Goal: Transaction & Acquisition: Purchase product/service

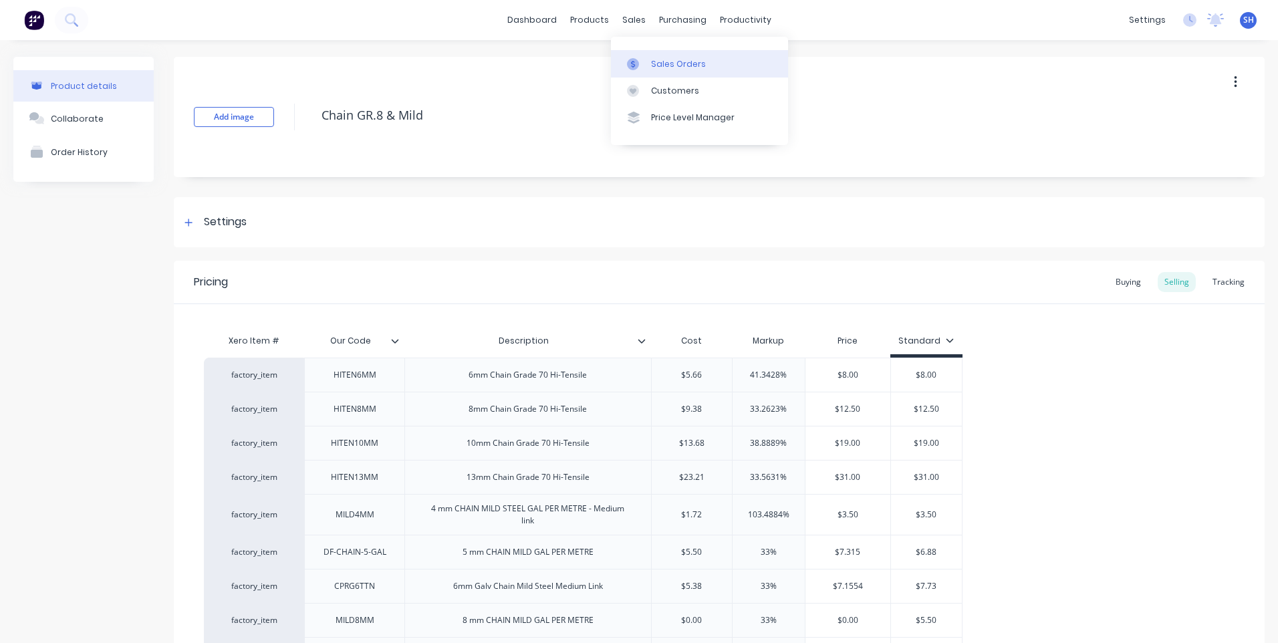
click at [656, 59] on div "Sales Orders" at bounding box center [678, 64] width 55 height 12
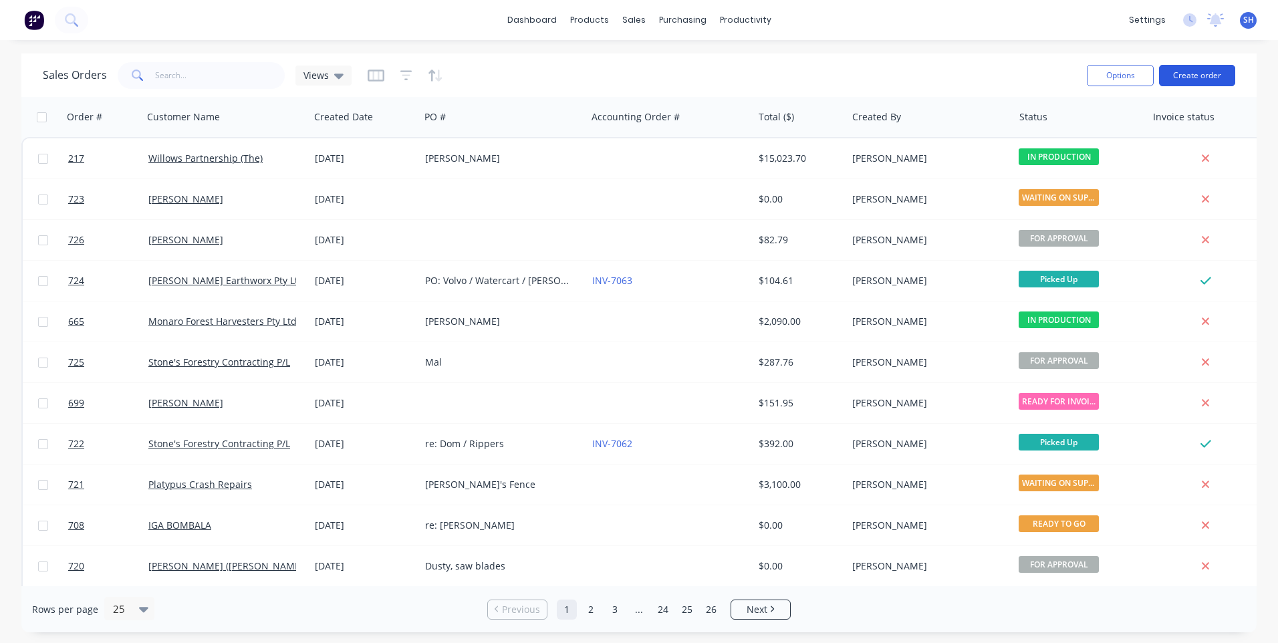
click at [1192, 77] on button "Create order" at bounding box center [1197, 75] width 76 height 21
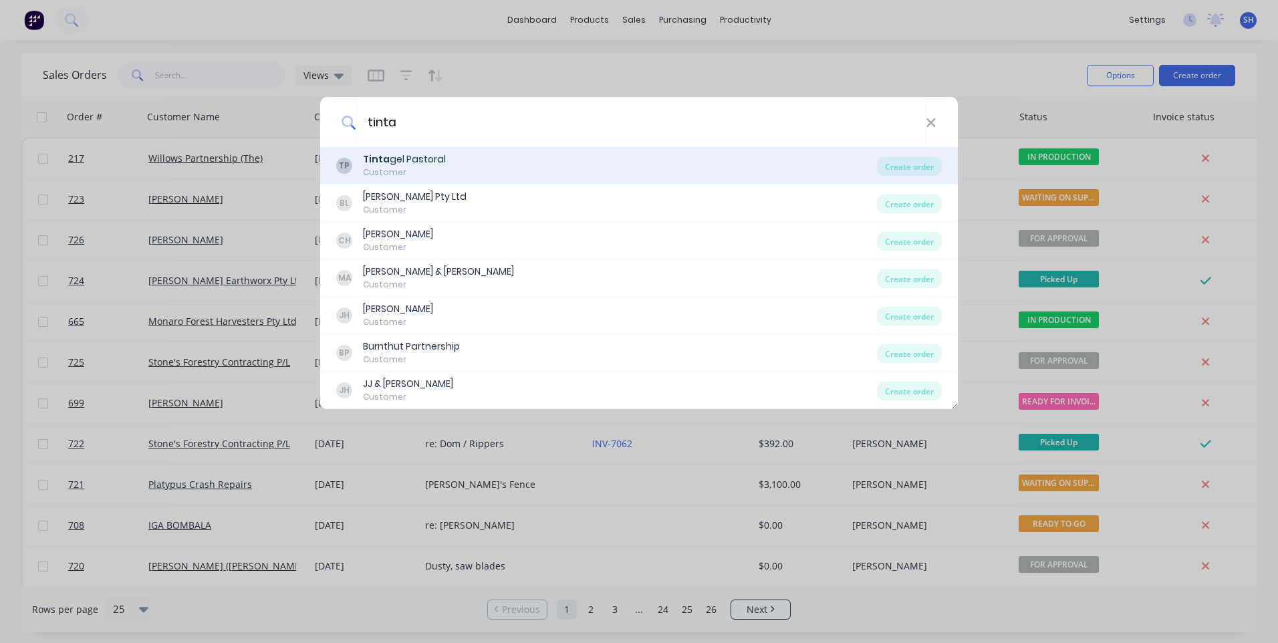
type input "tinta"
click at [398, 160] on div "Tinta gel Pastoral" at bounding box center [404, 159] width 83 height 14
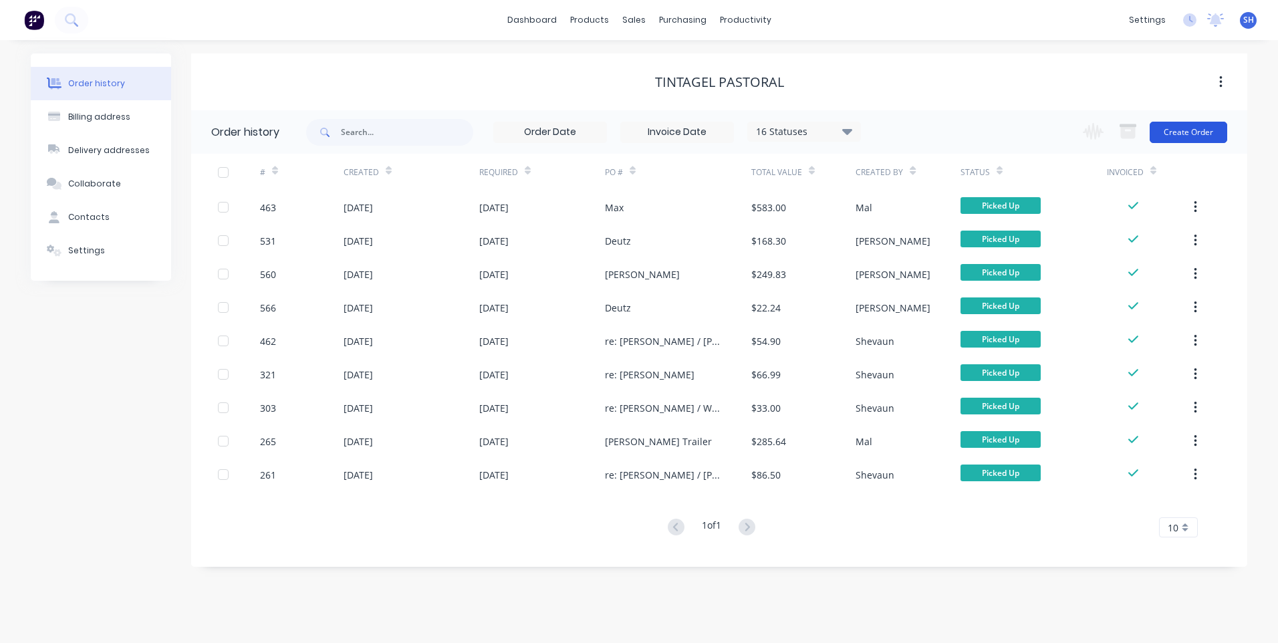
click at [1186, 131] on button "Create Order" at bounding box center [1189, 132] width 78 height 21
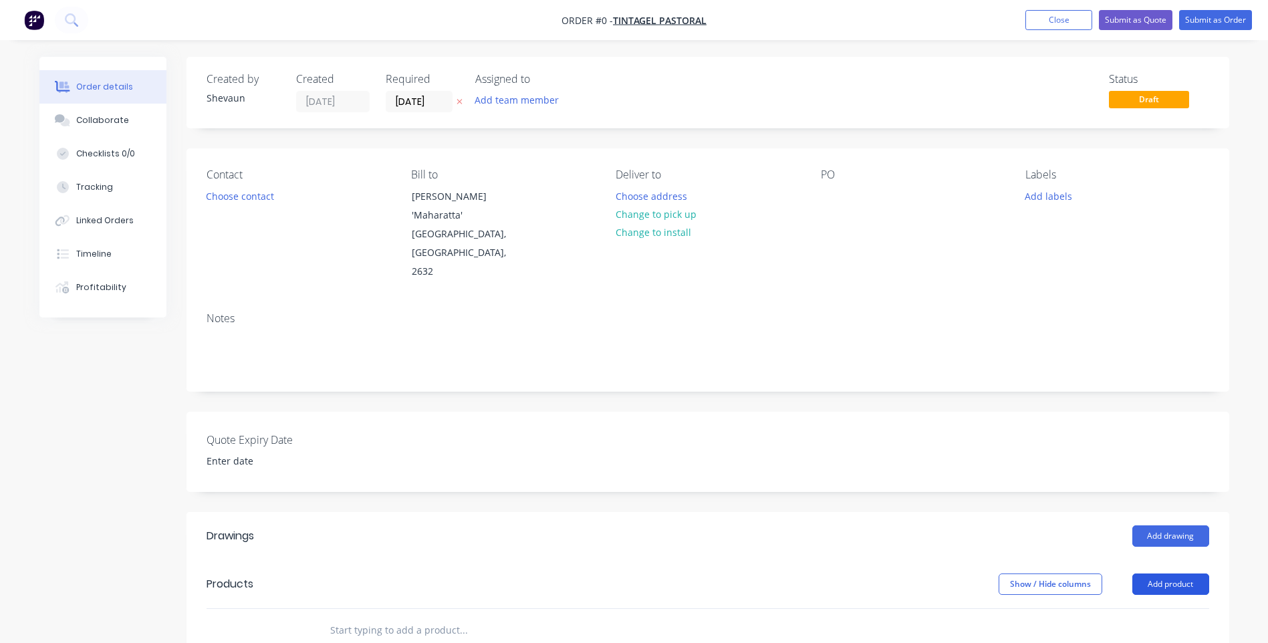
click at [1185, 573] on button "Add product" at bounding box center [1170, 583] width 77 height 21
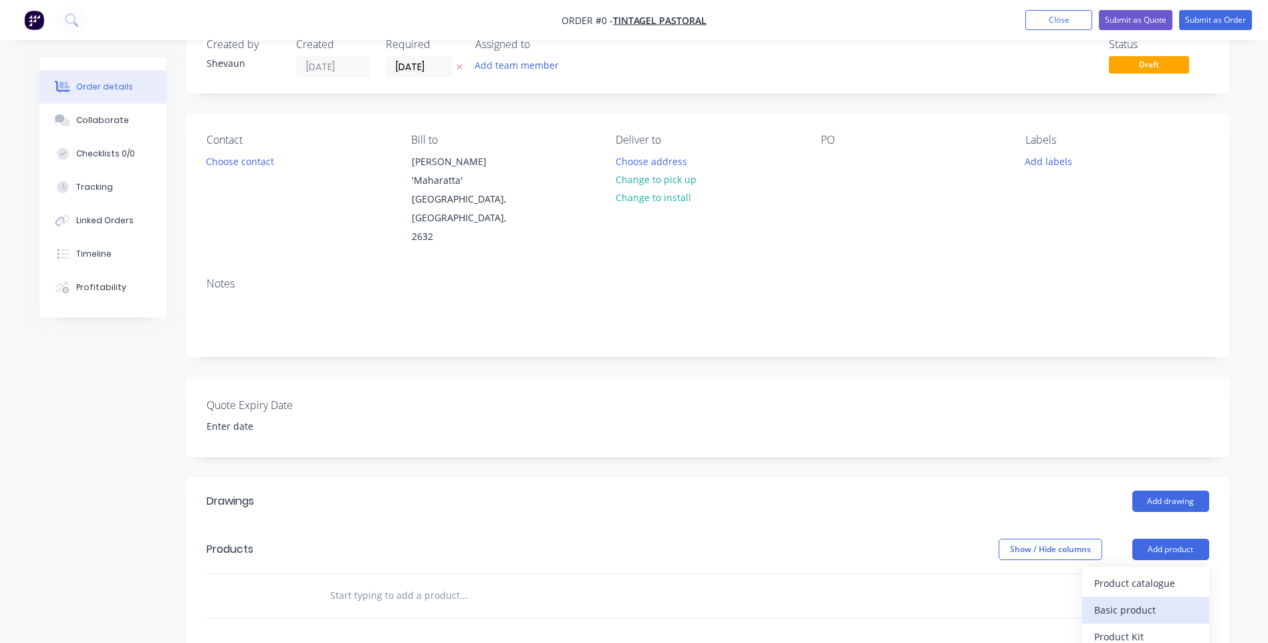
scroll to position [67, 0]
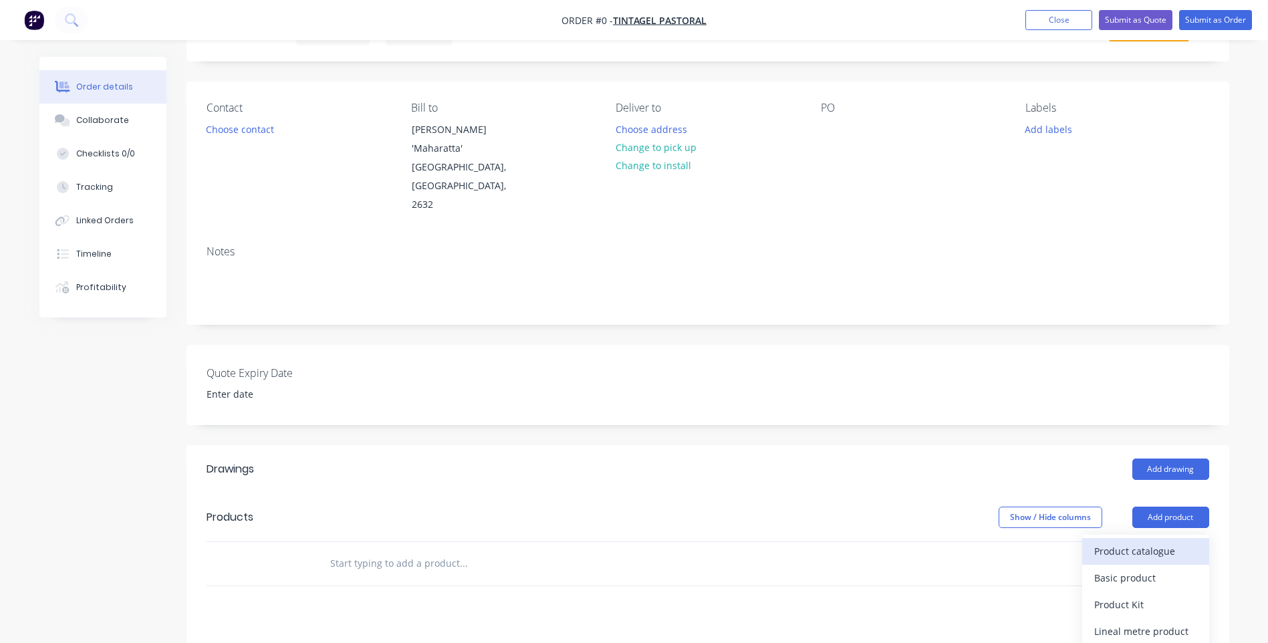
click at [1151, 541] on div "Product catalogue" at bounding box center [1145, 550] width 103 height 19
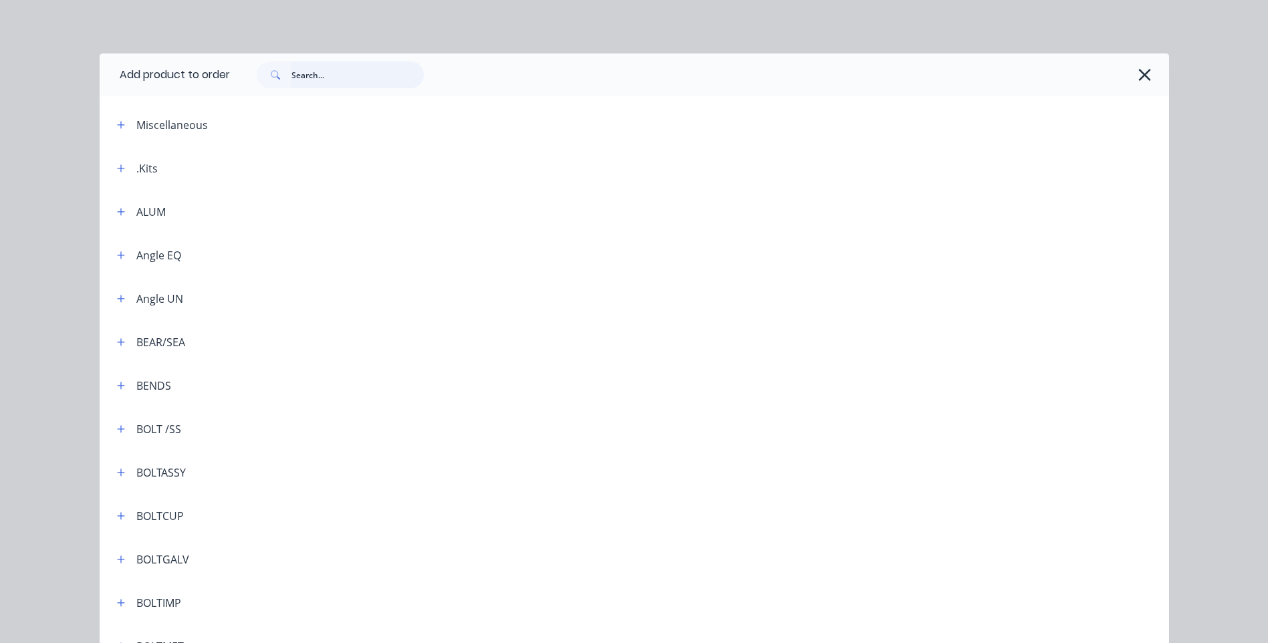
click at [302, 76] on input "text" at bounding box center [357, 74] width 132 height 27
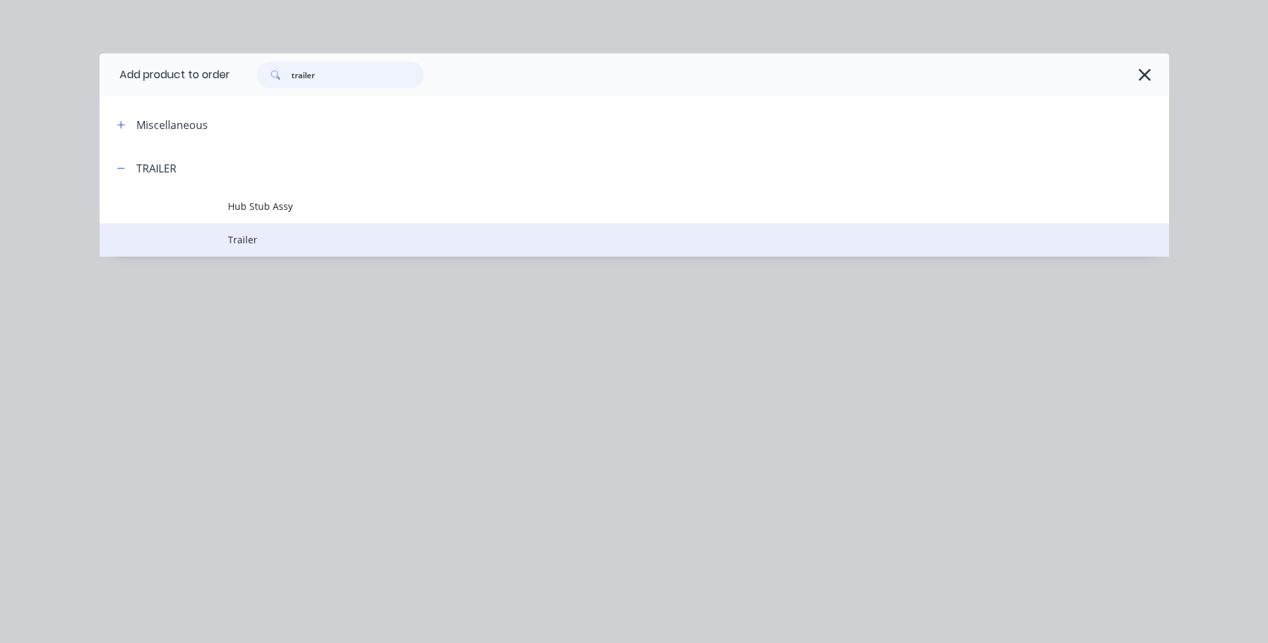
type input "trailer"
click at [243, 236] on span "Trailer" at bounding box center [604, 240] width 753 height 14
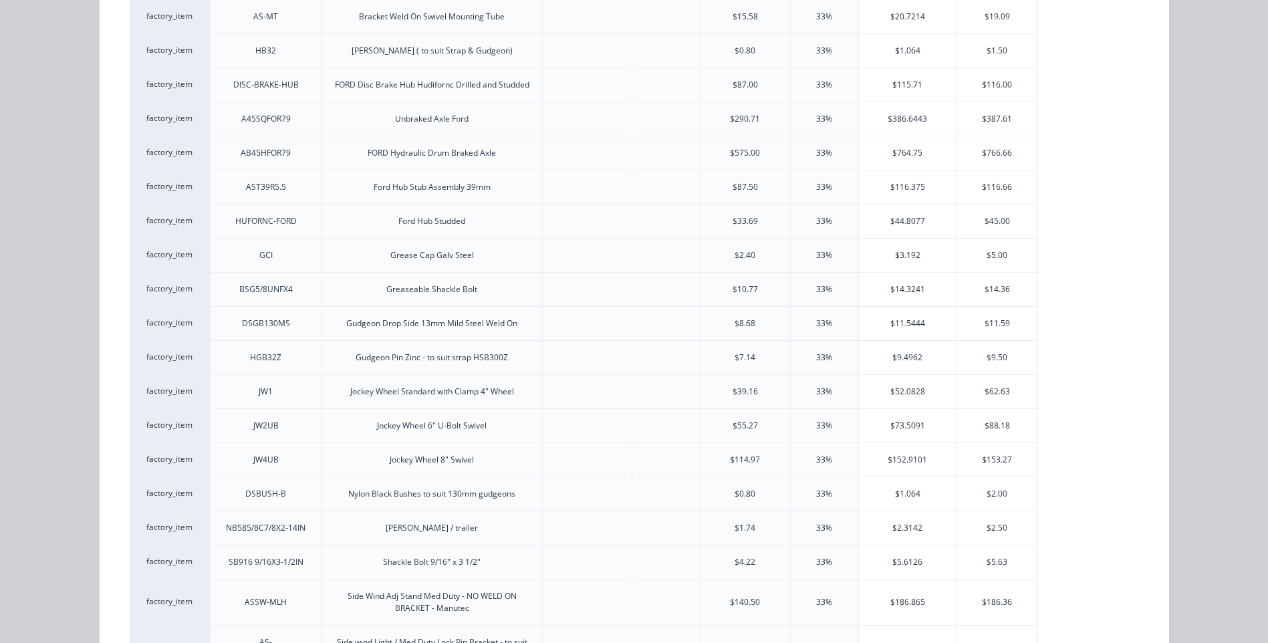
scroll to position [668, 0]
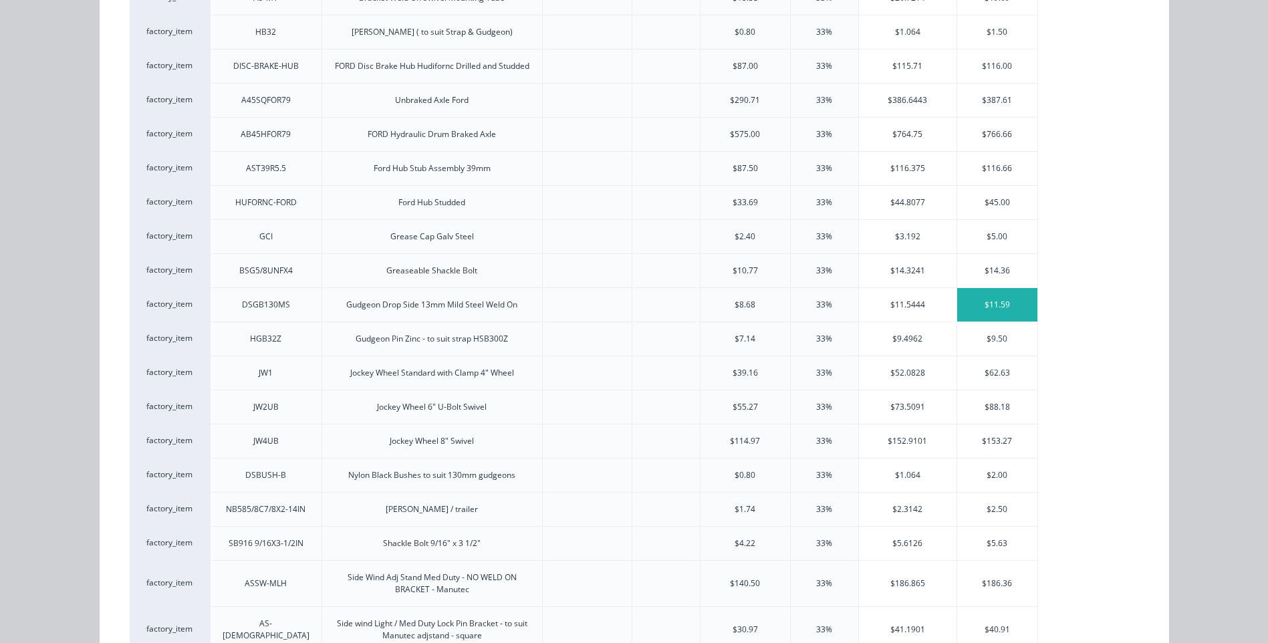
click at [988, 301] on div "$11.59" at bounding box center [997, 304] width 80 height 33
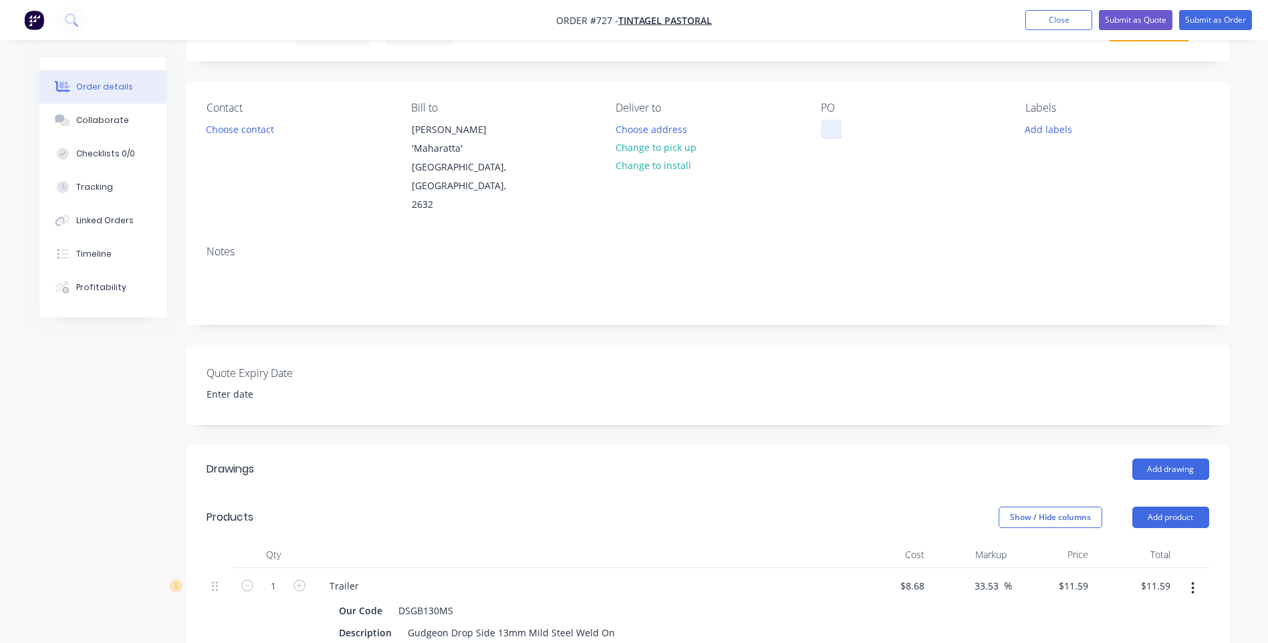
click at [826, 129] on div at bounding box center [831, 129] width 21 height 19
click at [1041, 127] on button "Add labels" at bounding box center [1048, 129] width 61 height 18
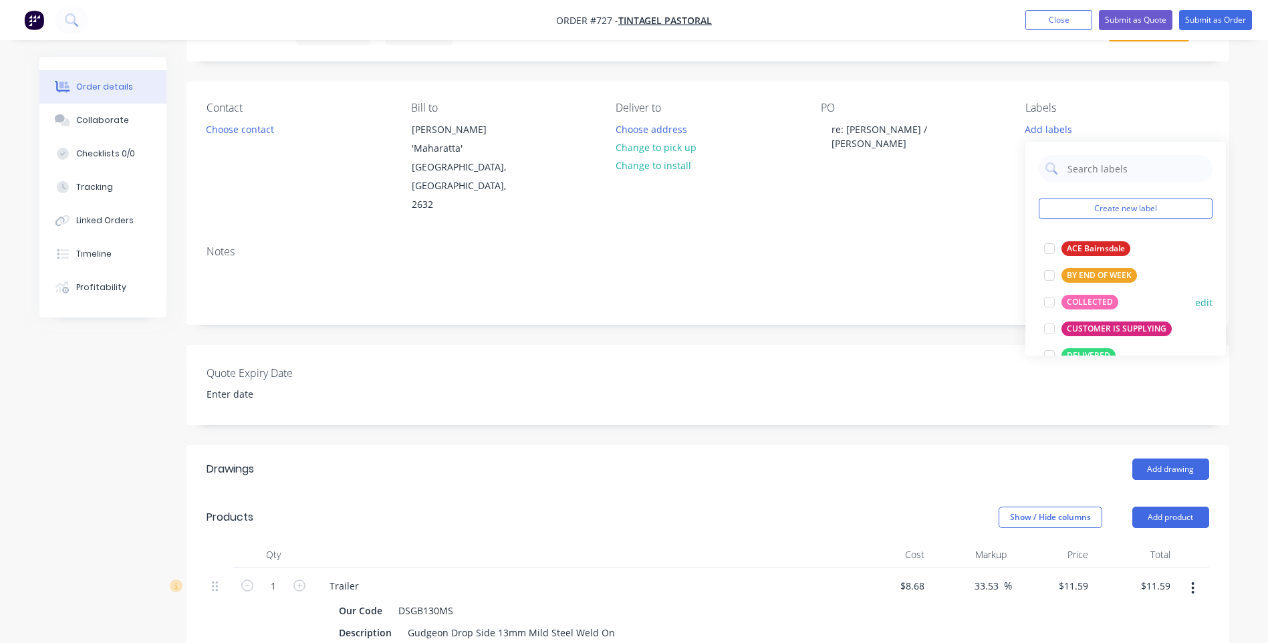
click at [1084, 301] on div "COLLECTED" at bounding box center [1089, 302] width 57 height 15
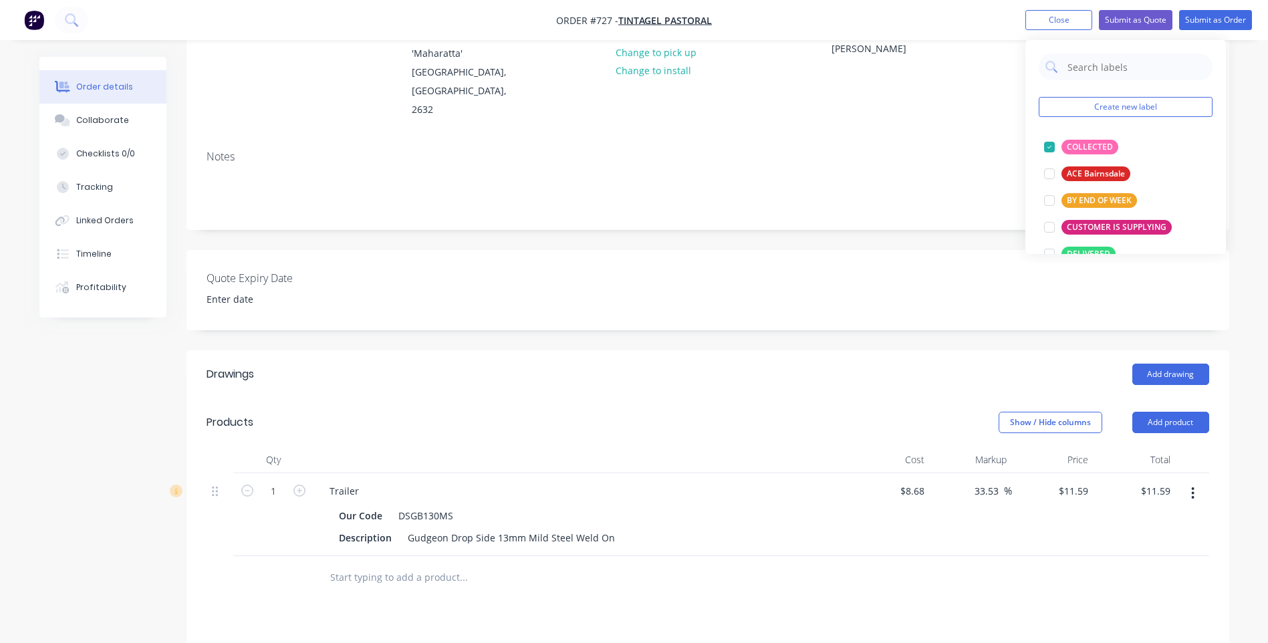
scroll to position [334, 0]
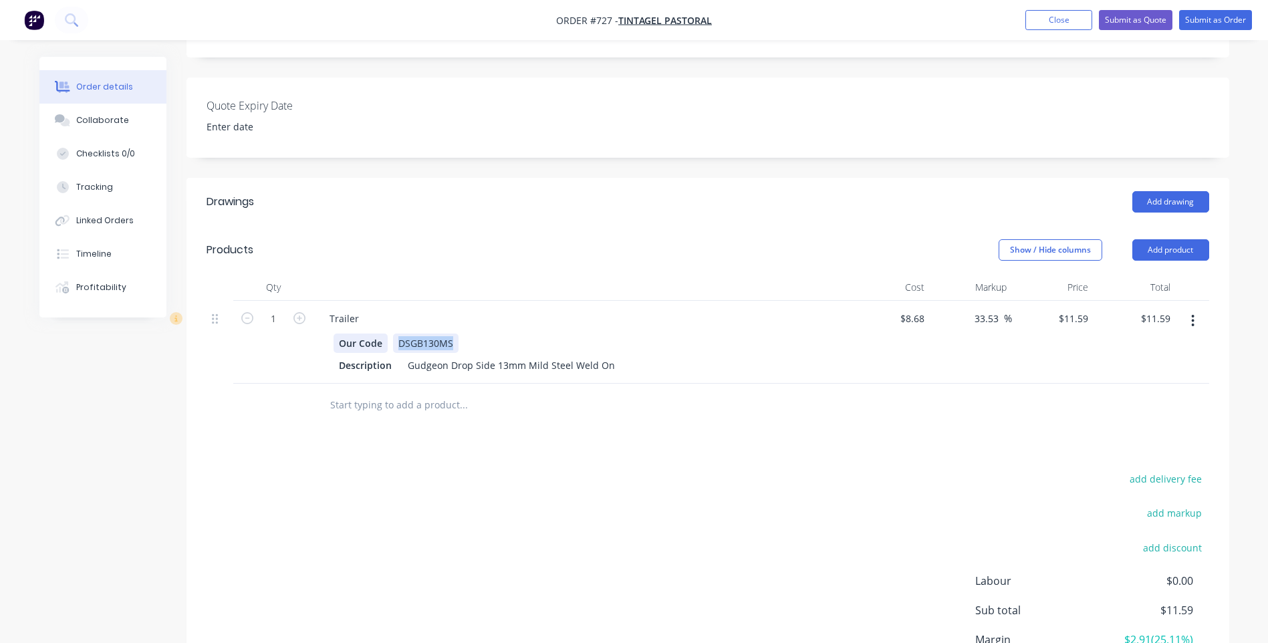
drag, startPoint x: 454, startPoint y: 323, endPoint x: 350, endPoint y: 323, distance: 103.6
click at [350, 334] on div "Our Code DSGB130MS" at bounding box center [578, 343] width 489 height 19
drag, startPoint x: 381, startPoint y: 325, endPoint x: 289, endPoint y: 321, distance: 92.3
click at [288, 321] on div "1 Trailer Our Code Description Gudgeon Drop Side 13mm Mild Steel Weld On $8.68 …" at bounding box center [708, 342] width 1003 height 83
drag, startPoint x: 406, startPoint y: 346, endPoint x: 612, endPoint y: 356, distance: 206.8
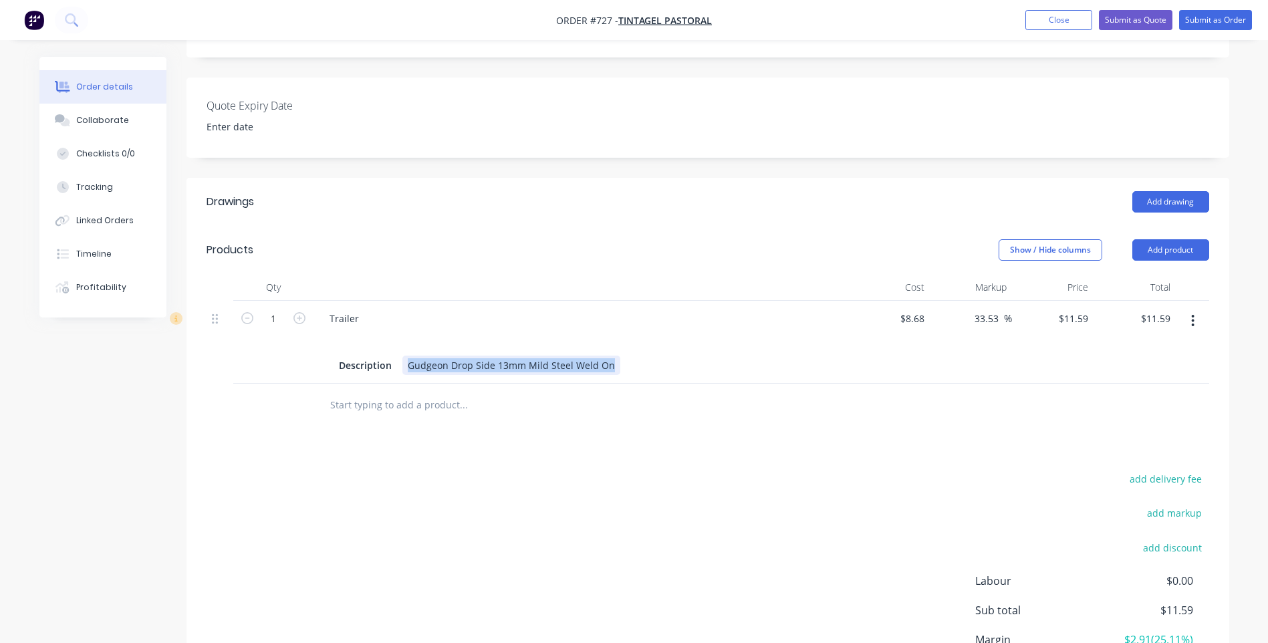
click at [612, 356] on div "Description Gudgeon Drop Side 13mm Mild Steel Weld On" at bounding box center [578, 365] width 489 height 19
click at [367, 309] on div "Trailer" at bounding box center [344, 318] width 51 height 19
drag, startPoint x: 367, startPoint y: 297, endPoint x: 295, endPoint y: 297, distance: 72.2
click at [295, 301] on div "1 Trailer Description $8.68 $8.68 33.53 33.53 % $11.59 $11.59 $11.59 $11.59" at bounding box center [708, 342] width 1003 height 83
drag, startPoint x: 393, startPoint y: 346, endPoint x: 301, endPoint y: 346, distance: 92.2
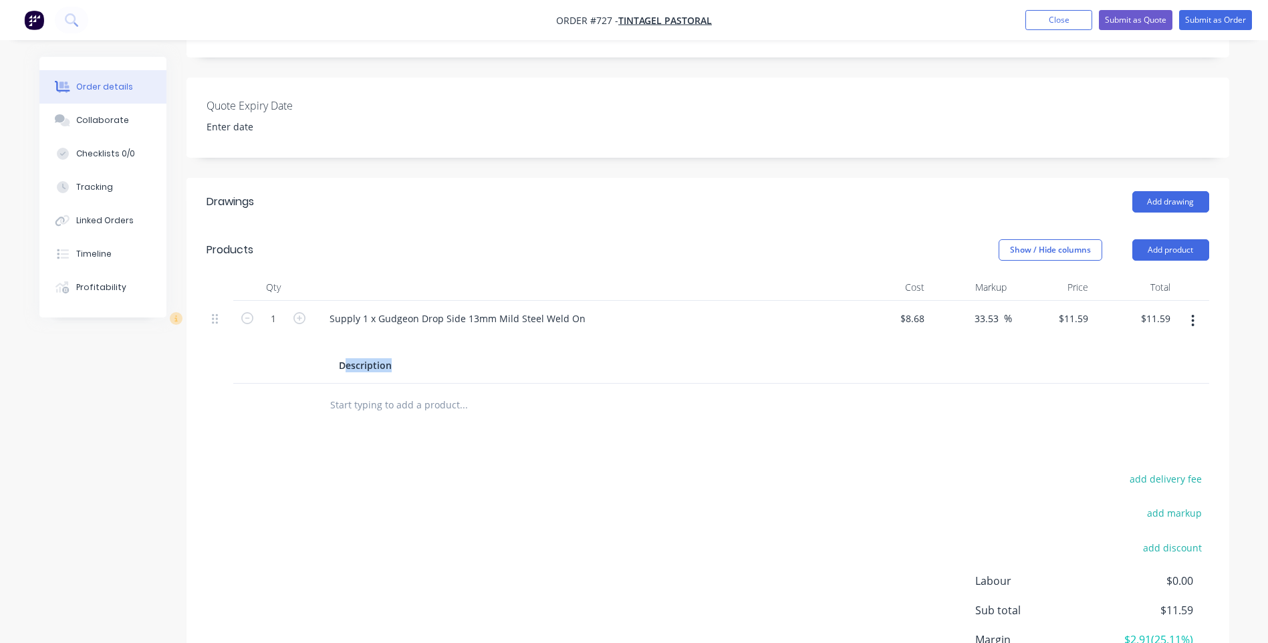
click at [301, 346] on div "1 Supply 1 x Gudgeon Drop Side 13mm Mild Steel Weld On Description $8.68 $8.68 …" at bounding box center [708, 342] width 1003 height 83
click at [402, 356] on div at bounding box center [412, 365] width 20 height 19
drag, startPoint x: 392, startPoint y: 348, endPoint x: 305, endPoint y: 348, distance: 86.9
click at [305, 348] on div "1 Supply 1 x Gudgeon Drop Side 13mm Mild Steel Weld On Description $8.68 $8.68 …" at bounding box center [708, 342] width 1003 height 83
click at [383, 356] on div at bounding box center [578, 365] width 489 height 19
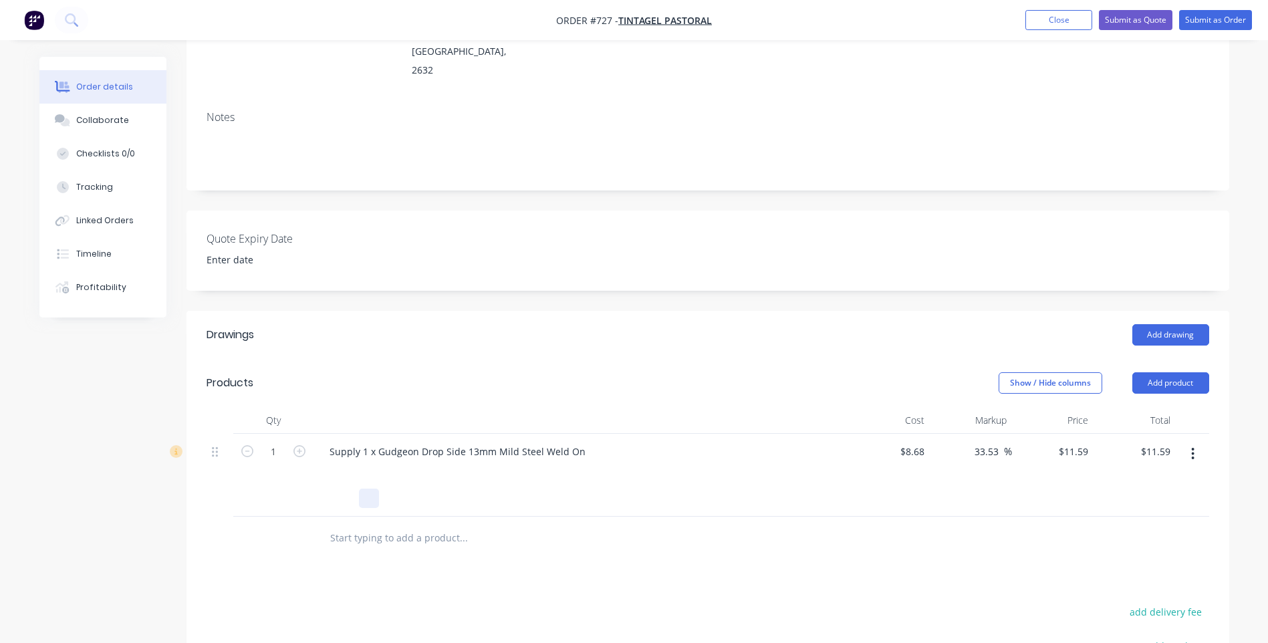
scroll to position [0, 0]
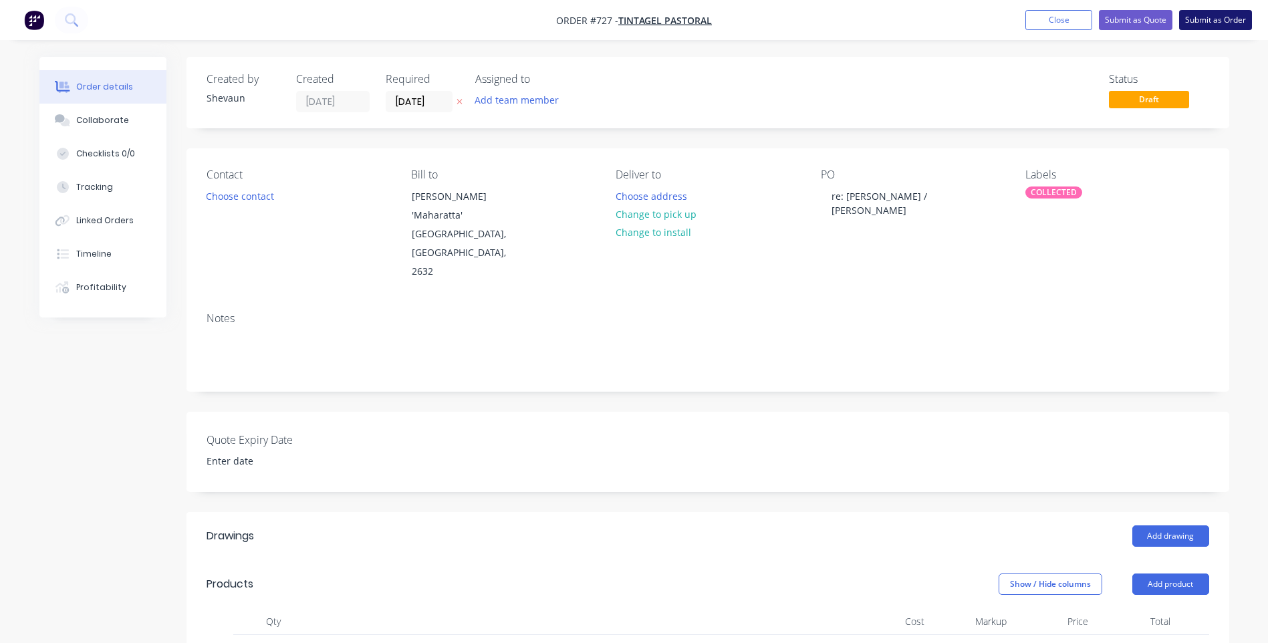
click at [1205, 17] on button "Submit as Order" at bounding box center [1215, 20] width 73 height 20
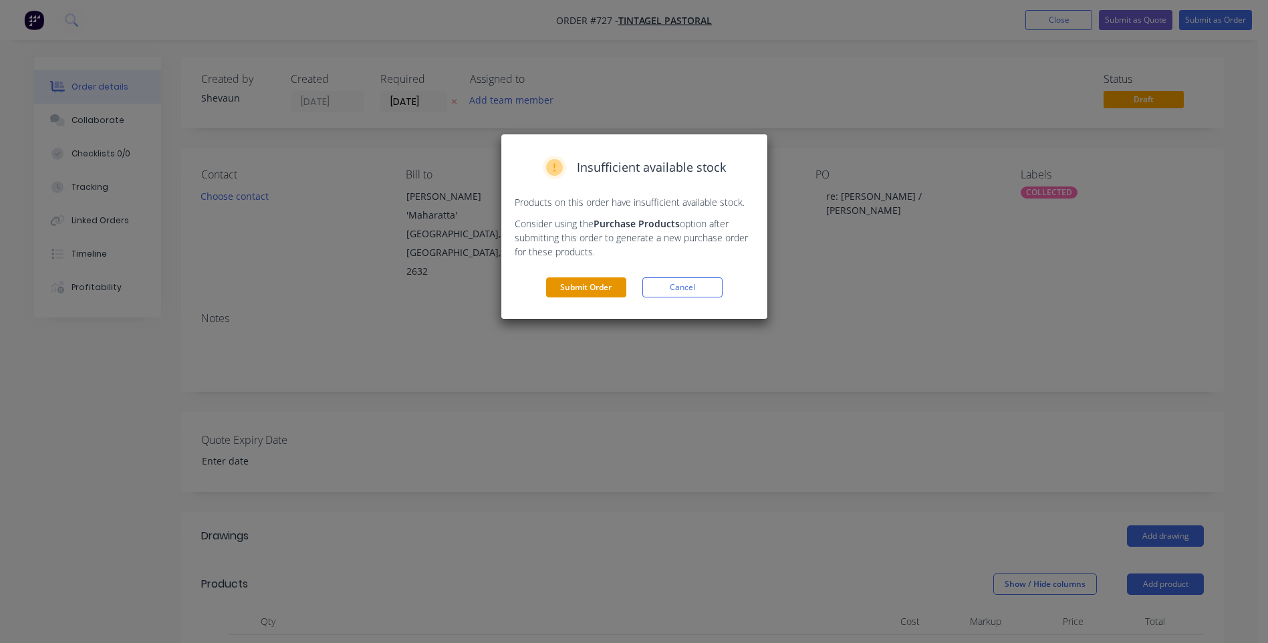
click at [587, 283] on button "Submit Order" at bounding box center [586, 287] width 80 height 20
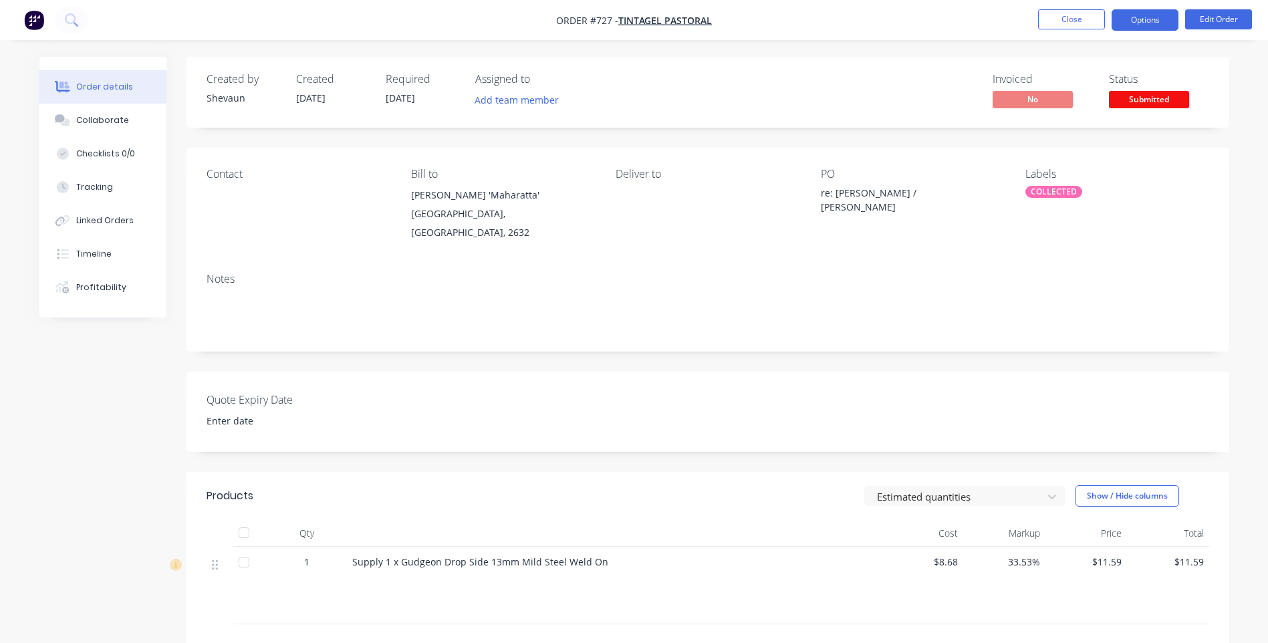
click at [1144, 16] on button "Options" at bounding box center [1144, 19] width 67 height 21
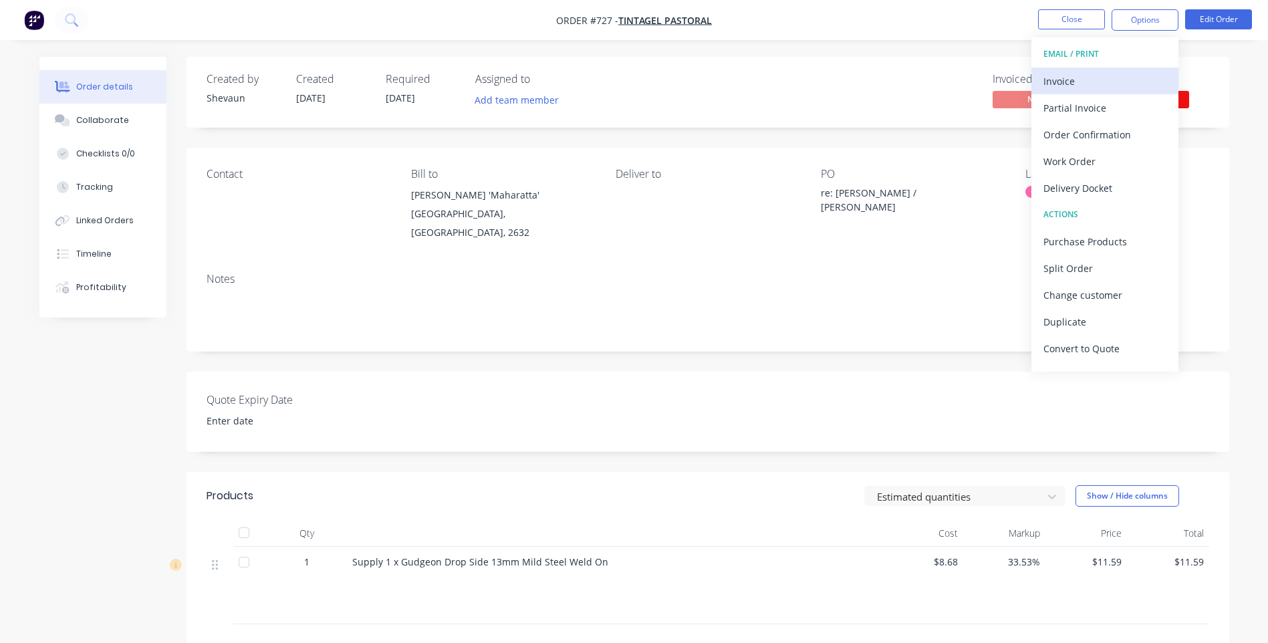
click at [1063, 76] on div "Invoice" at bounding box center [1104, 81] width 123 height 19
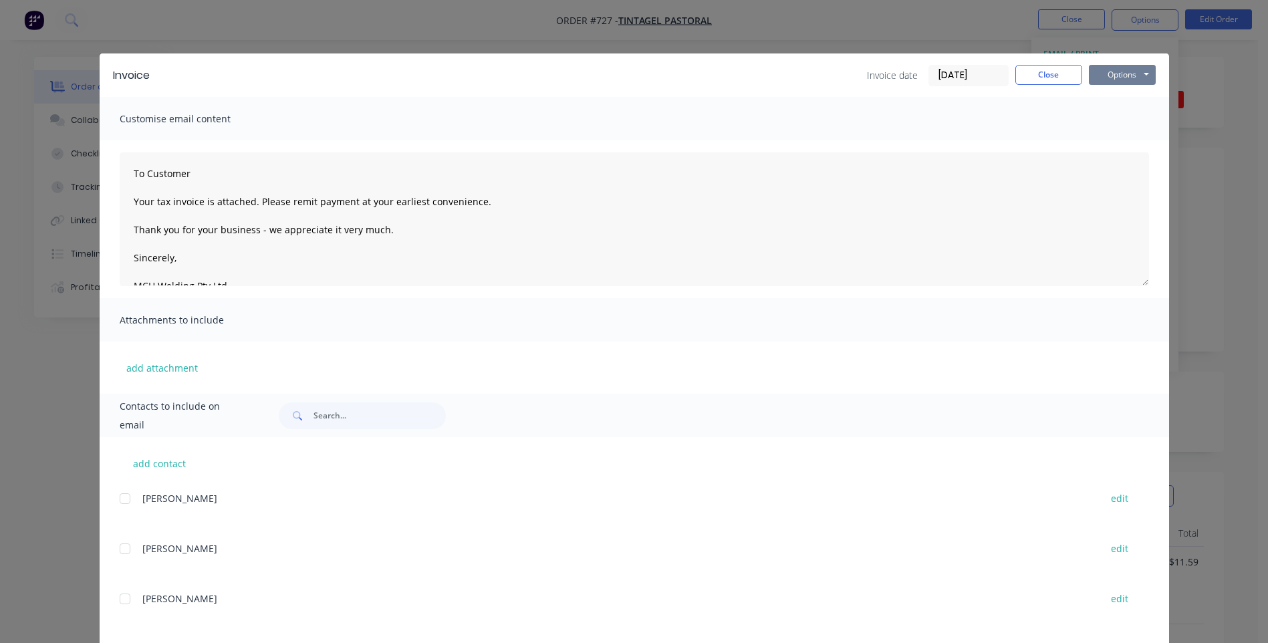
click at [1121, 76] on button "Options" at bounding box center [1122, 75] width 67 height 20
click at [1123, 95] on button "Preview" at bounding box center [1132, 99] width 86 height 22
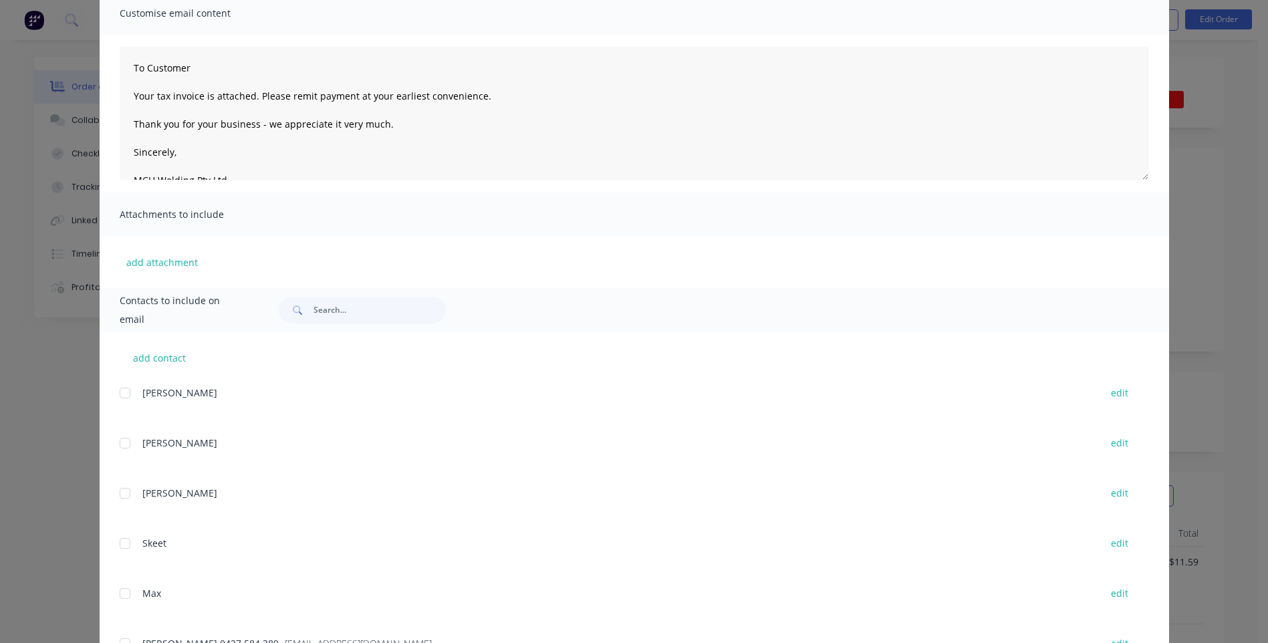
scroll to position [216, 0]
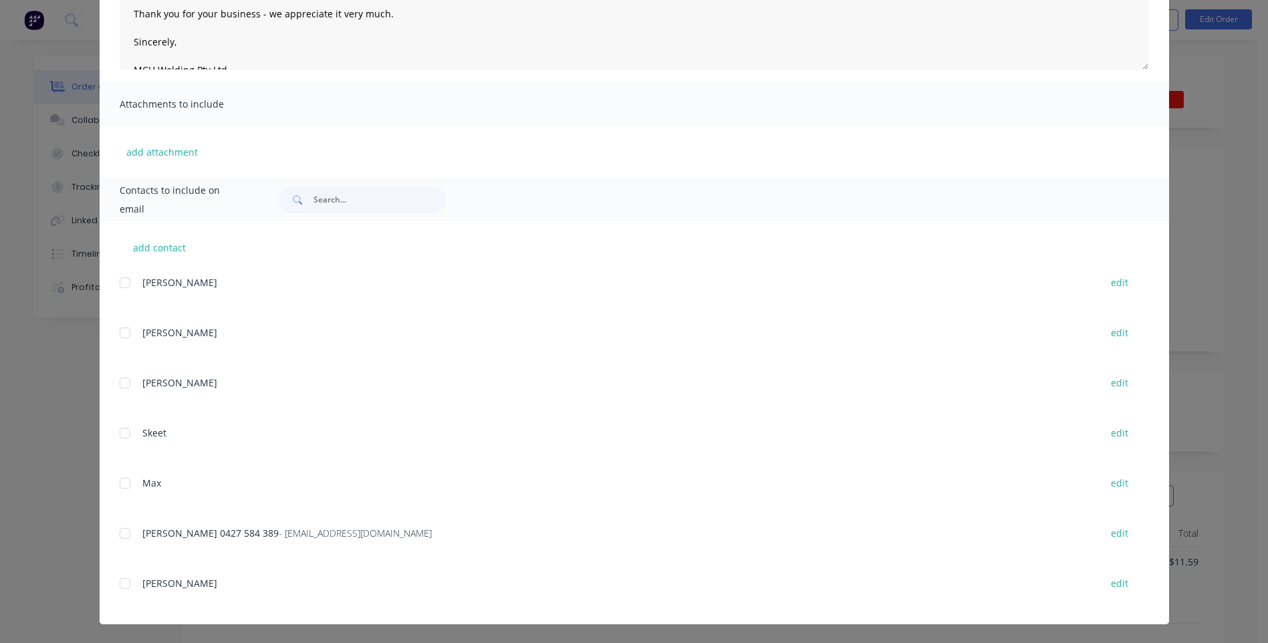
click at [122, 535] on div at bounding box center [125, 533] width 27 height 27
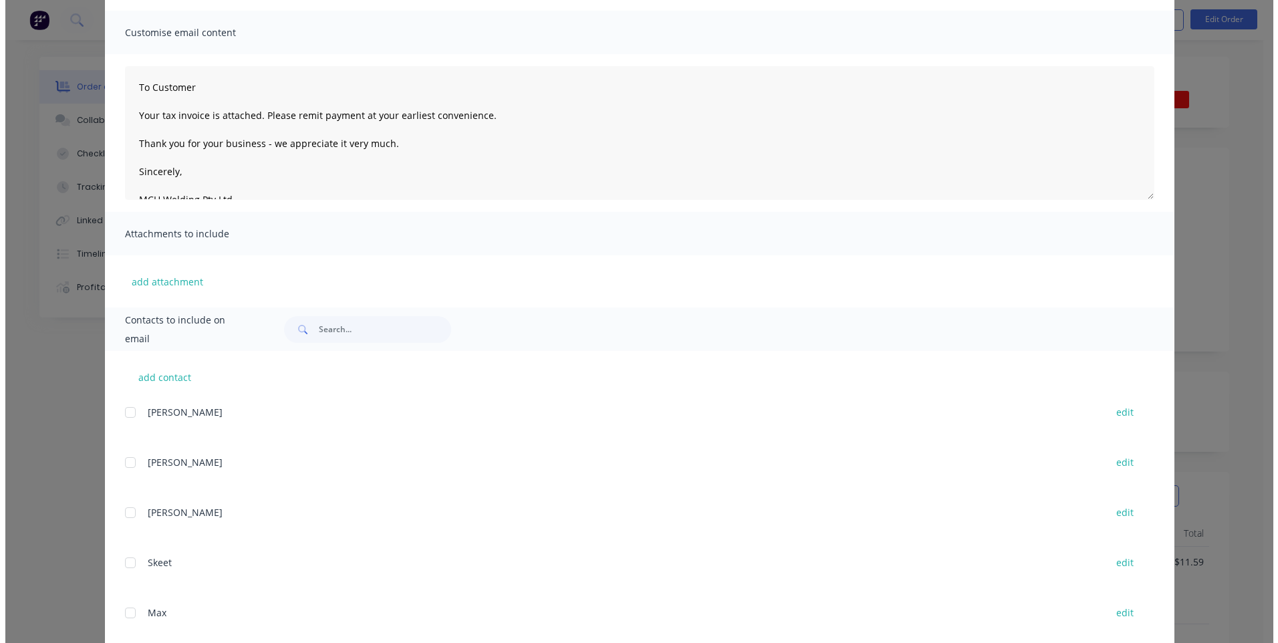
scroll to position [0, 0]
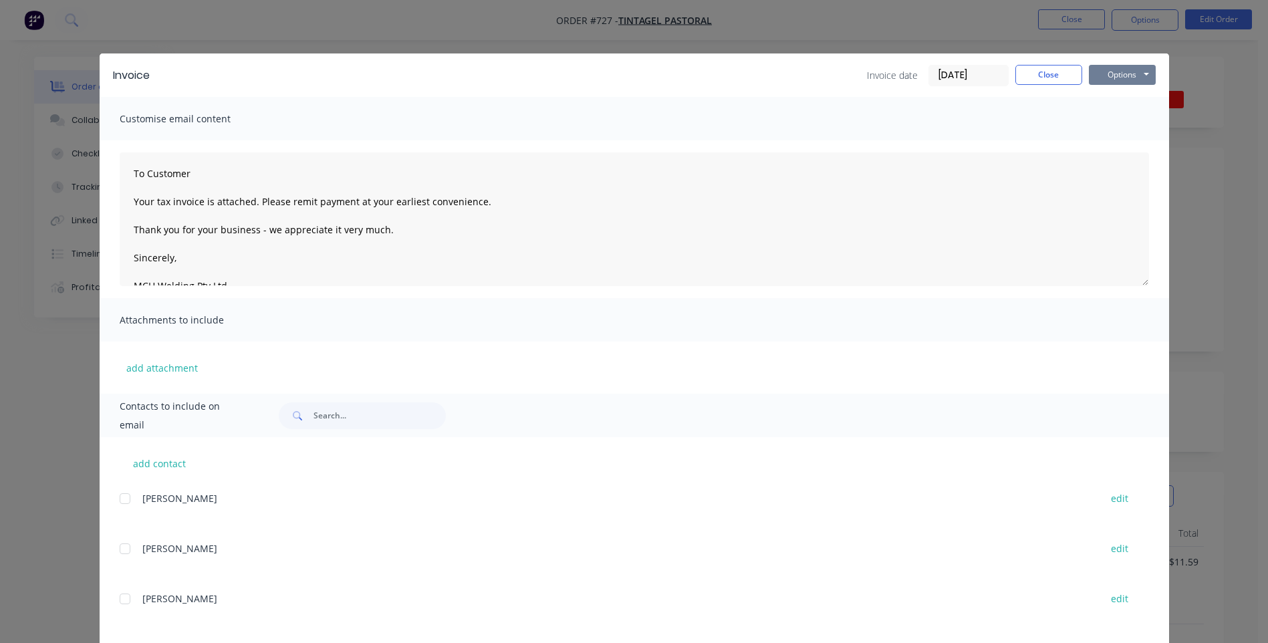
click at [1119, 70] on button "Options" at bounding box center [1122, 75] width 67 height 20
click at [1121, 136] on button "Email" at bounding box center [1132, 143] width 86 height 22
click at [1035, 74] on button "Close" at bounding box center [1048, 75] width 67 height 20
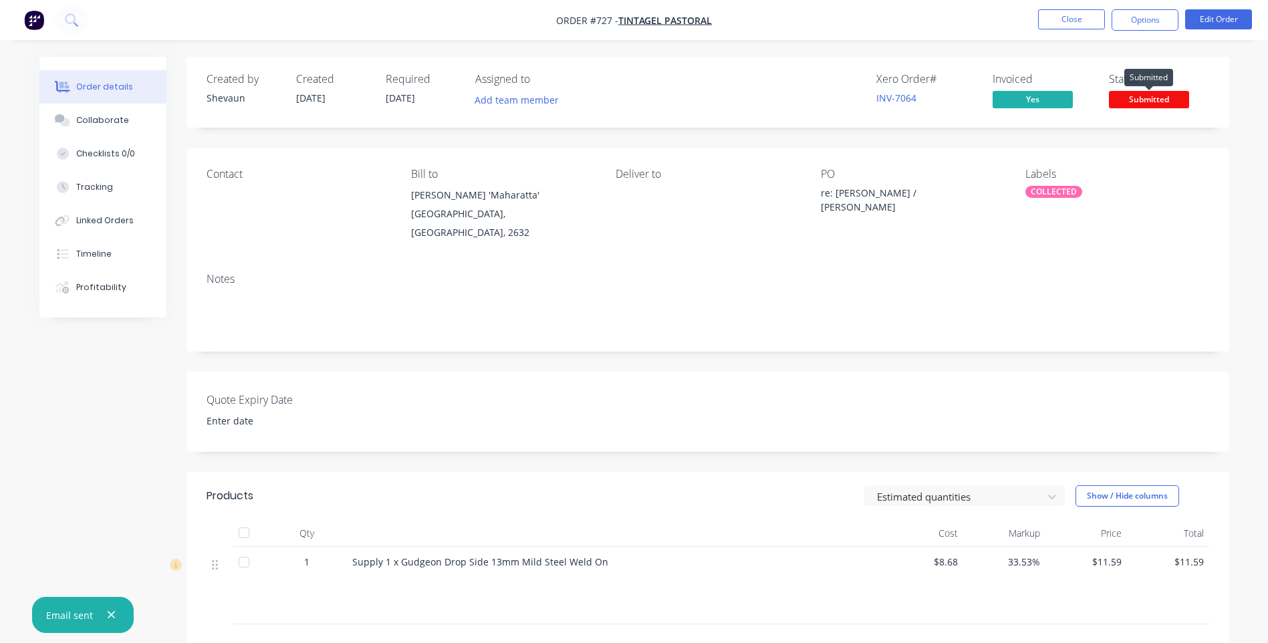
click at [1150, 100] on span "Submitted" at bounding box center [1149, 99] width 80 height 17
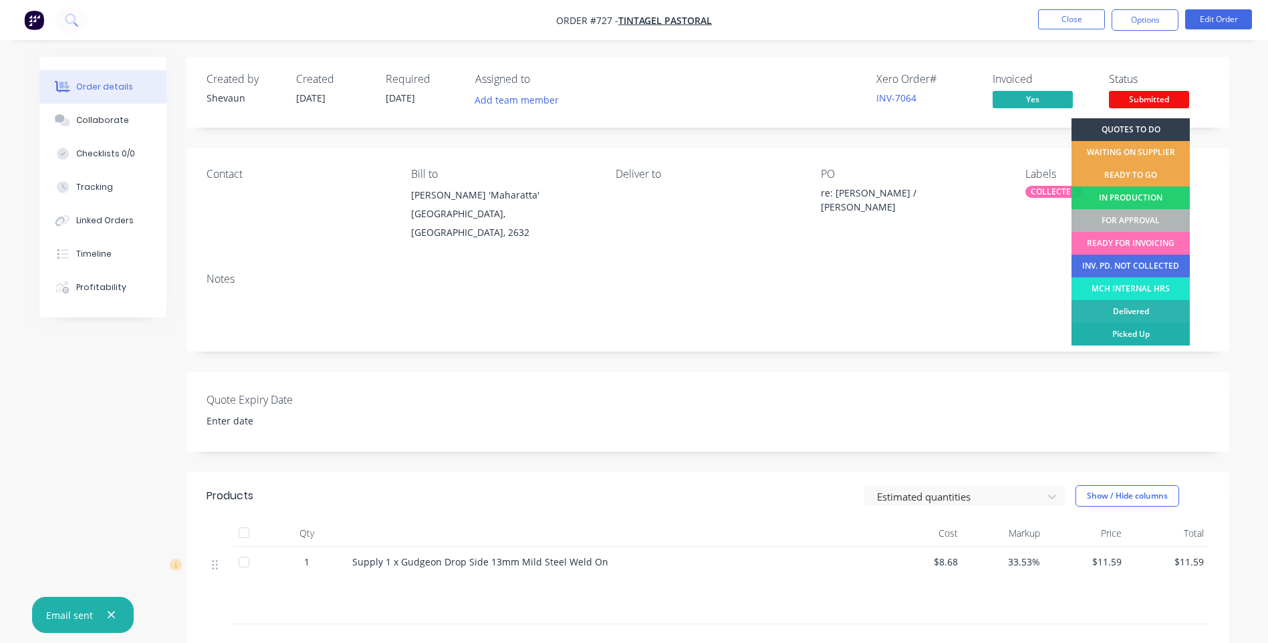
click at [1137, 331] on div "Picked Up" at bounding box center [1130, 334] width 118 height 23
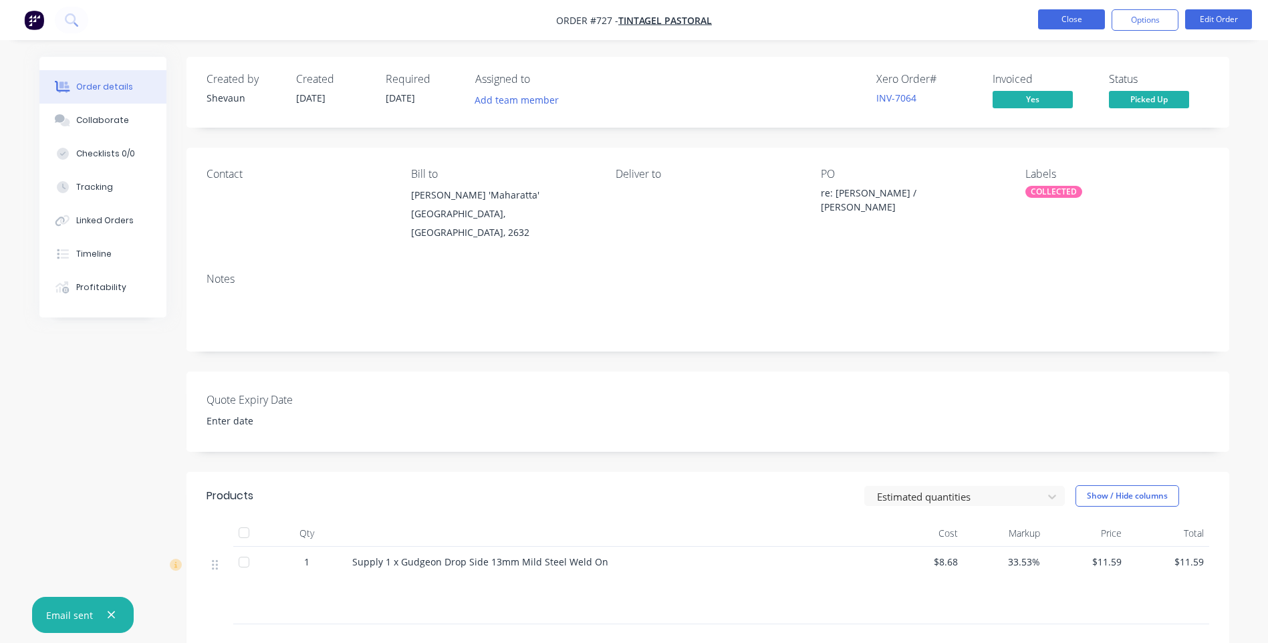
click at [1068, 18] on button "Close" at bounding box center [1071, 19] width 67 height 20
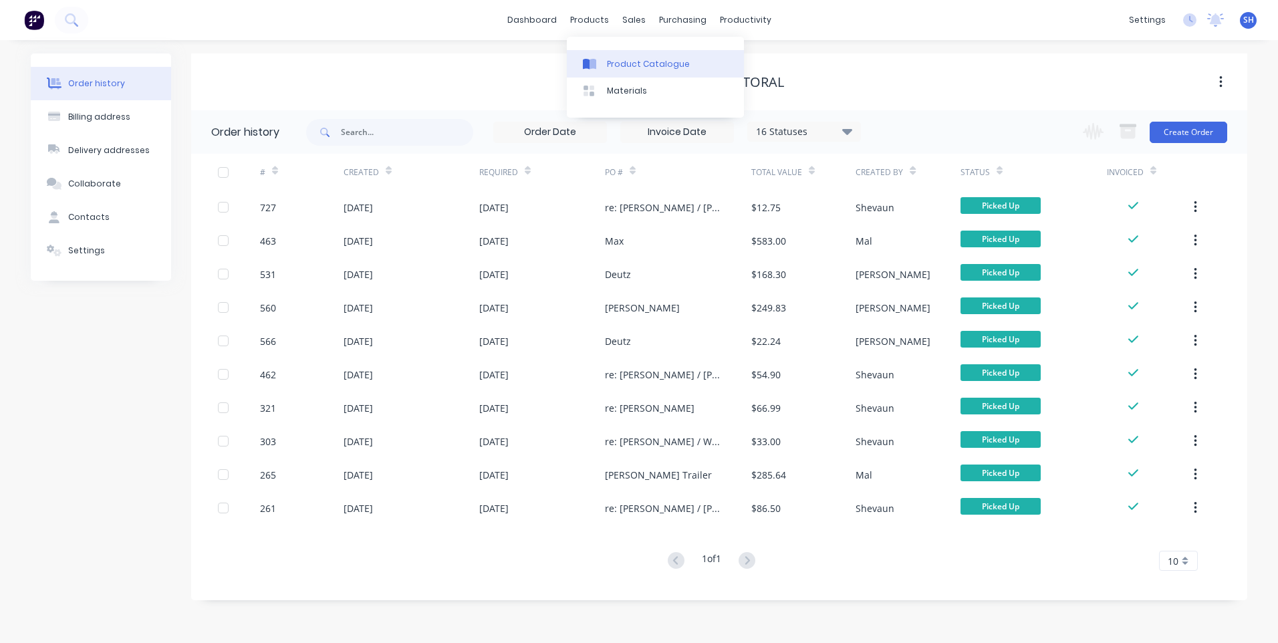
click at [646, 58] on div "Product Catalogue" at bounding box center [648, 64] width 83 height 12
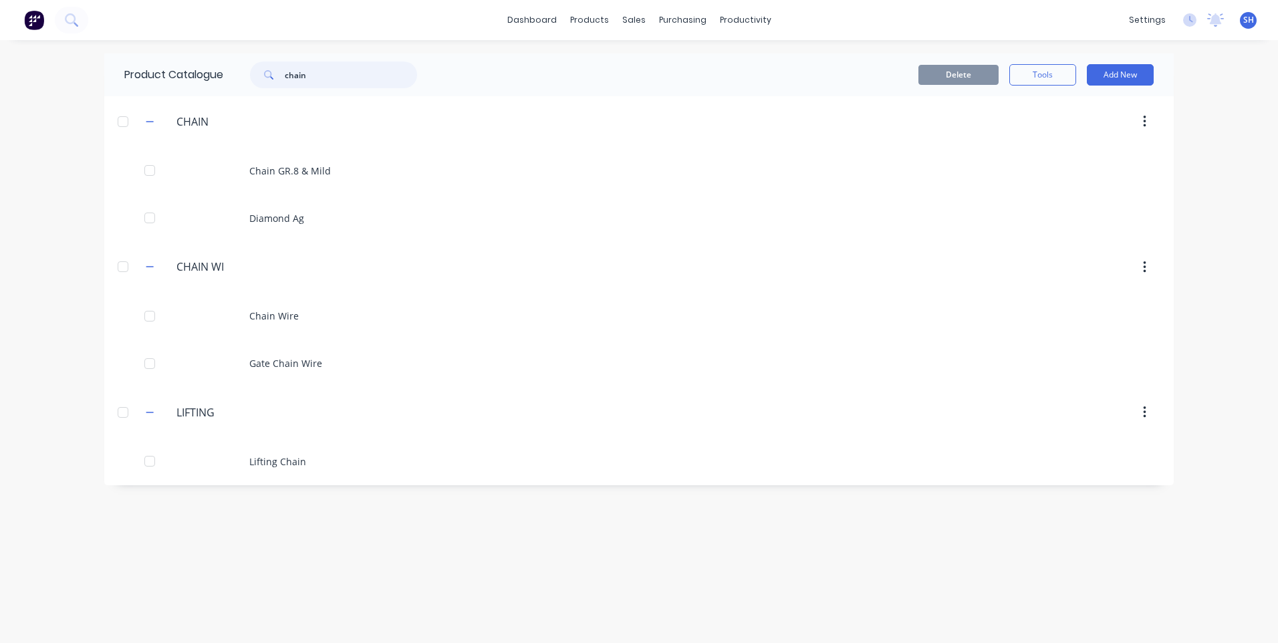
drag, startPoint x: 317, startPoint y: 71, endPoint x: 255, endPoint y: 72, distance: 62.8
click at [255, 72] on div "chain" at bounding box center [333, 74] width 167 height 27
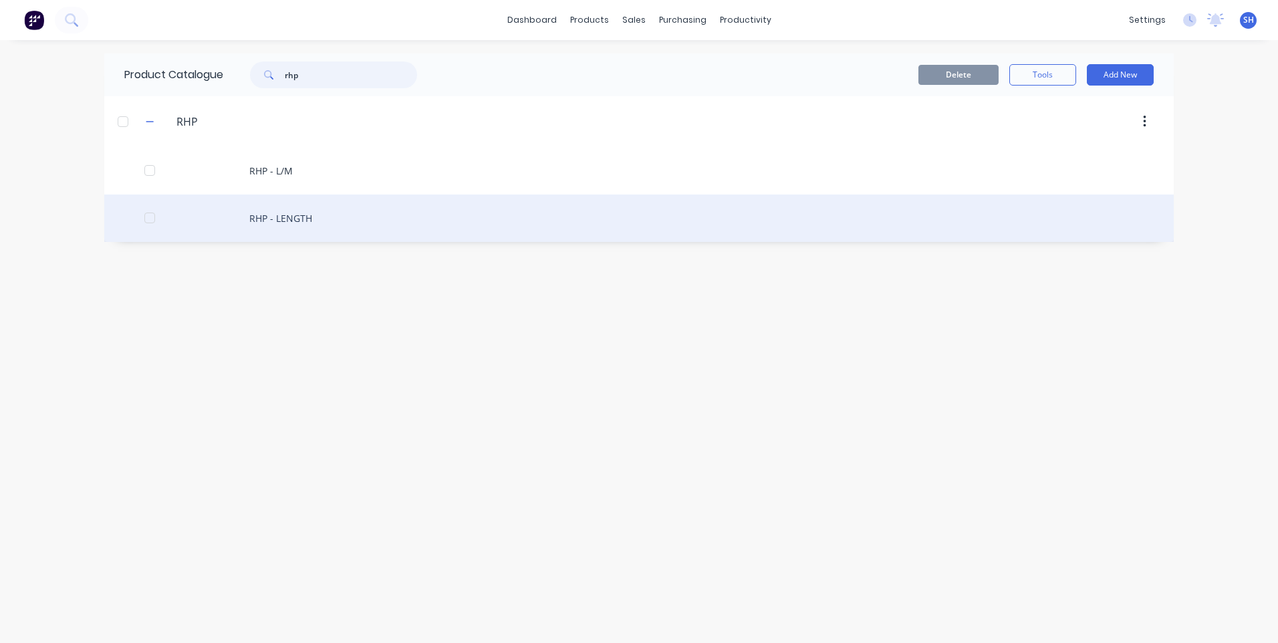
type input "rhp"
click at [293, 215] on div "RHP - LENGTH" at bounding box center [638, 217] width 1069 height 47
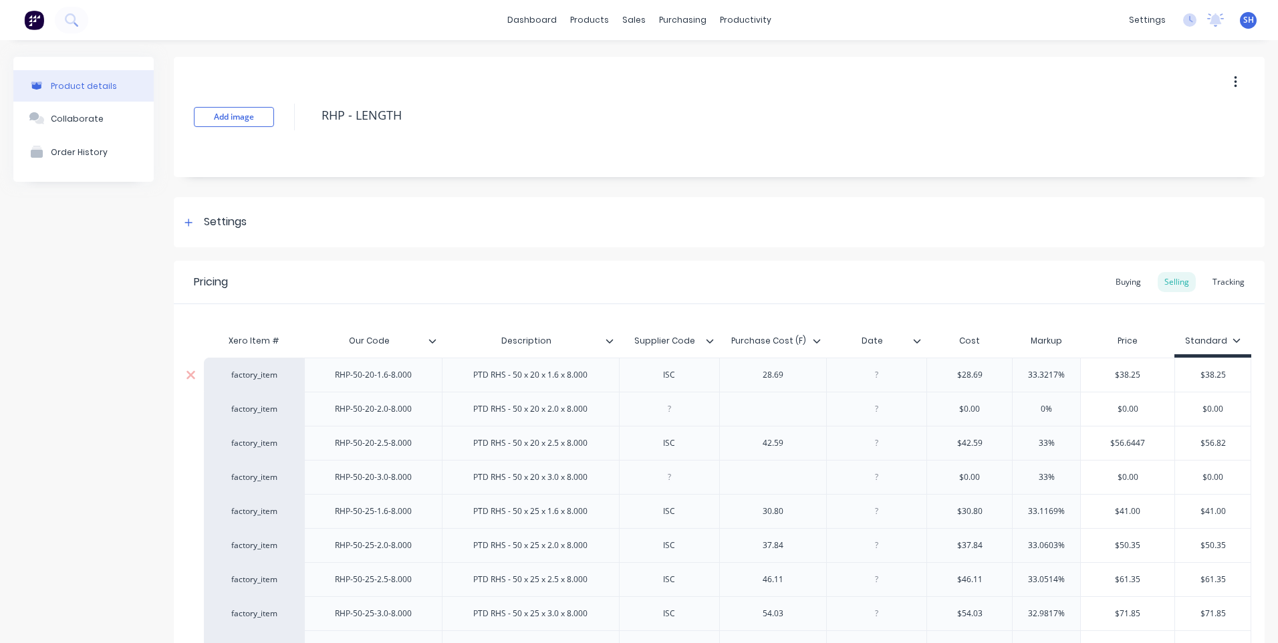
type textarea "x"
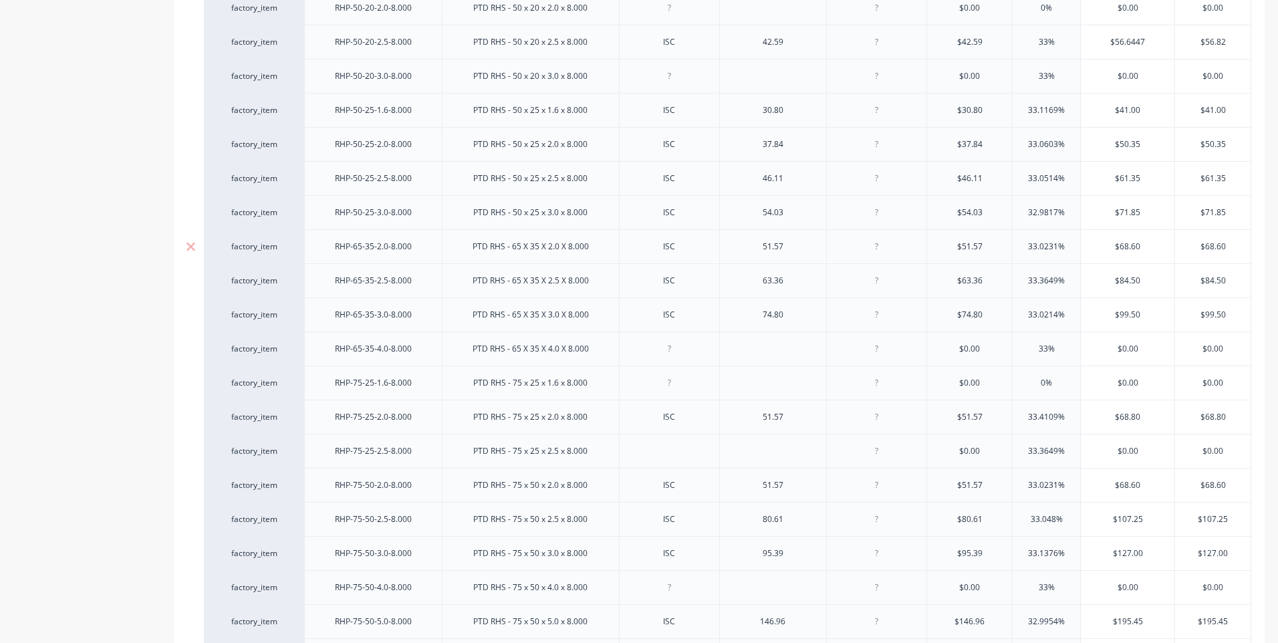
click at [878, 251] on div at bounding box center [876, 246] width 67 height 17
type input "$51.57"
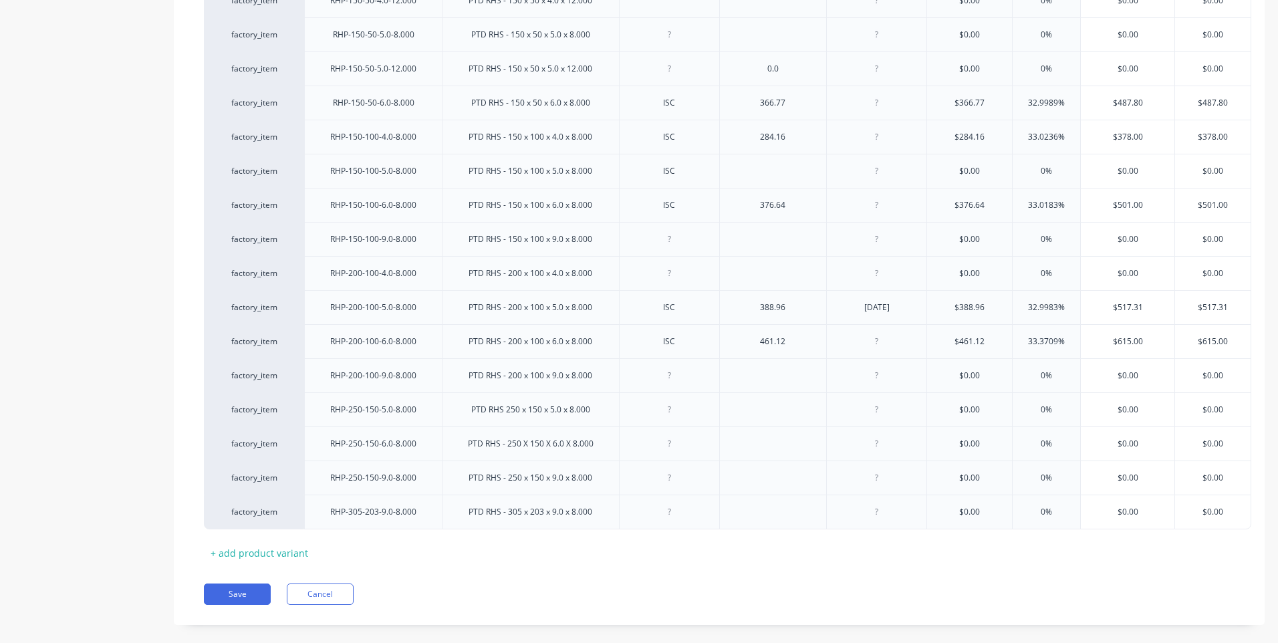
scroll to position [1756, 0]
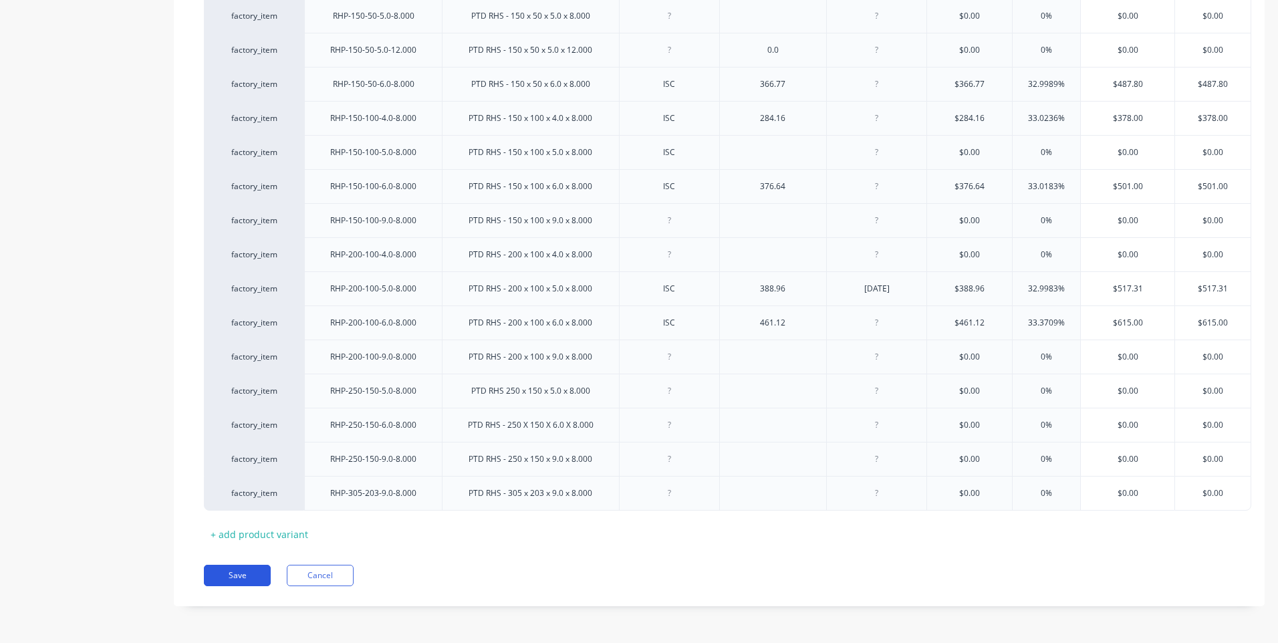
click at [237, 572] on button "Save" at bounding box center [237, 575] width 67 height 21
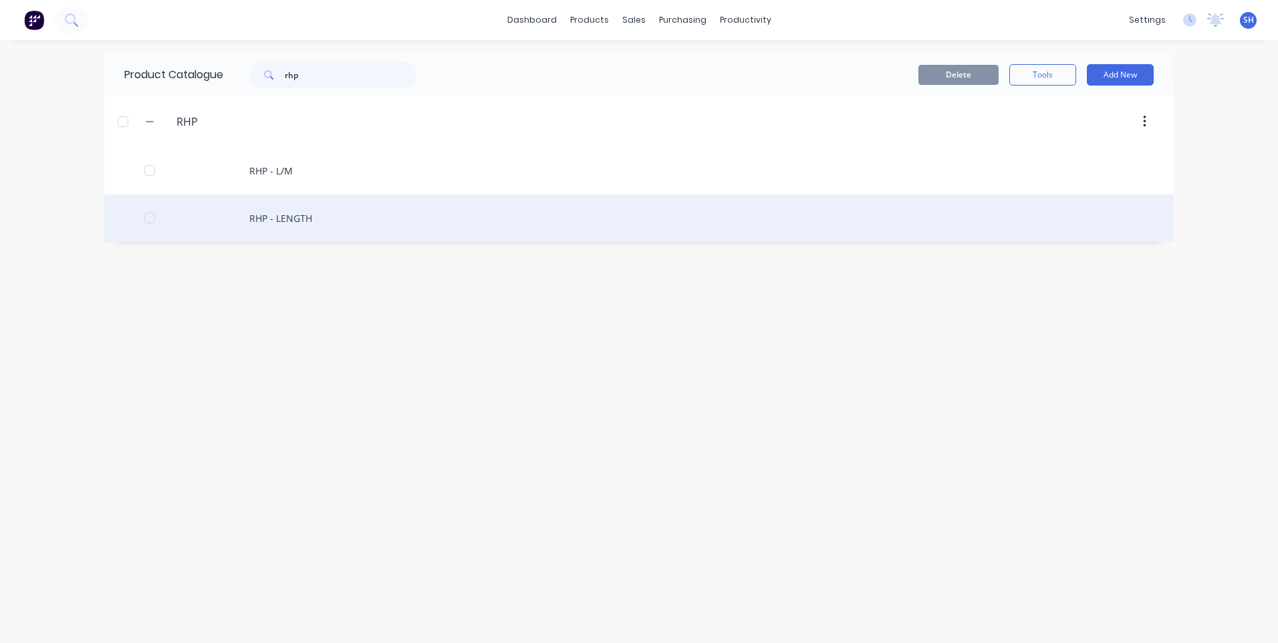
click at [285, 213] on div "RHP - LENGTH" at bounding box center [638, 217] width 1069 height 47
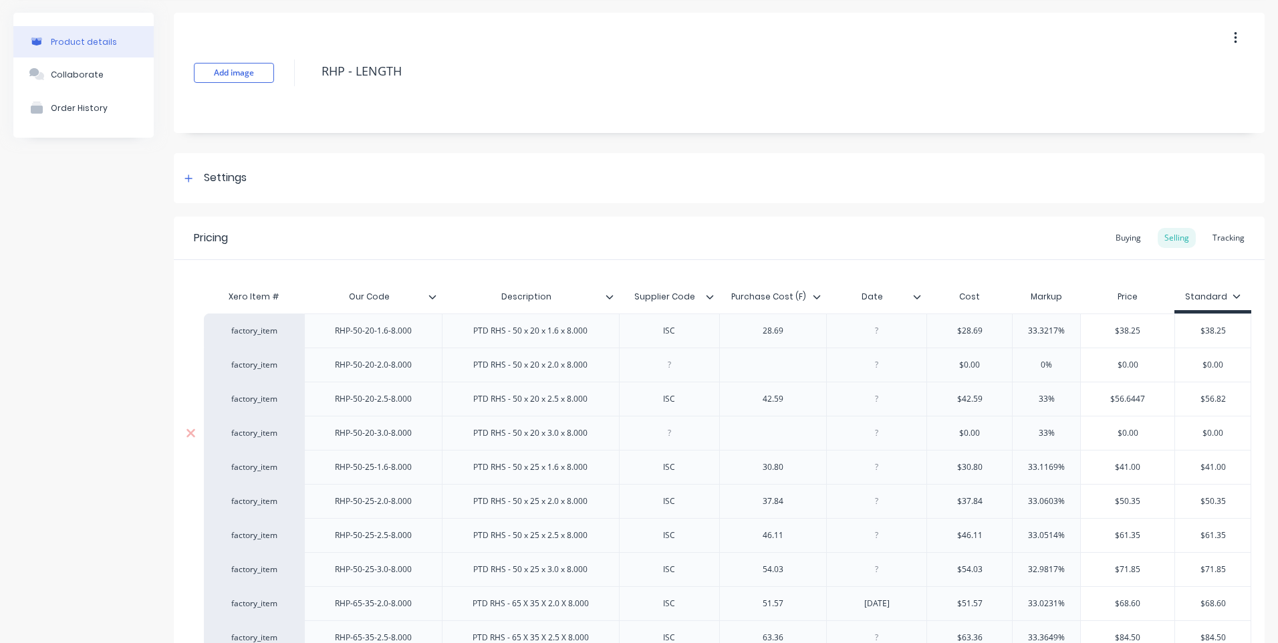
scroll to position [267, 0]
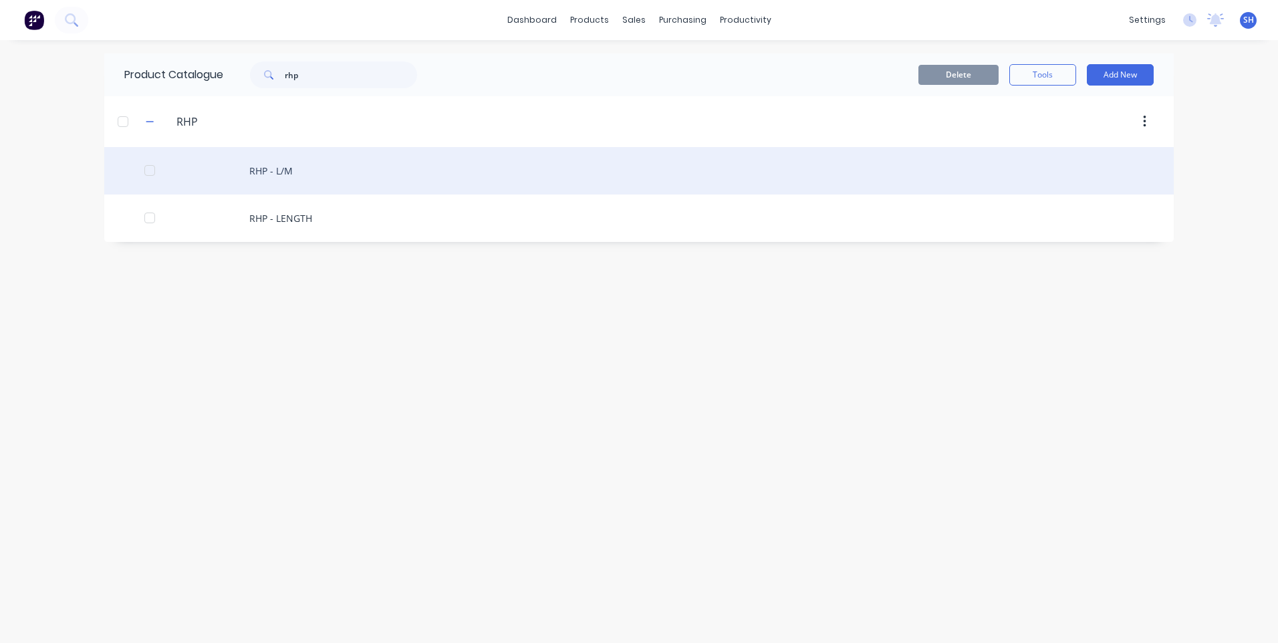
click at [279, 164] on div "RHP - L/M" at bounding box center [638, 170] width 1069 height 47
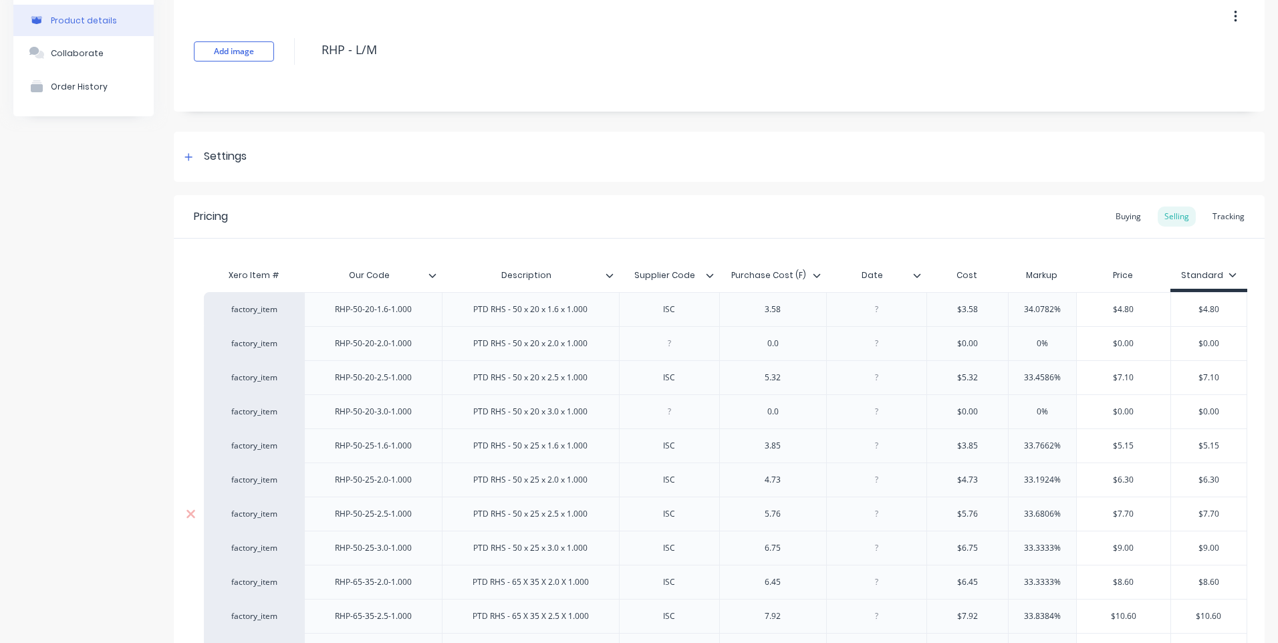
scroll to position [334, 0]
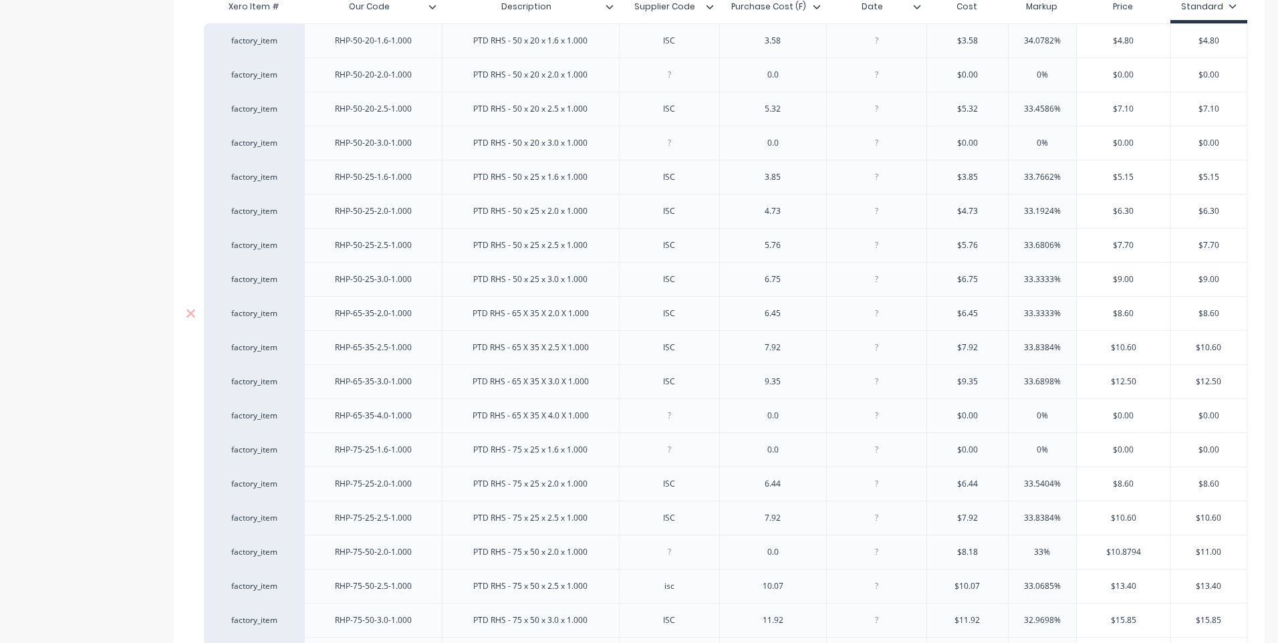
click at [787, 318] on div "6.45" at bounding box center [772, 313] width 67 height 17
click at [879, 317] on div at bounding box center [876, 313] width 67 height 17
type textarea "x"
click at [915, 314] on div "[DATE]" at bounding box center [876, 313] width 100 height 34
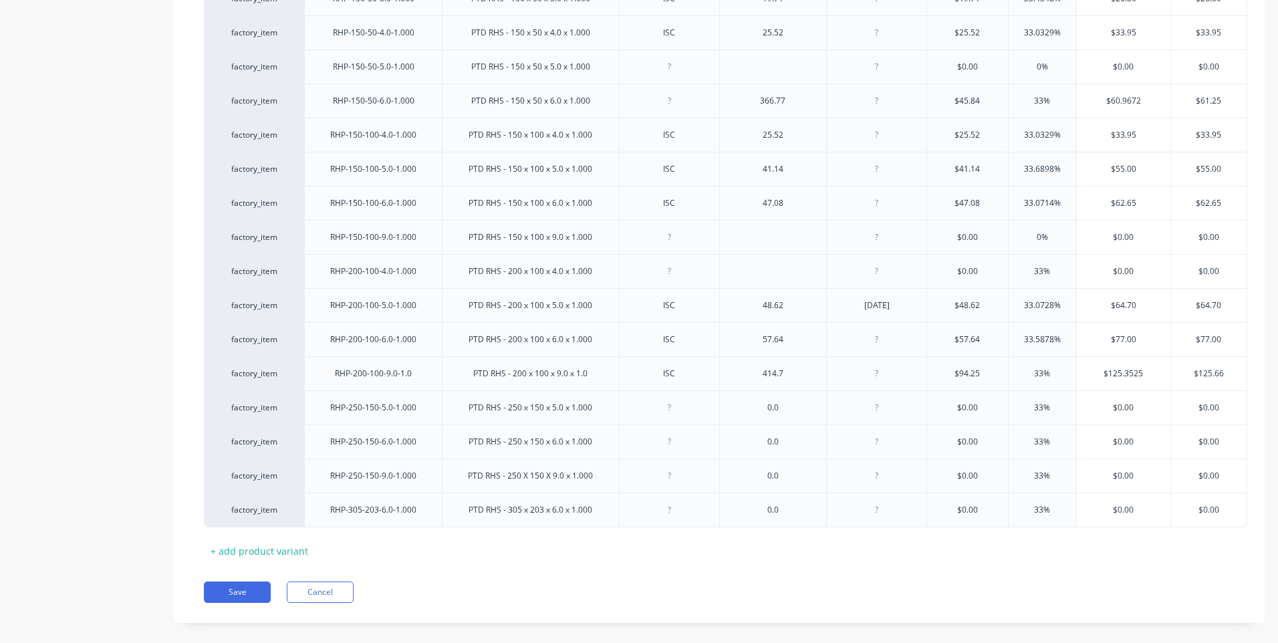
scroll to position [1654, 0]
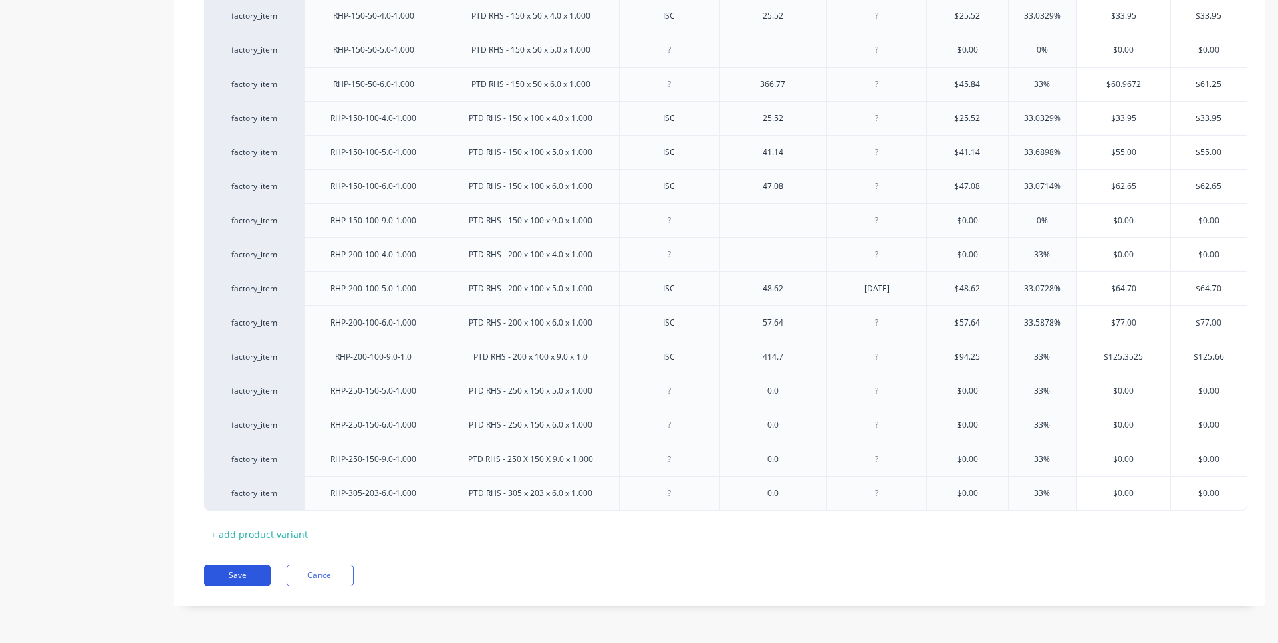
click at [235, 569] on button "Save" at bounding box center [237, 575] width 67 height 21
type textarea "x"
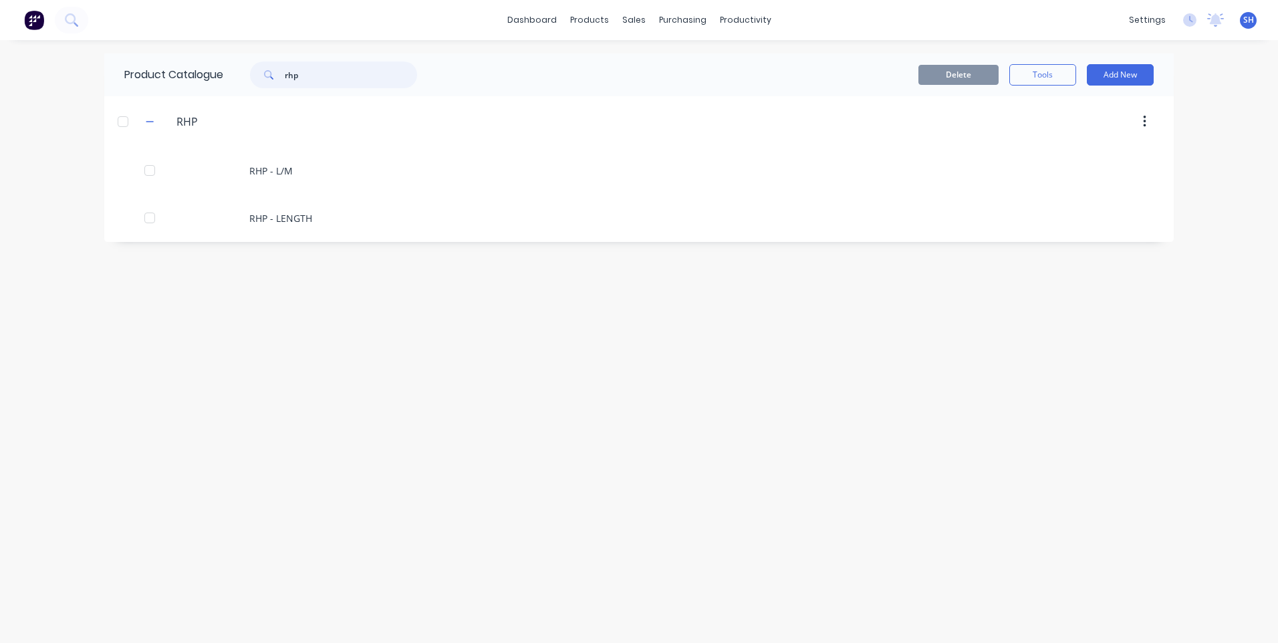
drag, startPoint x: 315, startPoint y: 77, endPoint x: 255, endPoint y: 78, distance: 60.8
click at [255, 78] on div "rhp" at bounding box center [333, 74] width 167 height 27
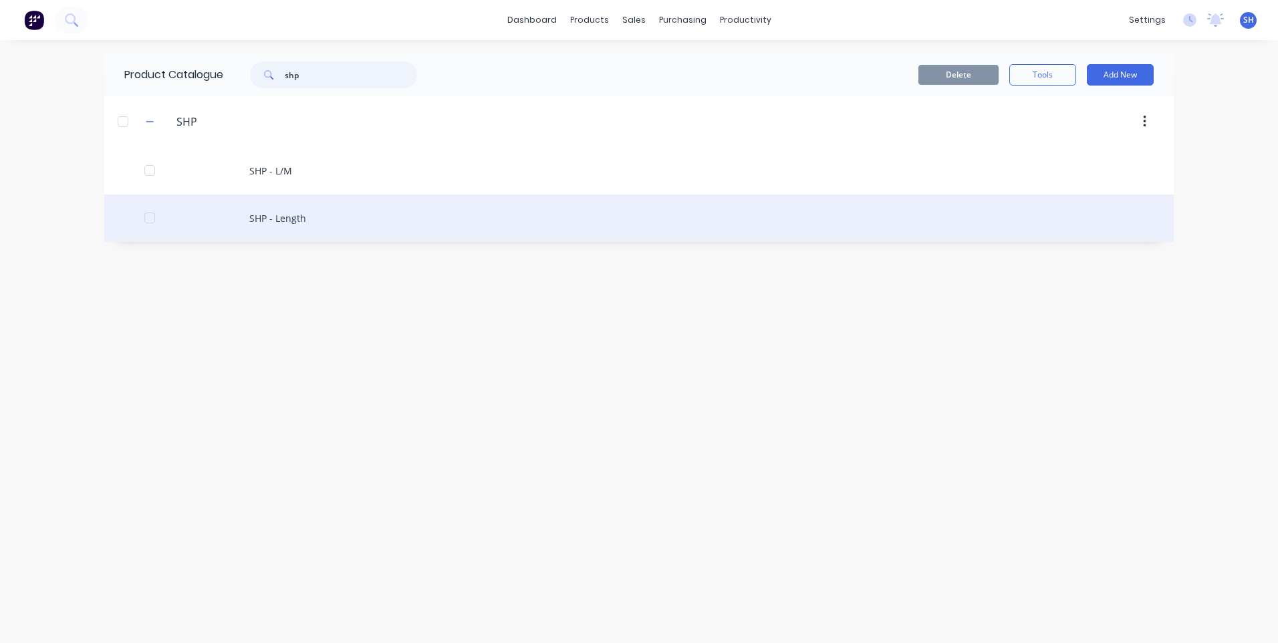
type input "shp"
click at [284, 213] on div "SHP - Length" at bounding box center [638, 217] width 1069 height 47
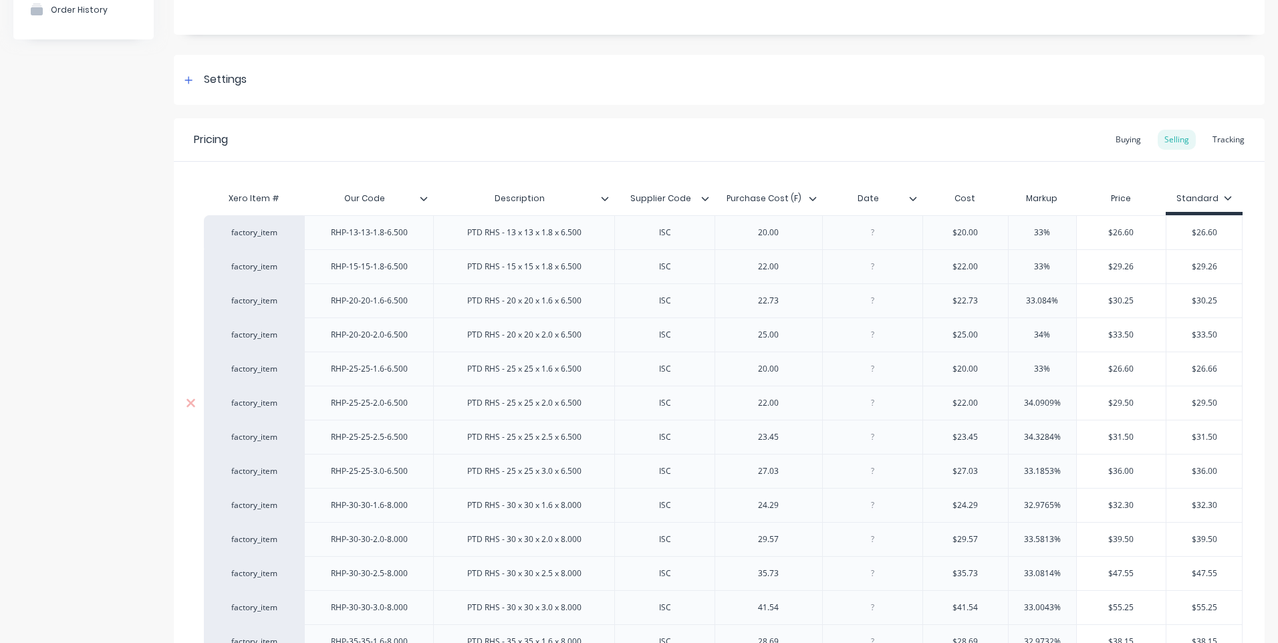
scroll to position [401, 0]
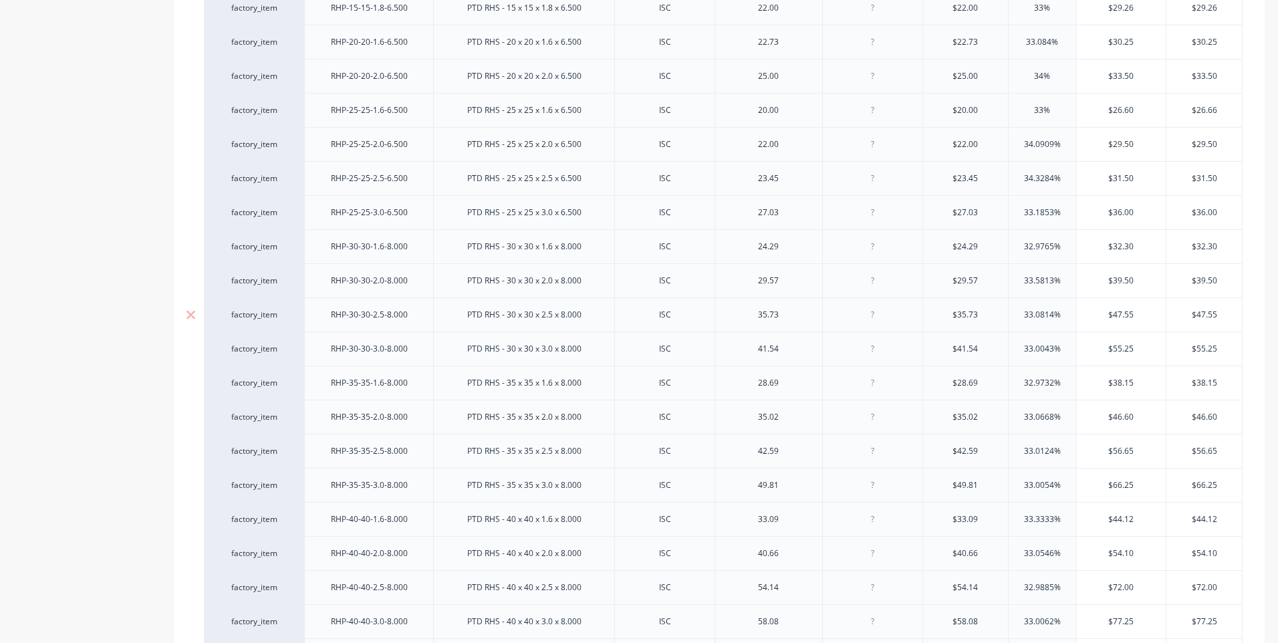
type textarea "x"
click at [874, 422] on div at bounding box center [872, 416] width 67 height 17
click at [1071, 414] on input "text" at bounding box center [1043, 417] width 68 height 12
type textarea "x"
type input "33.0668%"
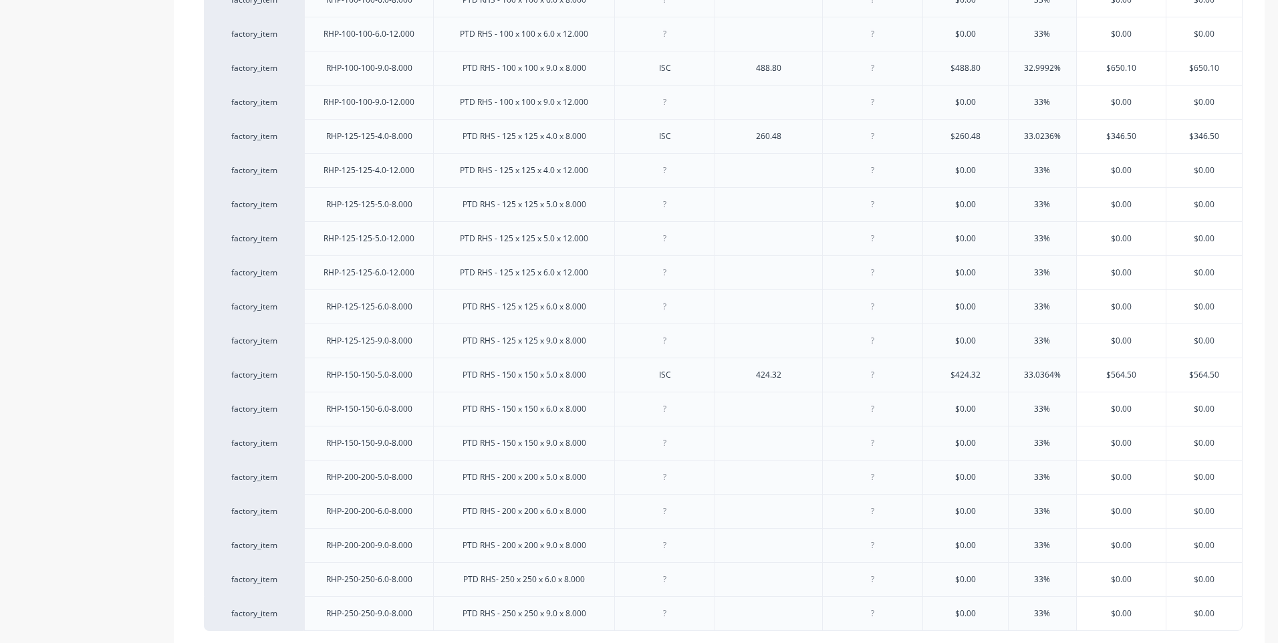
scroll to position [2302, 0]
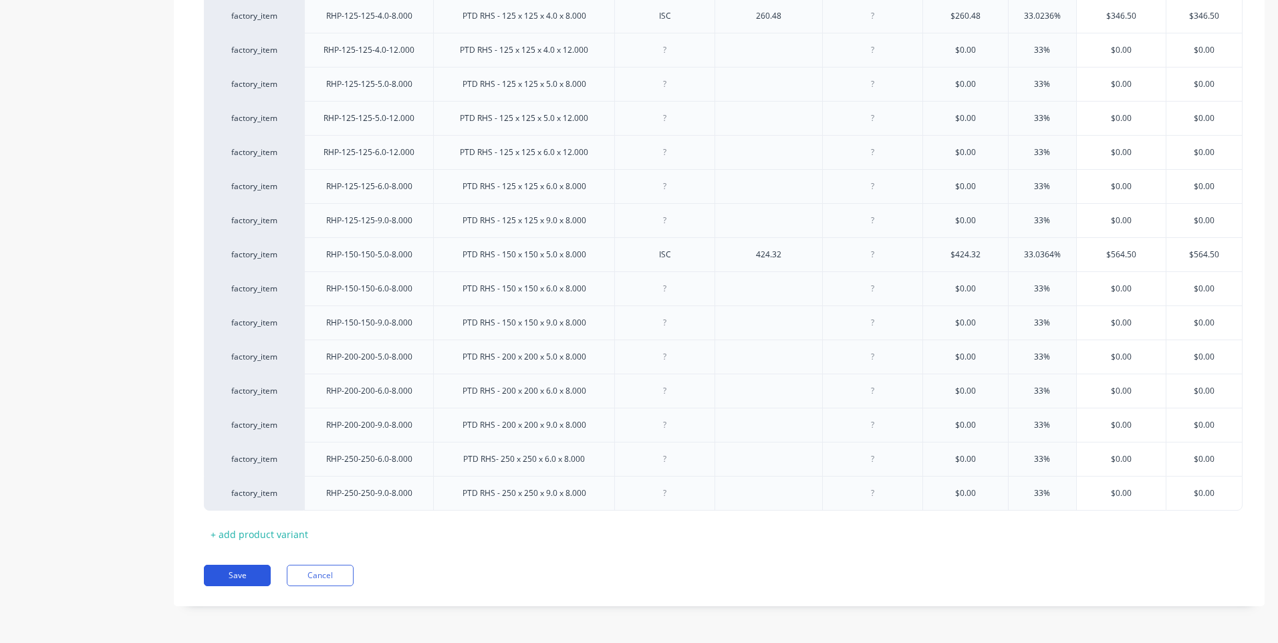
click at [238, 570] on button "Save" at bounding box center [237, 575] width 67 height 21
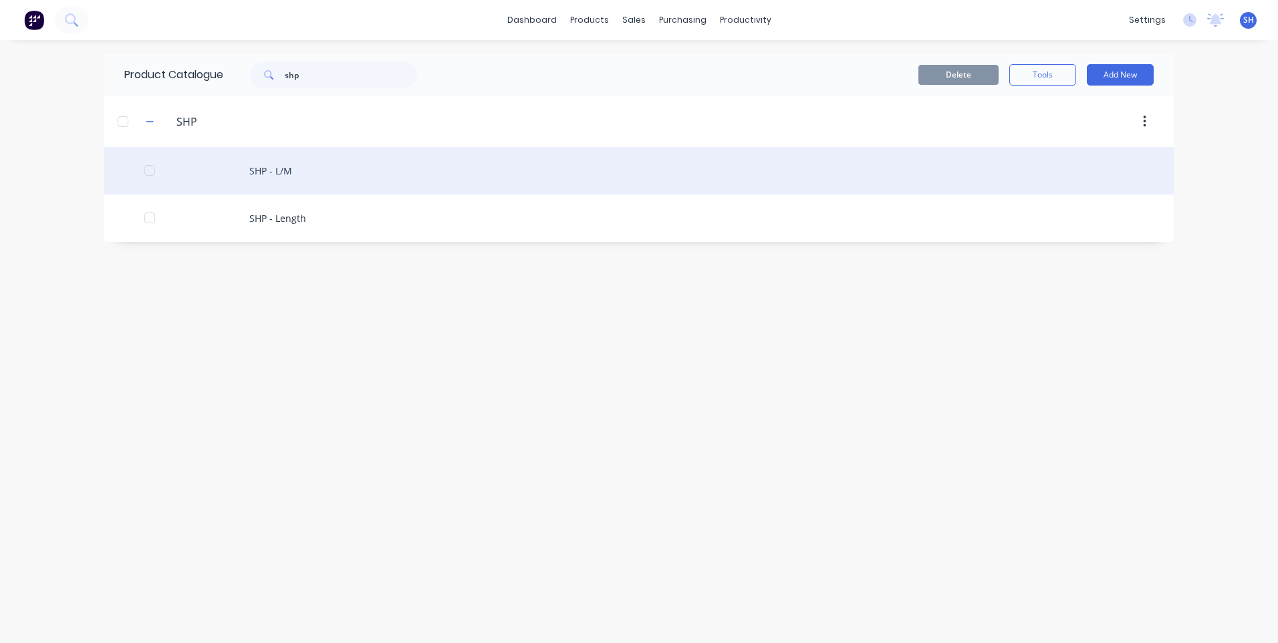
click at [274, 164] on div "SHP - L/M" at bounding box center [638, 170] width 1069 height 47
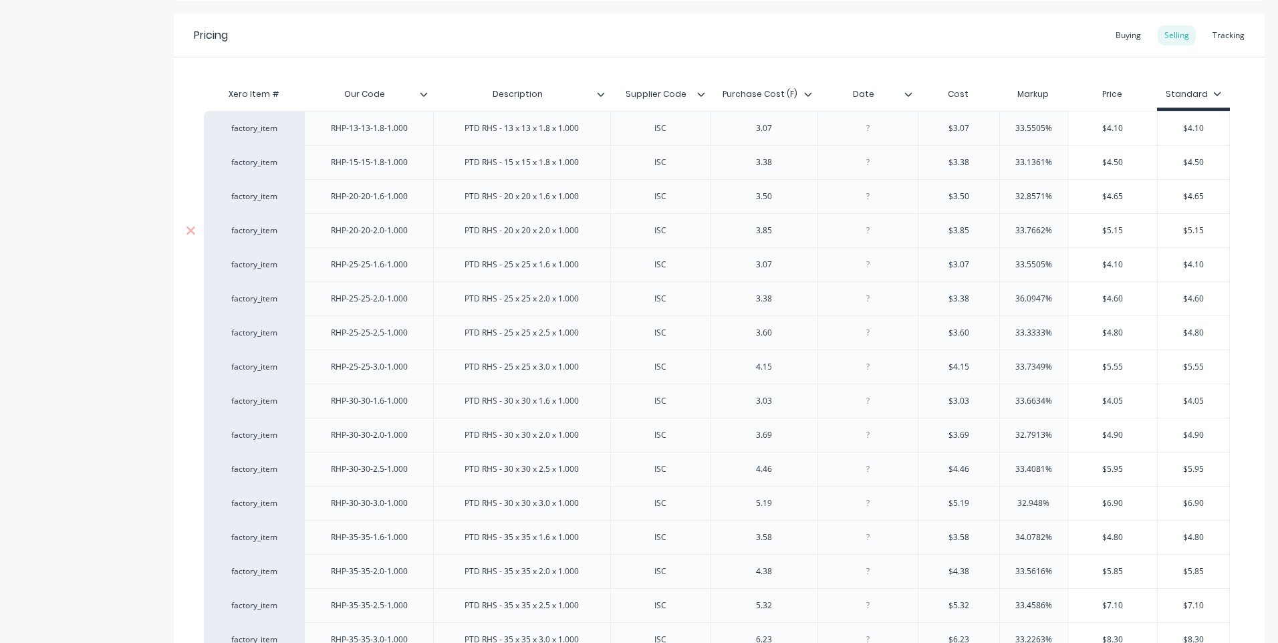
scroll to position [267, 0]
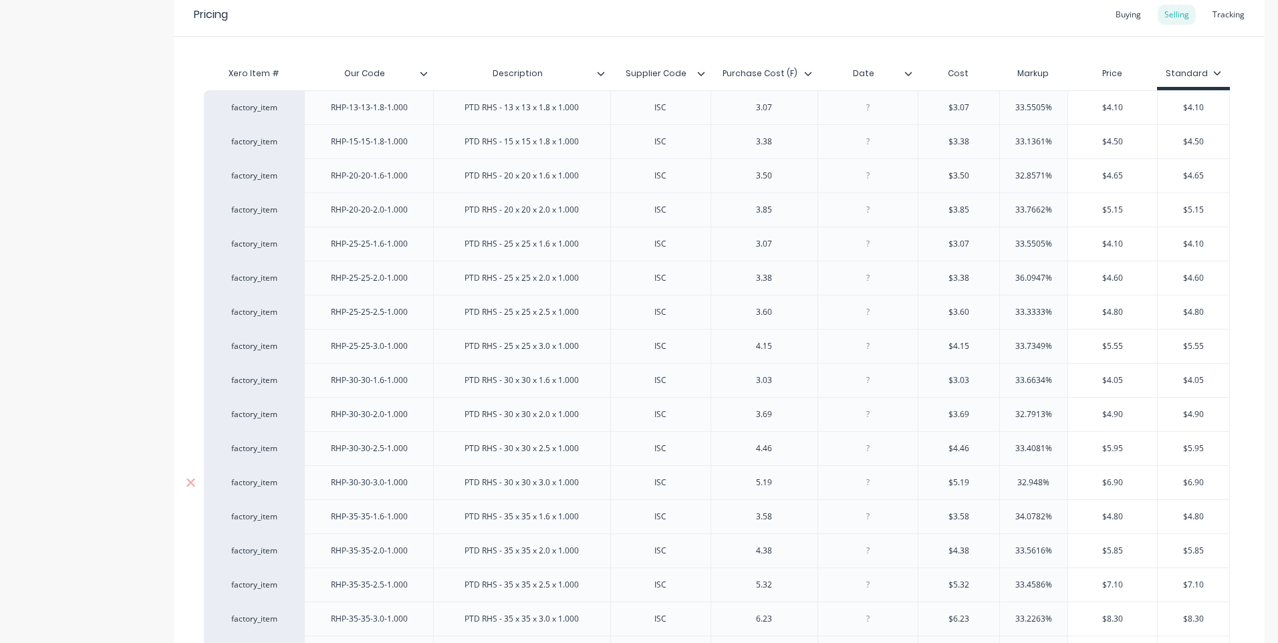
type textarea "x"
drag, startPoint x: 872, startPoint y: 554, endPoint x: 876, endPoint y: 567, distance: 13.8
click at [872, 556] on div at bounding box center [868, 550] width 67 height 17
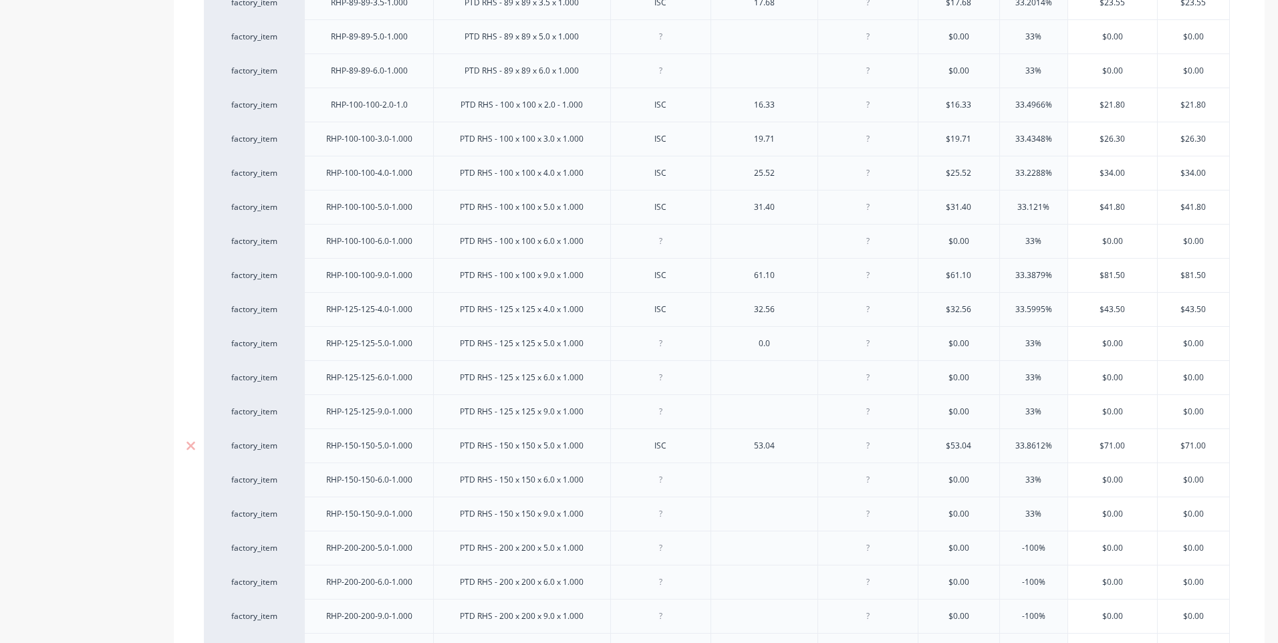
scroll to position [1995, 0]
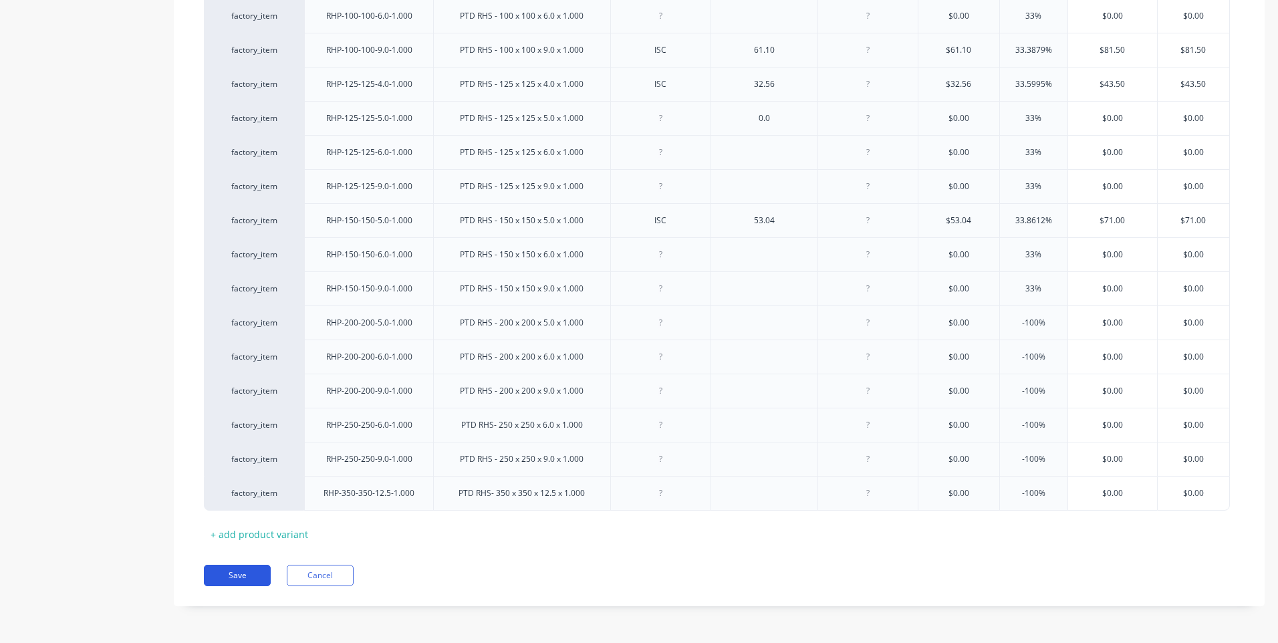
click at [231, 571] on button "Save" at bounding box center [237, 575] width 67 height 21
type textarea "x"
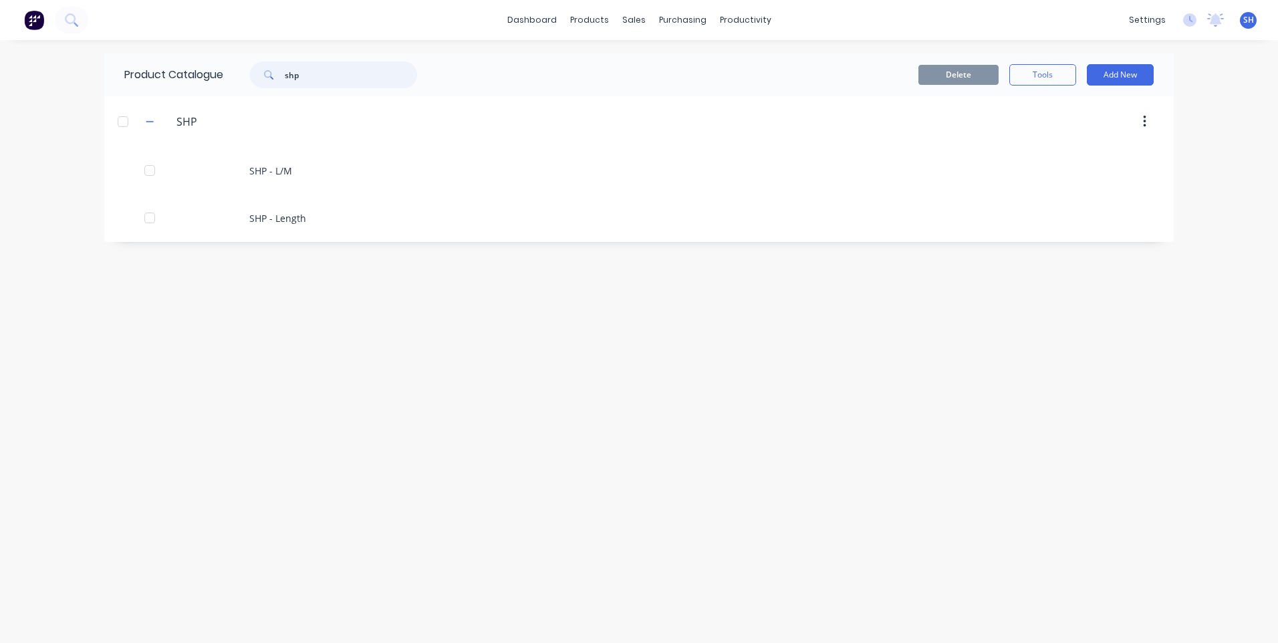
drag, startPoint x: 305, startPoint y: 77, endPoint x: 269, endPoint y: 76, distance: 36.8
click at [269, 76] on div "shp" at bounding box center [333, 74] width 167 height 27
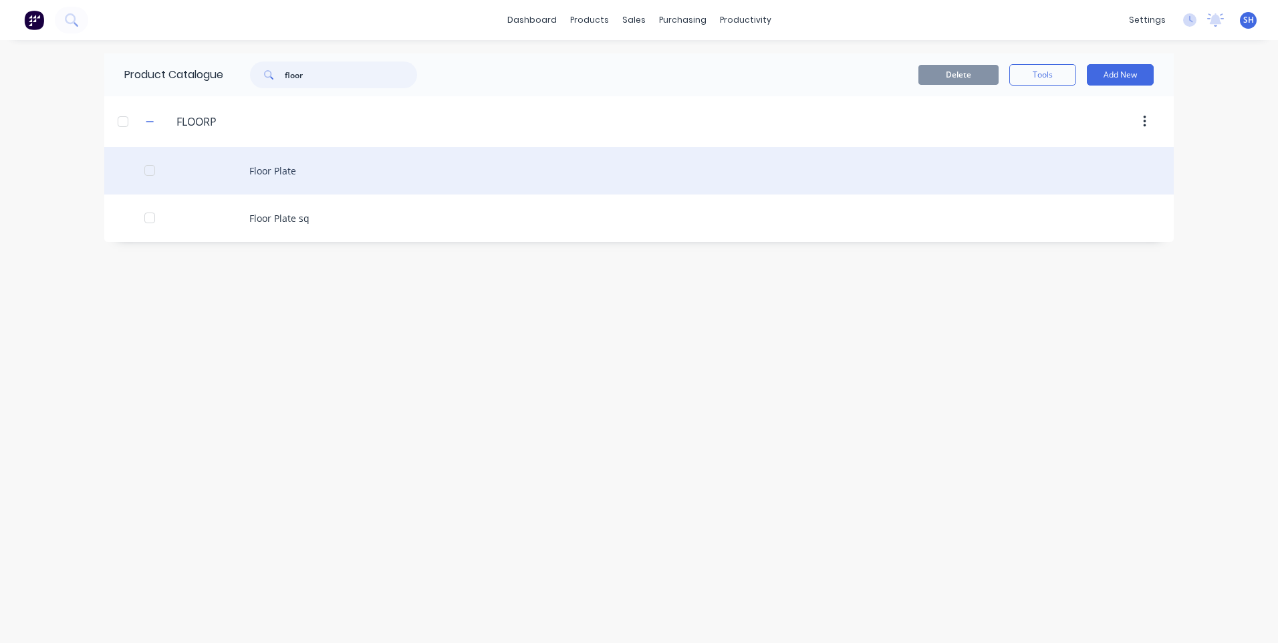
type input "floor"
click at [265, 166] on div "Floor Plate" at bounding box center [638, 170] width 1069 height 47
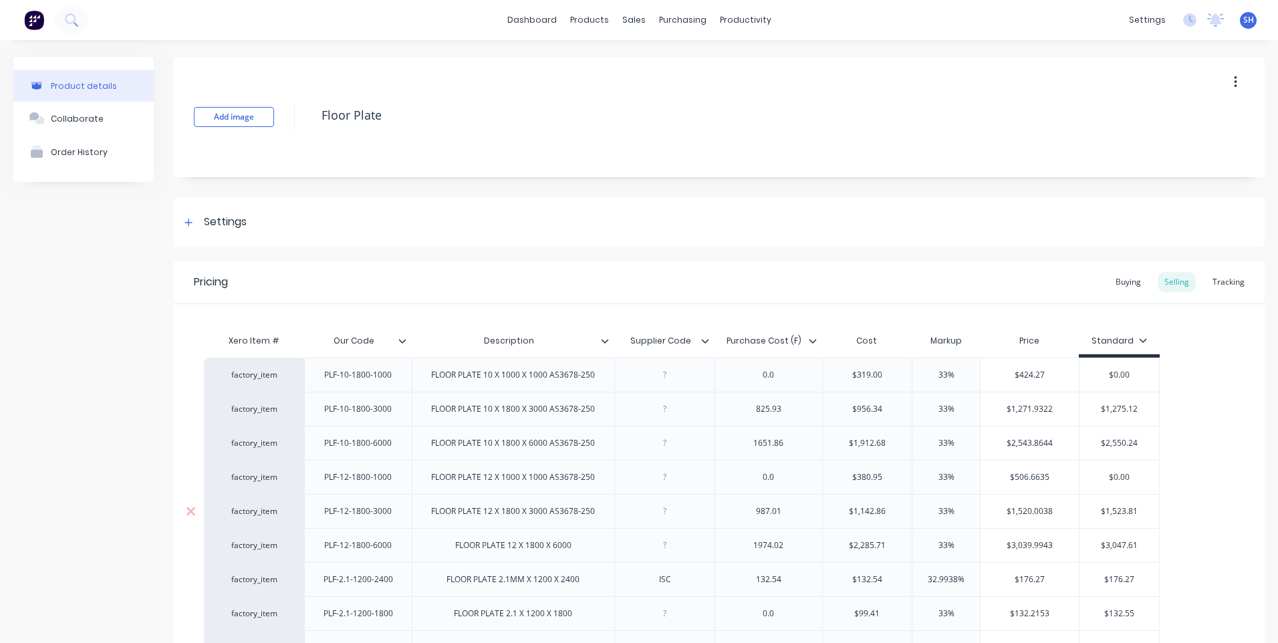
type textarea "x"
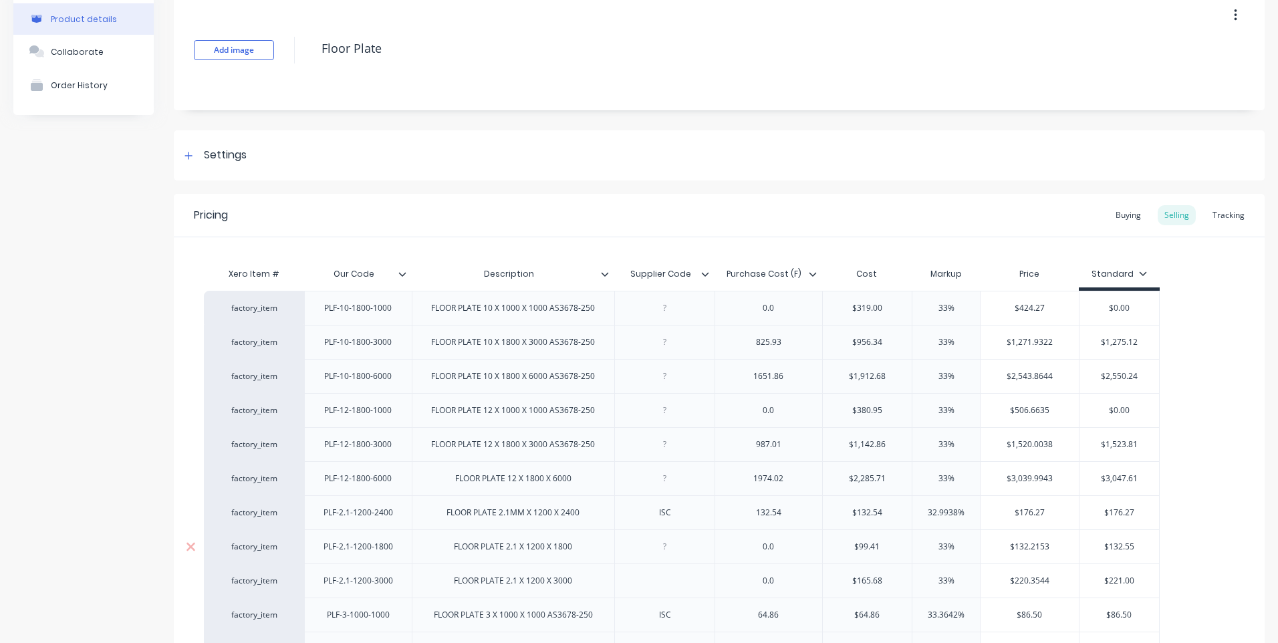
click at [575, 550] on div "FLOOR PLATE 2.1 X 1200 X 1800" at bounding box center [513, 546] width 140 height 17
click at [539, 552] on div "FLOOR PLATE 2.1 X 1200 X 1800 X 1200" at bounding box center [513, 546] width 167 height 17
click at [666, 551] on div at bounding box center [665, 546] width 67 height 17
type textarea "x"
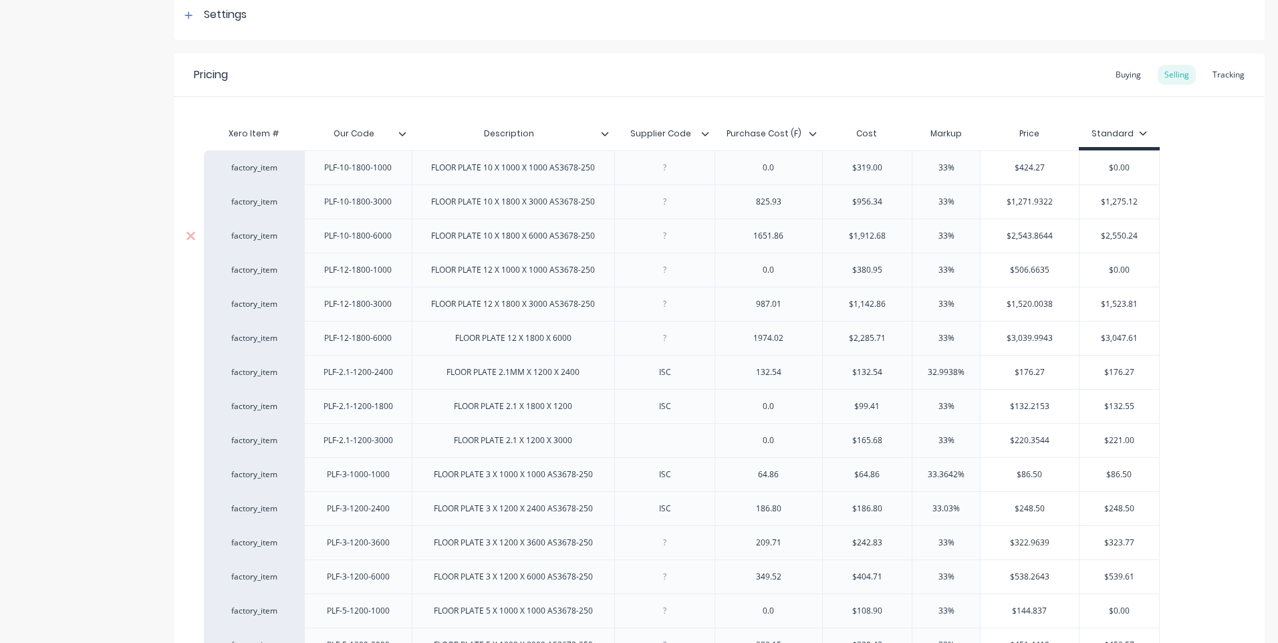
scroll to position [0, 0]
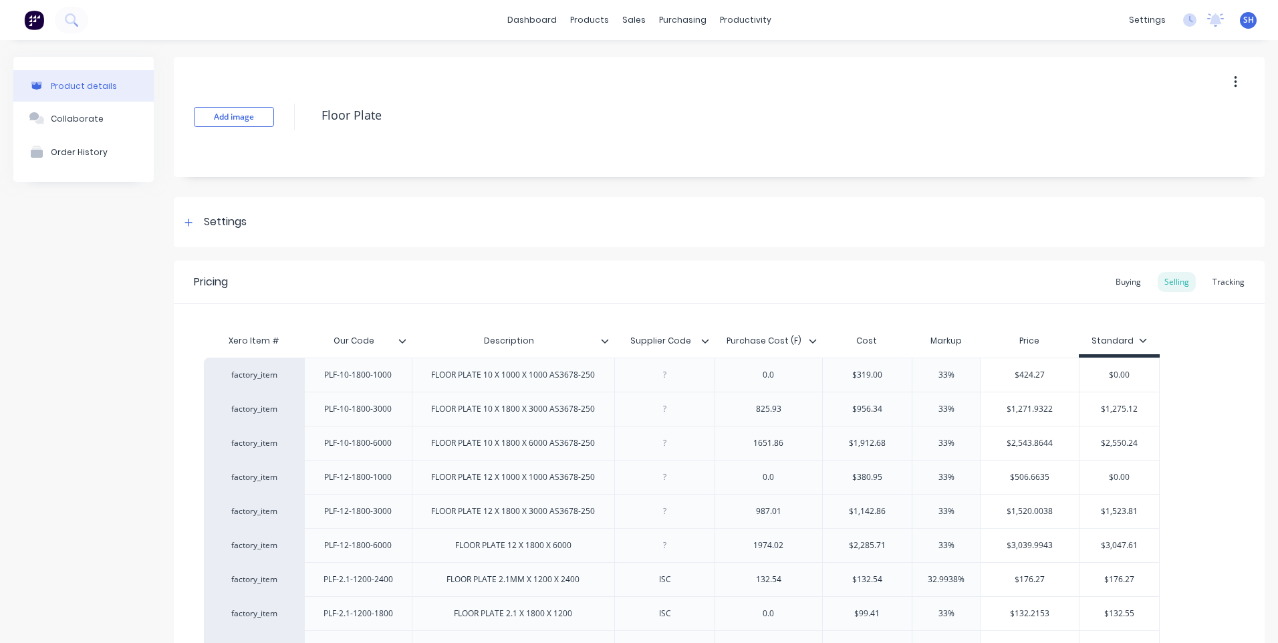
type textarea "x"
drag, startPoint x: 690, startPoint y: 340, endPoint x: 692, endPoint y: 332, distance: 7.6
drag, startPoint x: 688, startPoint y: 340, endPoint x: 626, endPoint y: 335, distance: 62.3
click at [626, 335] on input "Supplier Code" at bounding box center [660, 341] width 92 height 12
type input "Date"
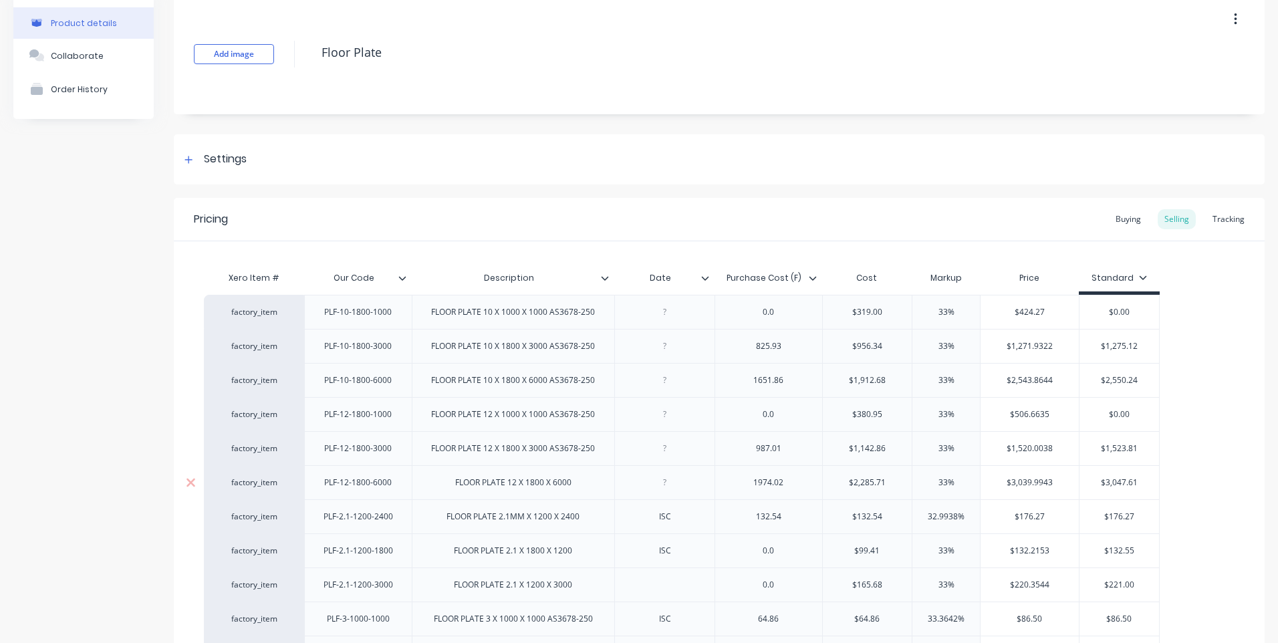
scroll to position [267, 0]
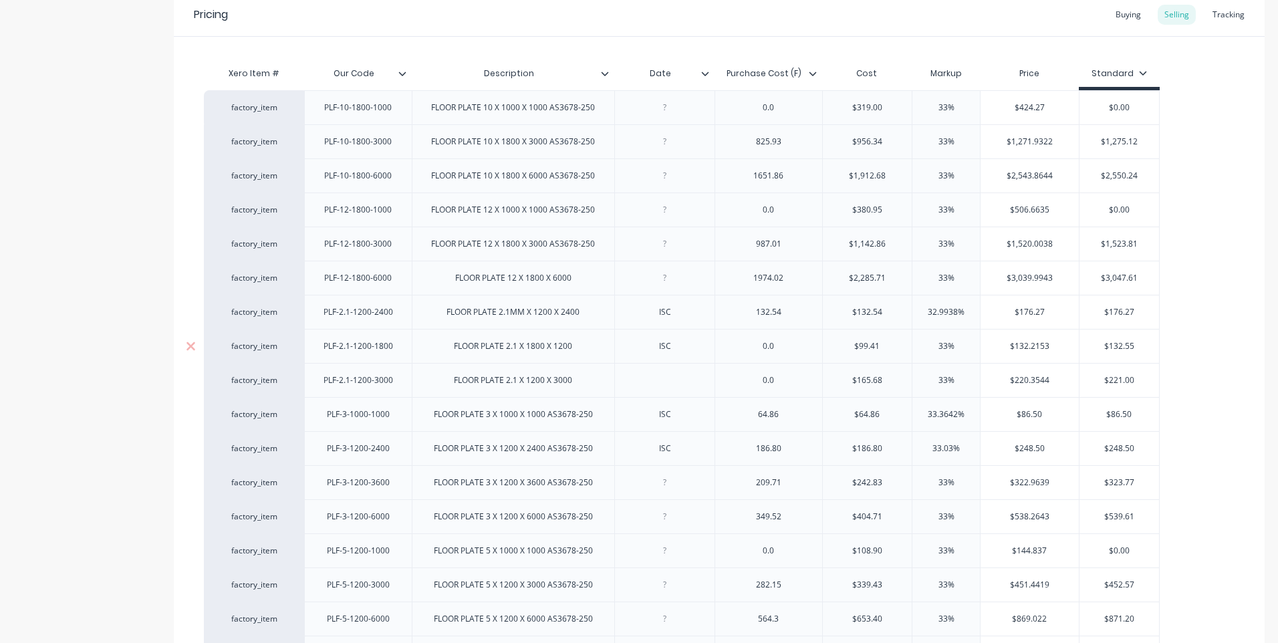
type textarea "x"
drag, startPoint x: 676, startPoint y: 352, endPoint x: 630, endPoint y: 349, distance: 46.9
drag, startPoint x: 671, startPoint y: 352, endPoint x: 652, endPoint y: 354, distance: 18.8
click at [652, 354] on div "ISC" at bounding box center [665, 346] width 67 height 17
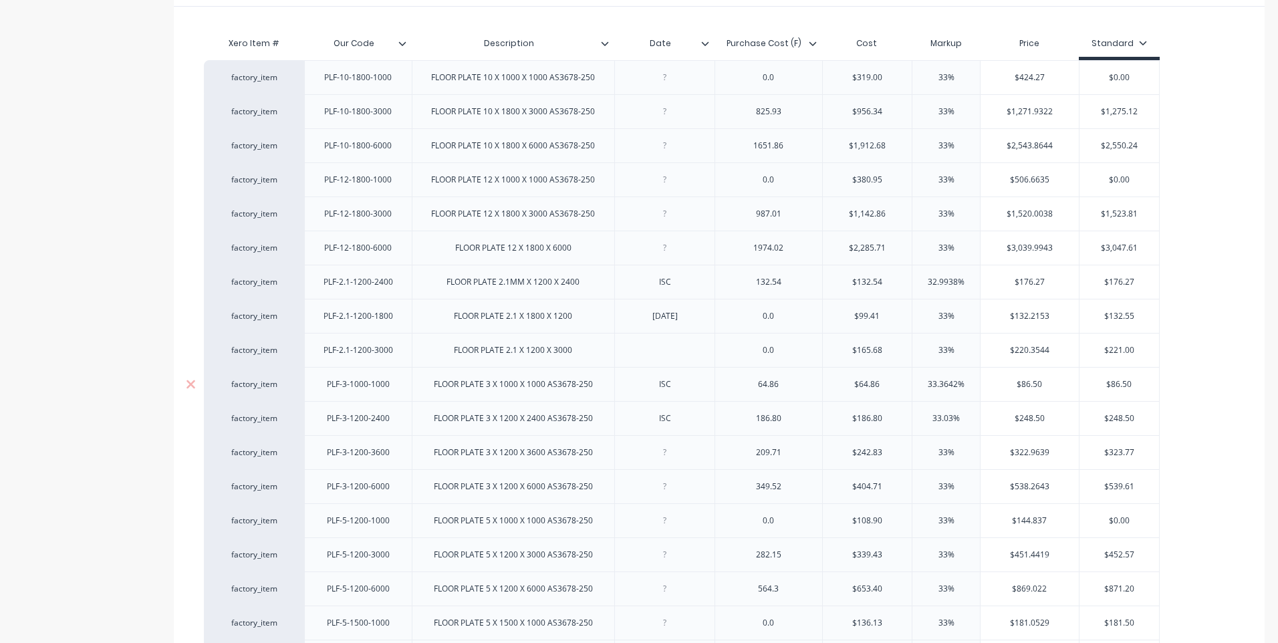
scroll to position [274, 0]
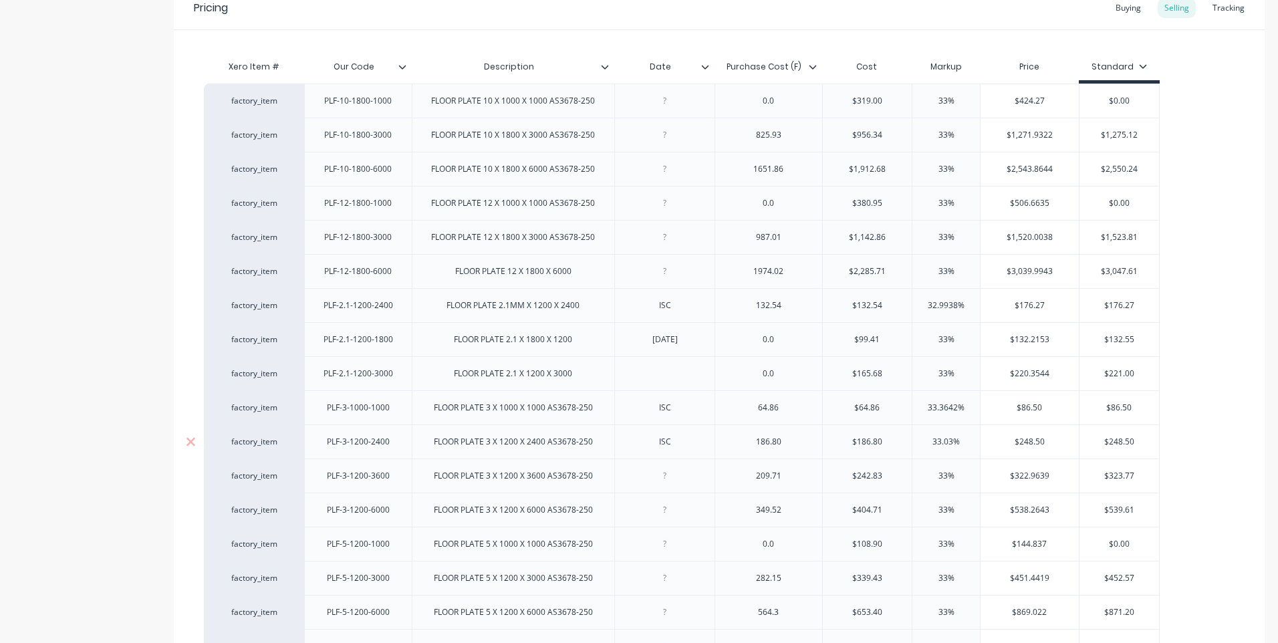
type textarea "x"
drag, startPoint x: 672, startPoint y: 446, endPoint x: 635, endPoint y: 446, distance: 37.4
click at [635, 446] on div "ISC" at bounding box center [665, 441] width 67 height 17
type textarea "x"
drag, startPoint x: 661, startPoint y: 407, endPoint x: 642, endPoint y: 407, distance: 18.7
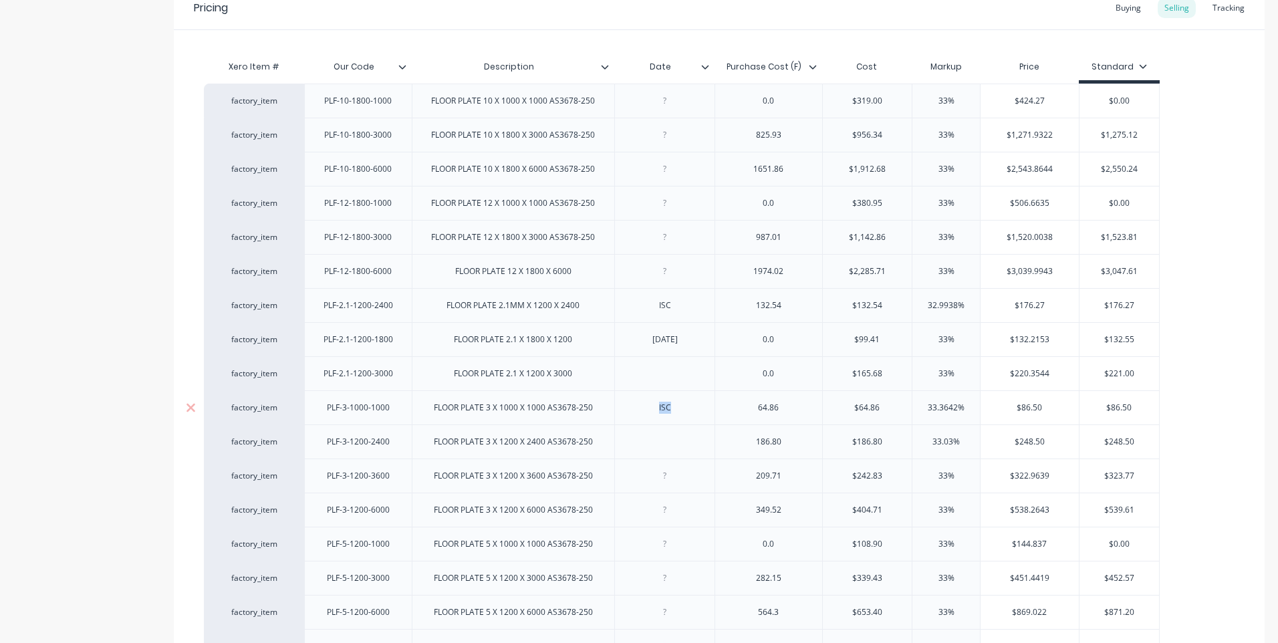
click at [642, 407] on div "ISC" at bounding box center [665, 407] width 67 height 17
type textarea "x"
drag, startPoint x: 669, startPoint y: 309, endPoint x: 616, endPoint y: 306, distance: 53.5
click at [616, 306] on div "ISC" at bounding box center [664, 305] width 100 height 34
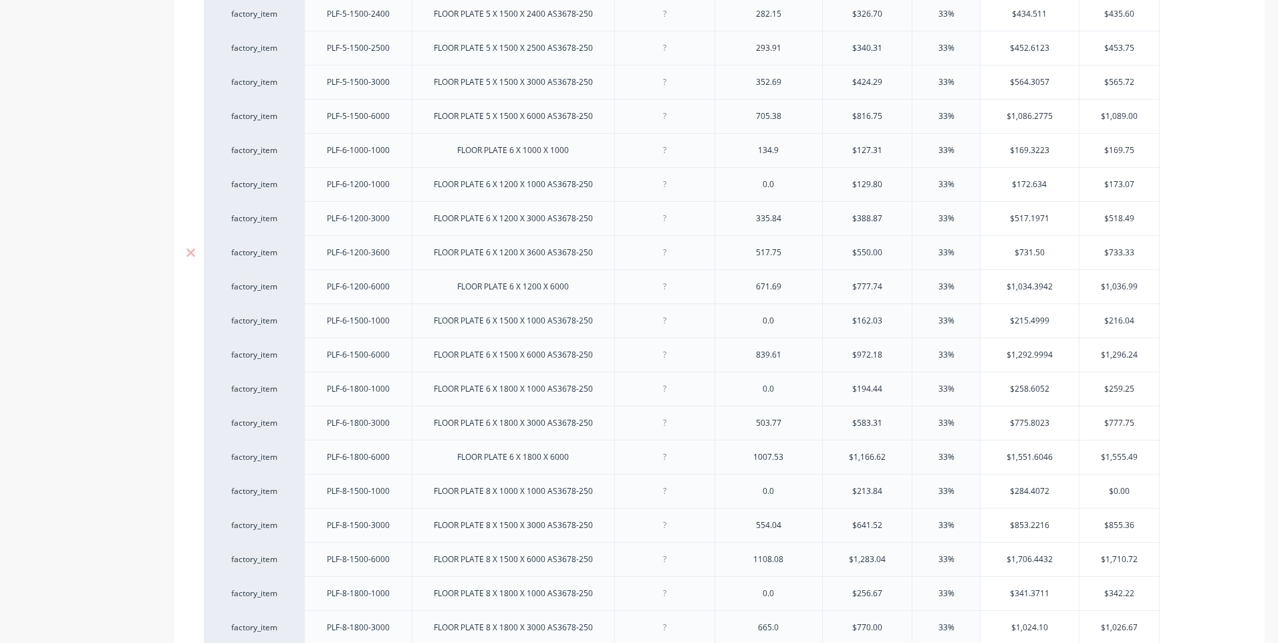
scroll to position [1143, 0]
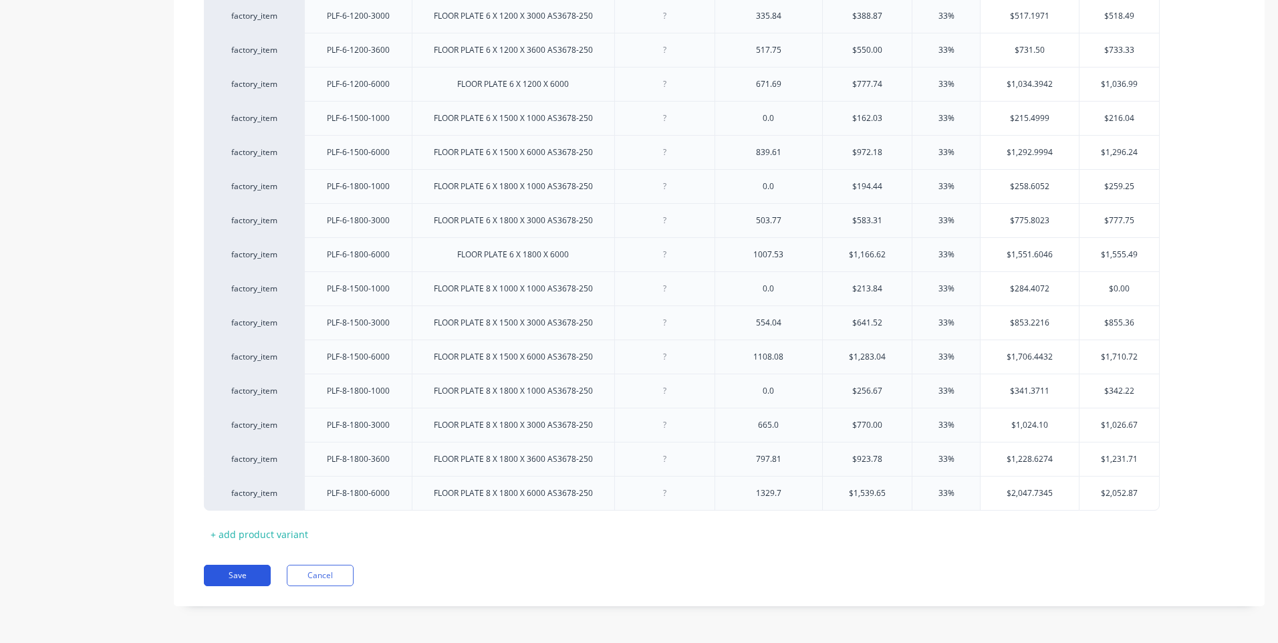
click at [235, 569] on button "Save" at bounding box center [237, 575] width 67 height 21
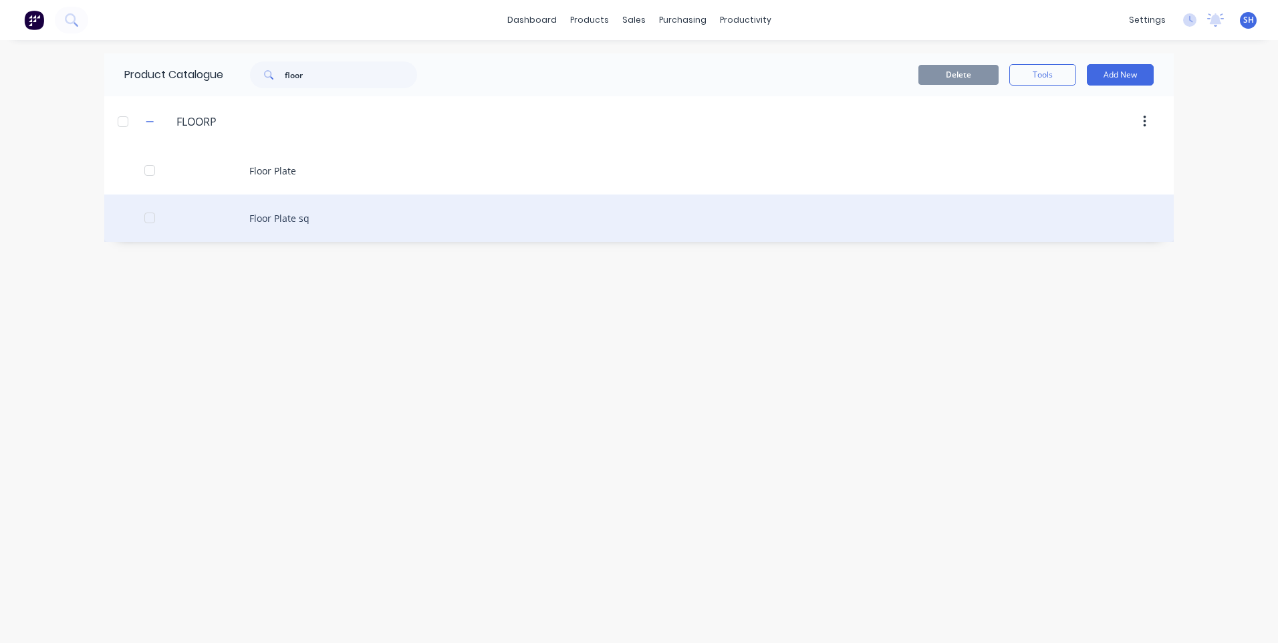
click at [289, 217] on div "Floor Plate sq" at bounding box center [638, 217] width 1069 height 47
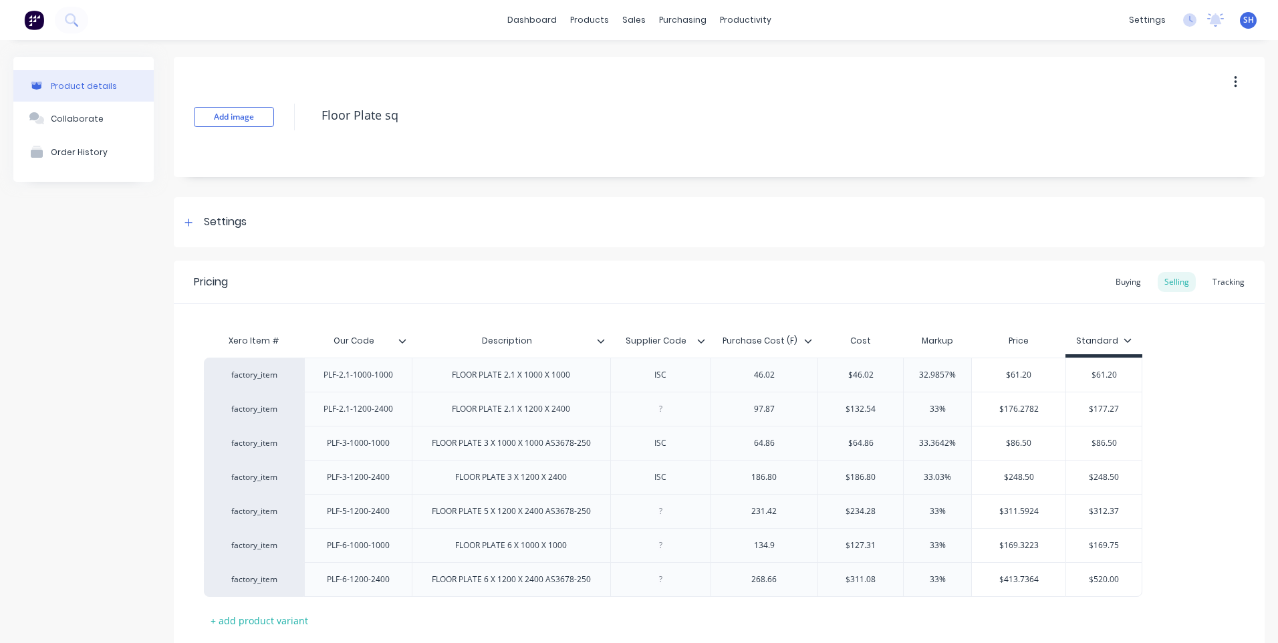
type textarea "x"
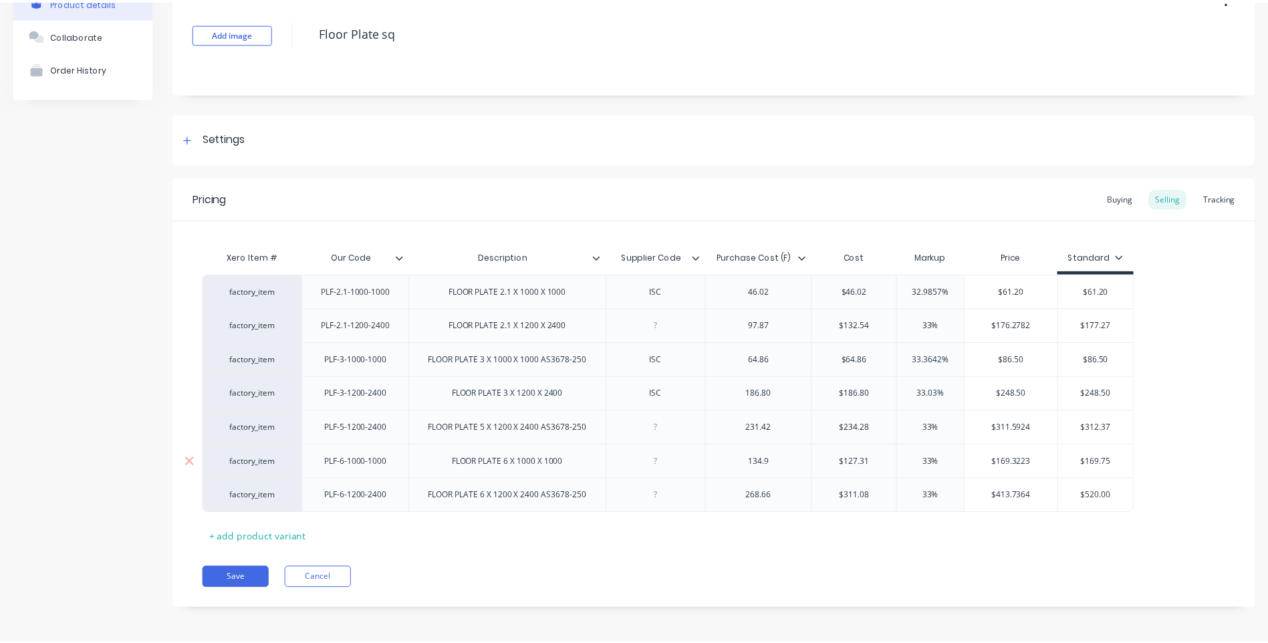
scroll to position [86, 0]
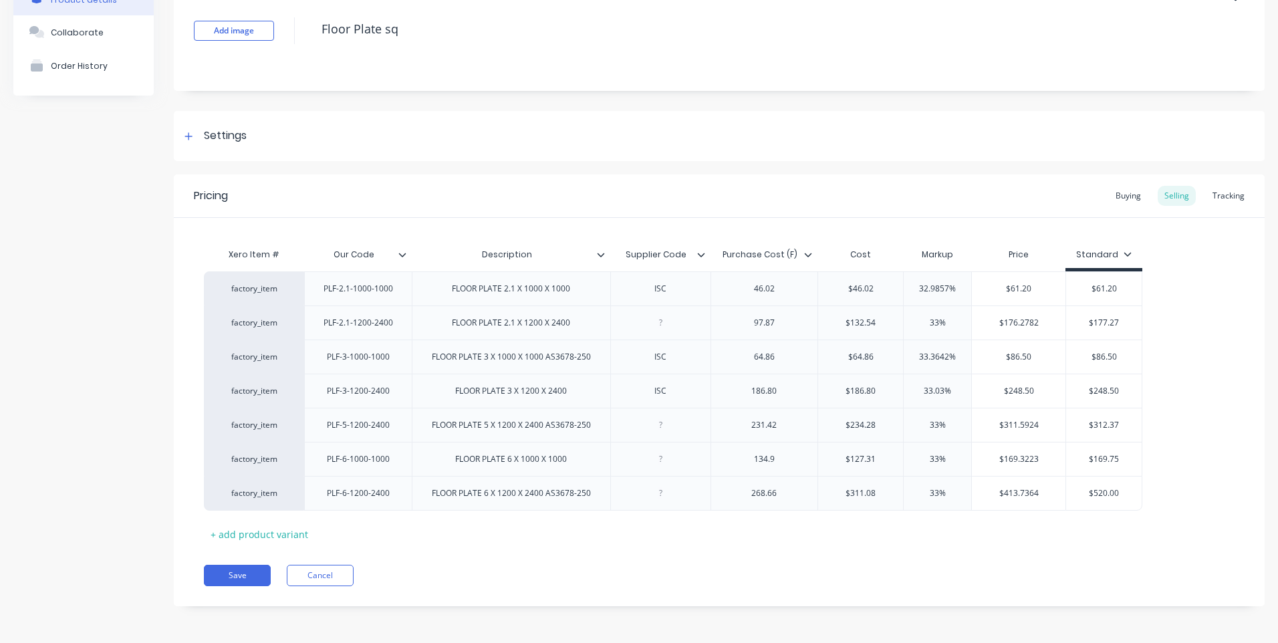
drag, startPoint x: 688, startPoint y: 253, endPoint x: 625, endPoint y: 253, distance: 62.8
click at [625, 253] on input "Supplier Code" at bounding box center [656, 255] width 92 height 12
type input "Date"
type textarea "x"
drag, startPoint x: 671, startPoint y: 295, endPoint x: 638, endPoint y: 297, distance: 32.9
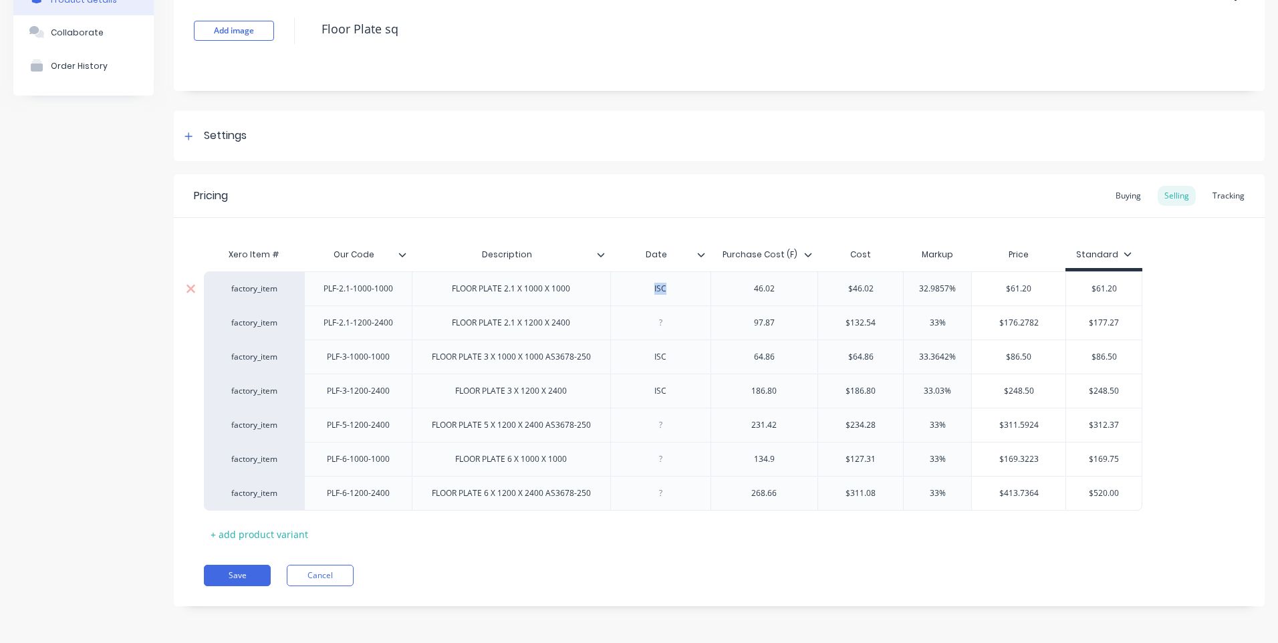
click at [638, 297] on div "ISC" at bounding box center [660, 288] width 100 height 34
click at [654, 547] on div "Pricing Buying Selling Tracking Xero Item # Our Code Description Date Purchase …" at bounding box center [719, 390] width 1091 height 432
click at [231, 569] on button "Save" at bounding box center [237, 575] width 67 height 21
type textarea "x"
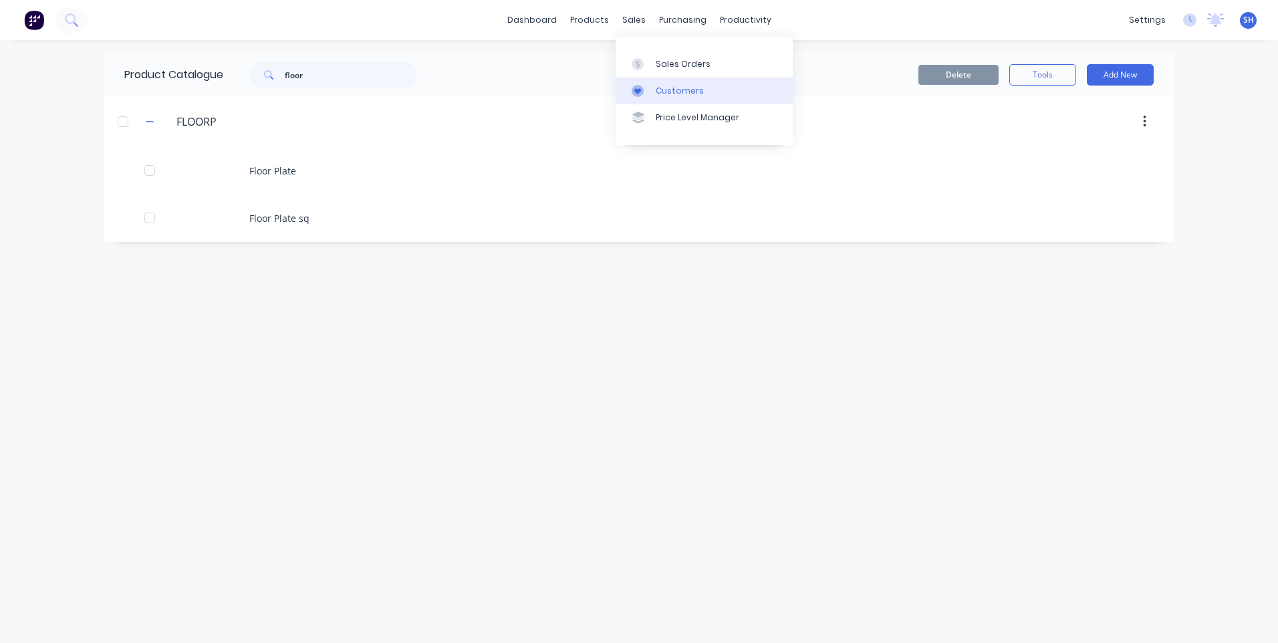
click at [677, 88] on div "Customers" at bounding box center [680, 91] width 48 height 12
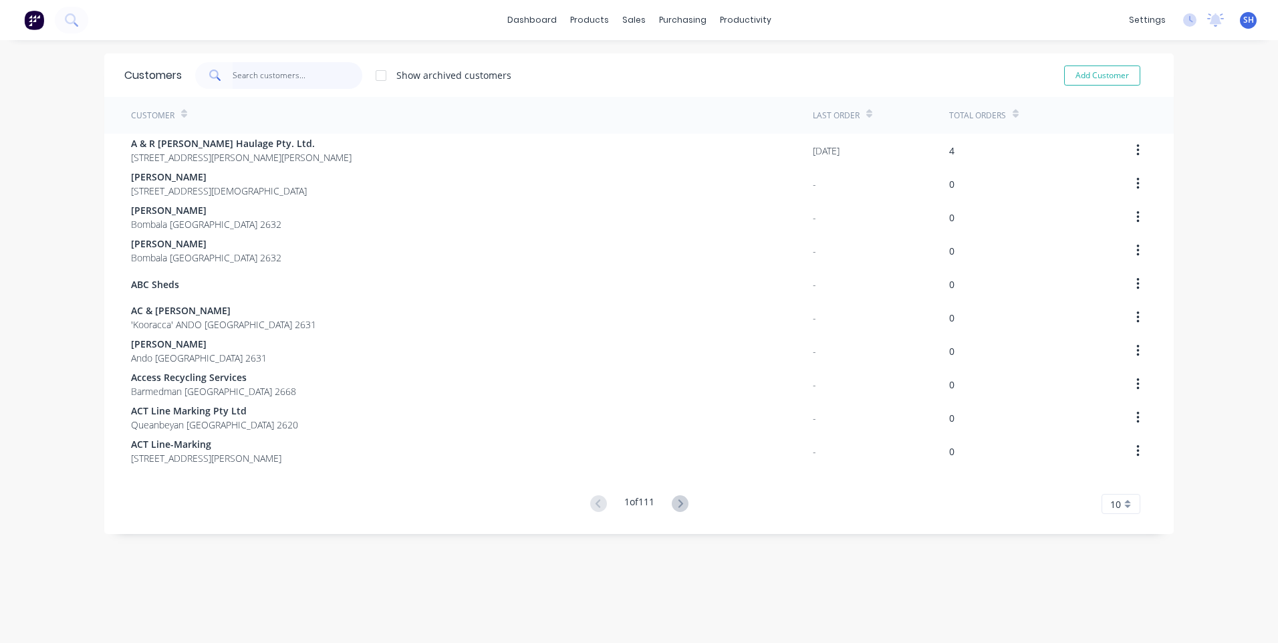
click at [252, 71] on input "text" at bounding box center [298, 75] width 130 height 27
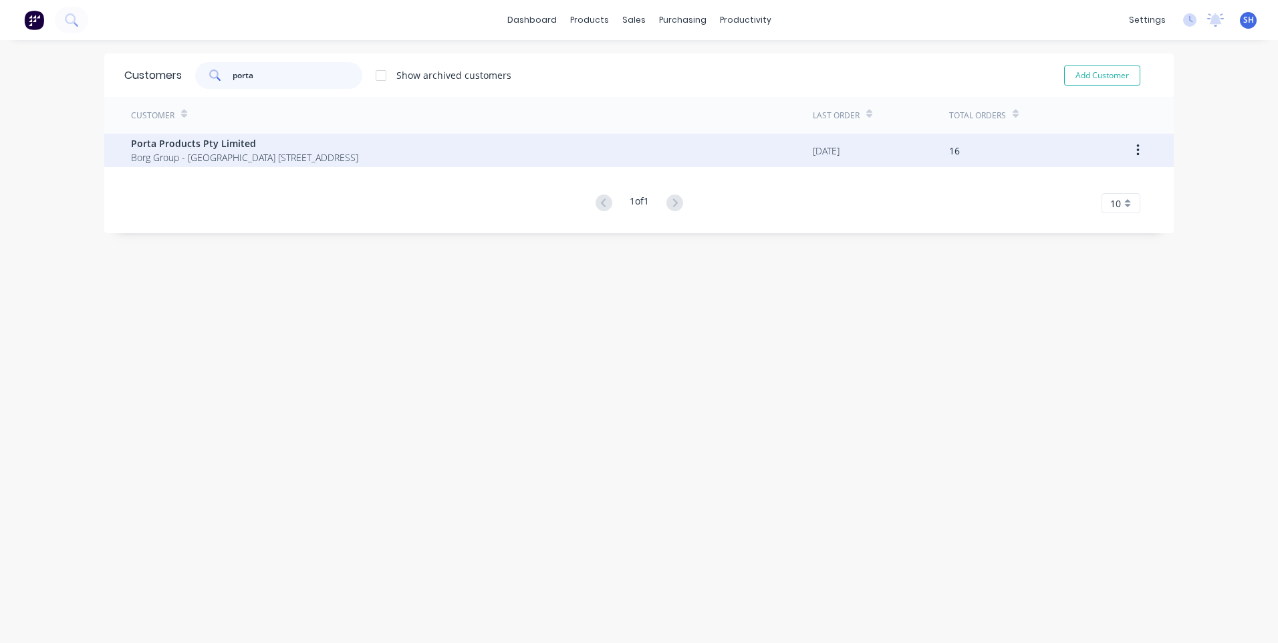
type input "porta"
click at [170, 140] on span "Porta Products Pty Limited" at bounding box center [244, 143] width 227 height 14
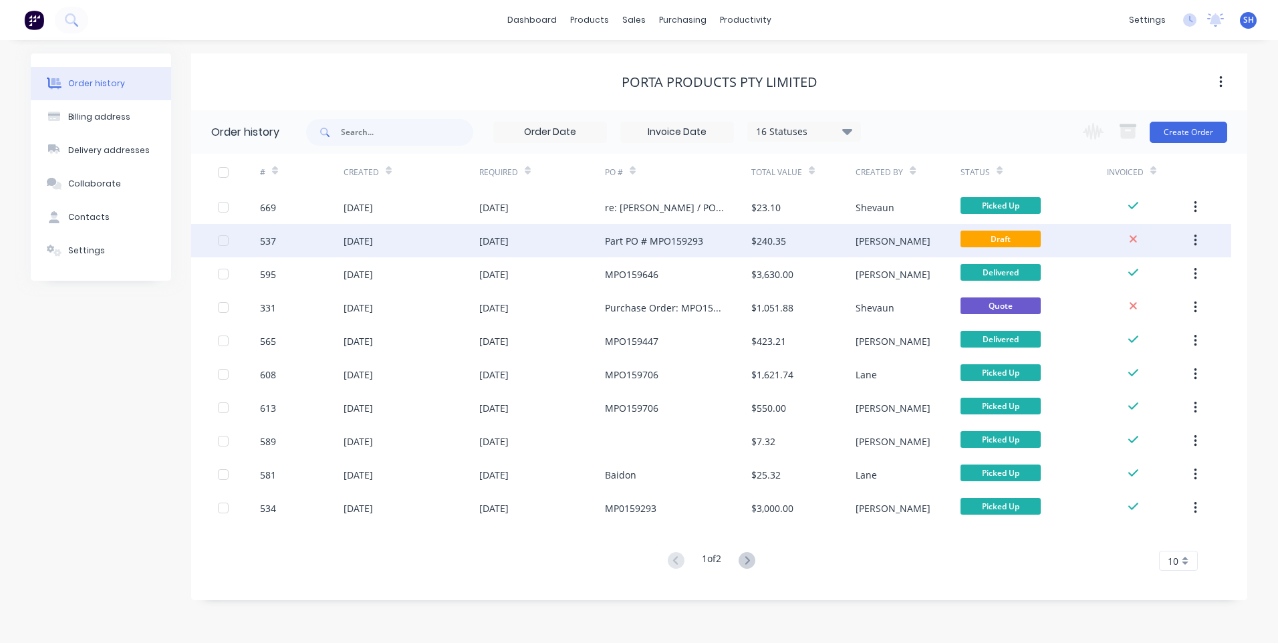
click at [442, 235] on div "[DATE]" at bounding box center [412, 240] width 136 height 33
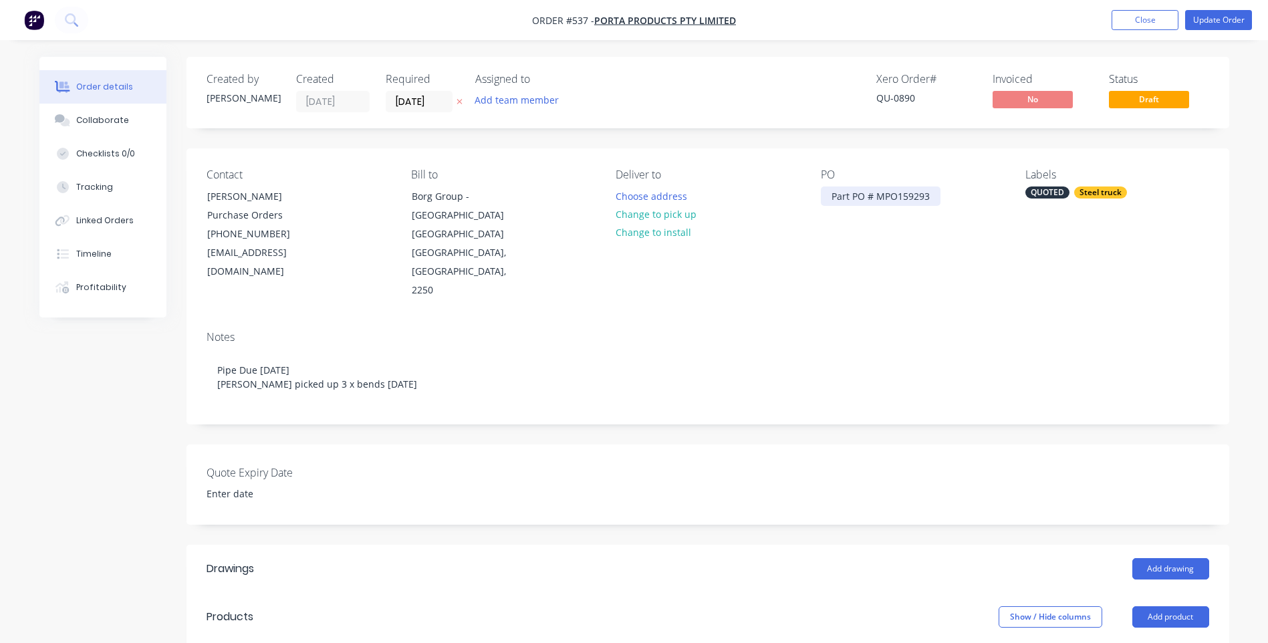
click at [932, 196] on div "Part PO # MPO159293" at bounding box center [881, 195] width 120 height 19
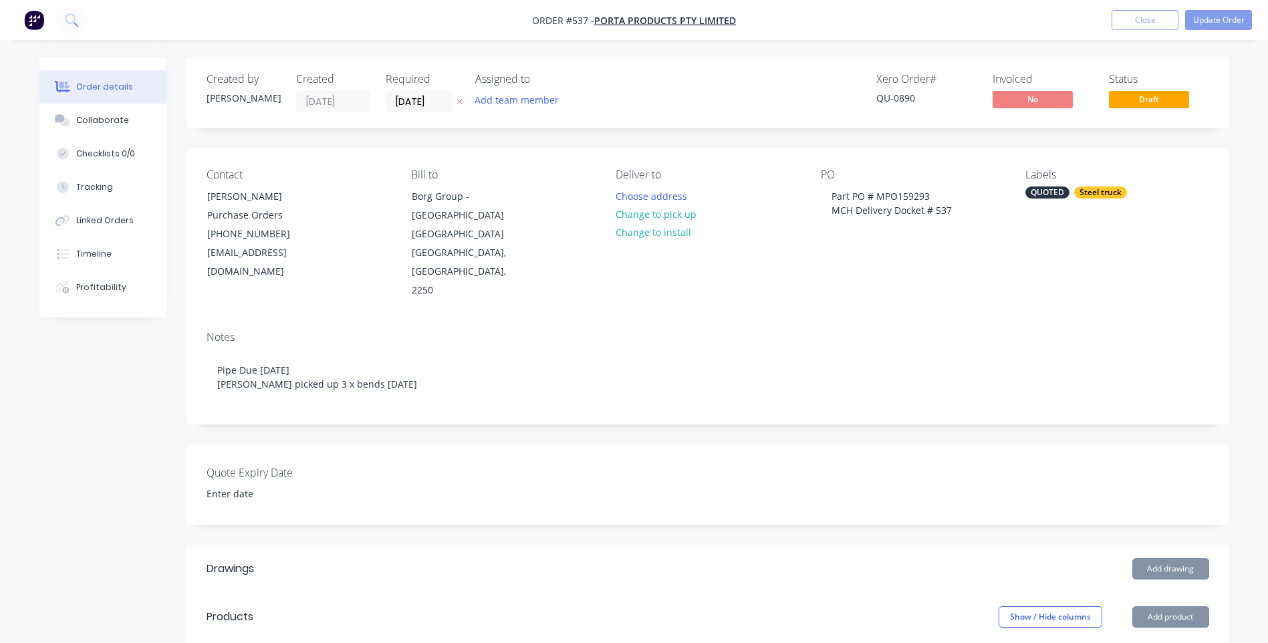
click at [1093, 194] on div "Steel truck" at bounding box center [1100, 192] width 53 height 12
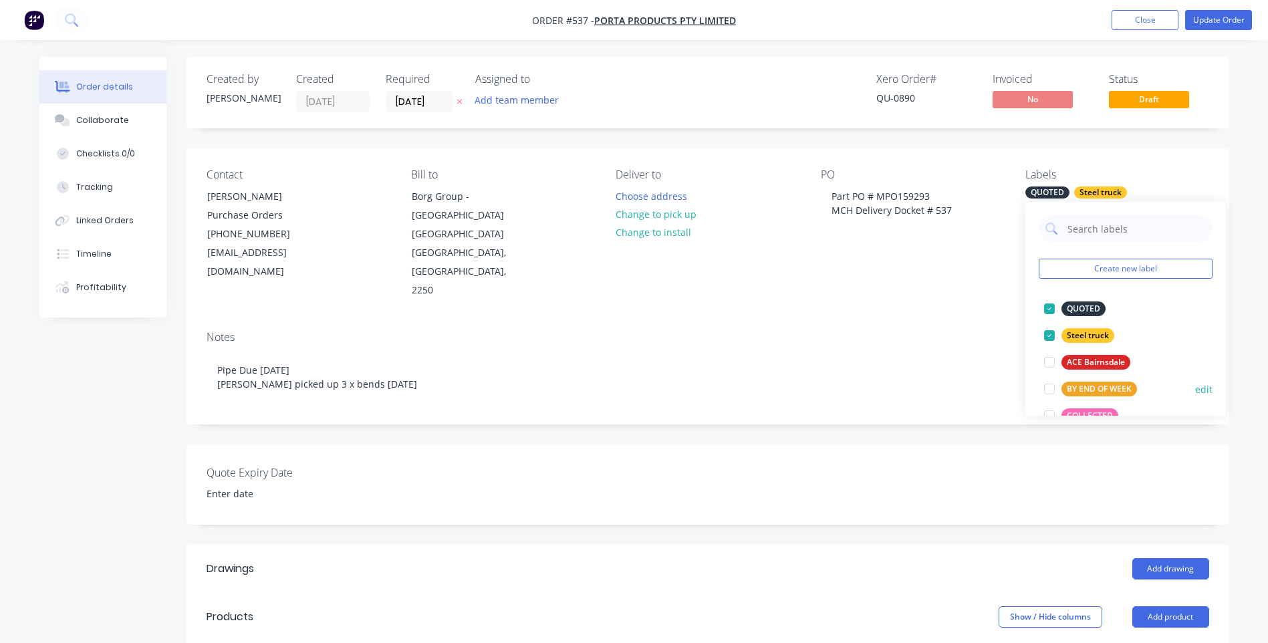
scroll to position [67, 0]
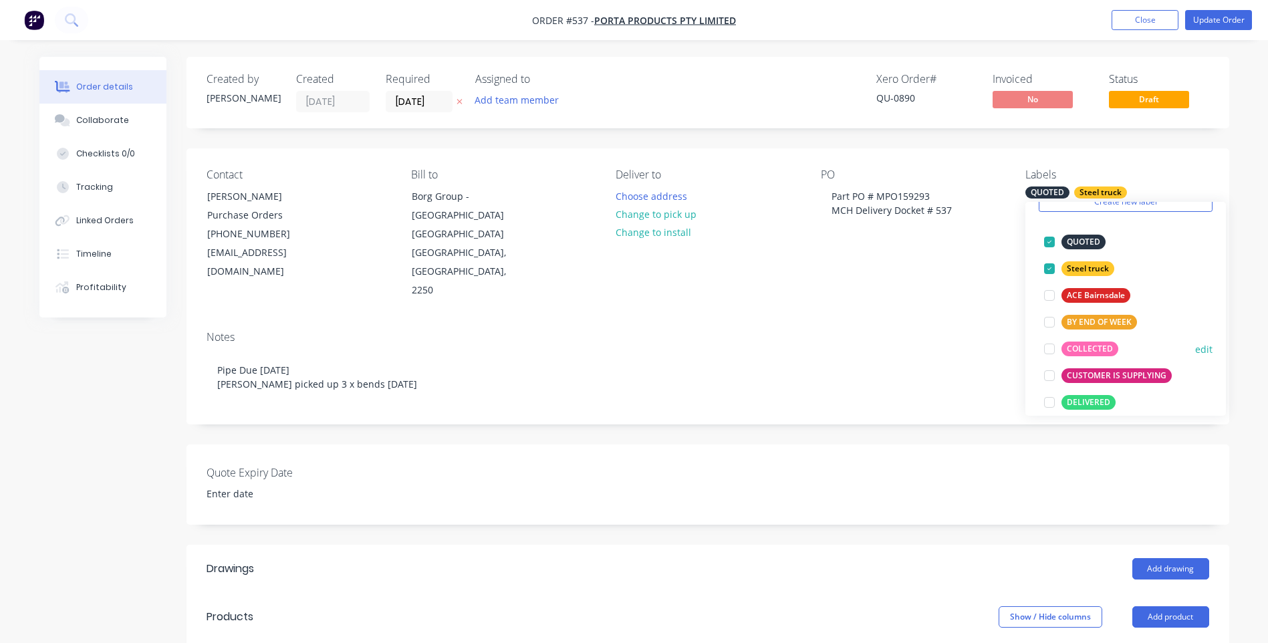
click at [1058, 349] on div at bounding box center [1049, 349] width 27 height 27
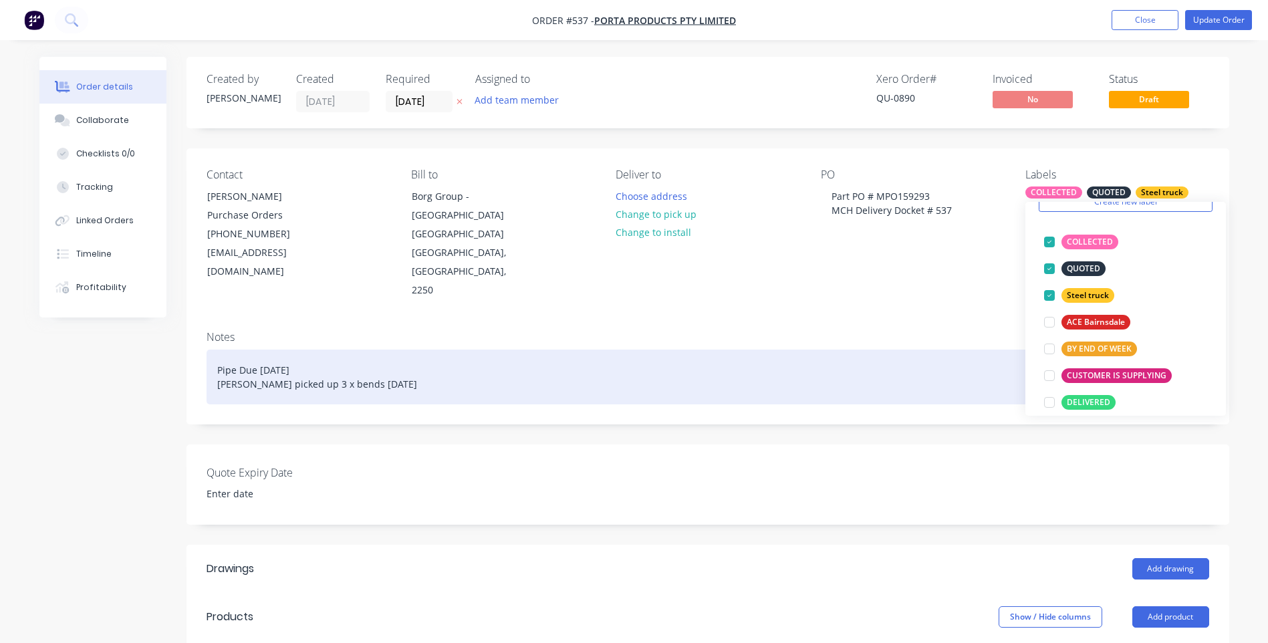
click at [956, 350] on div "Pipe Due [DATE] [PERSON_NAME] picked up 3 x bends [DATE]" at bounding box center [708, 377] width 1003 height 55
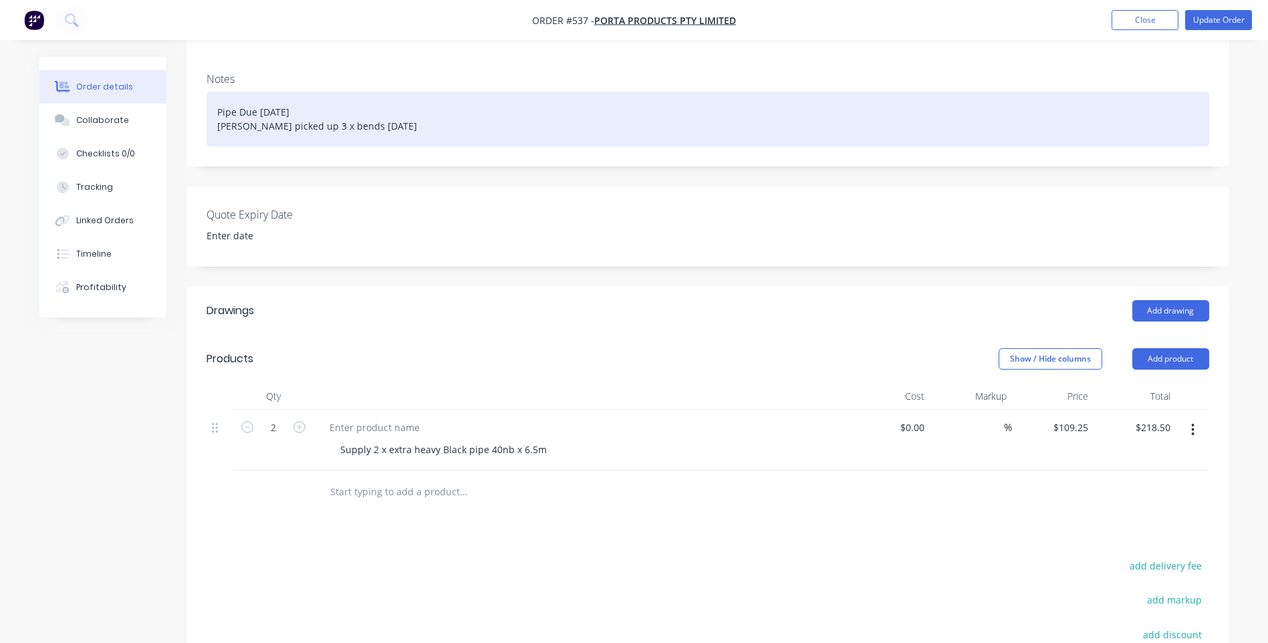
scroll to position [0, 0]
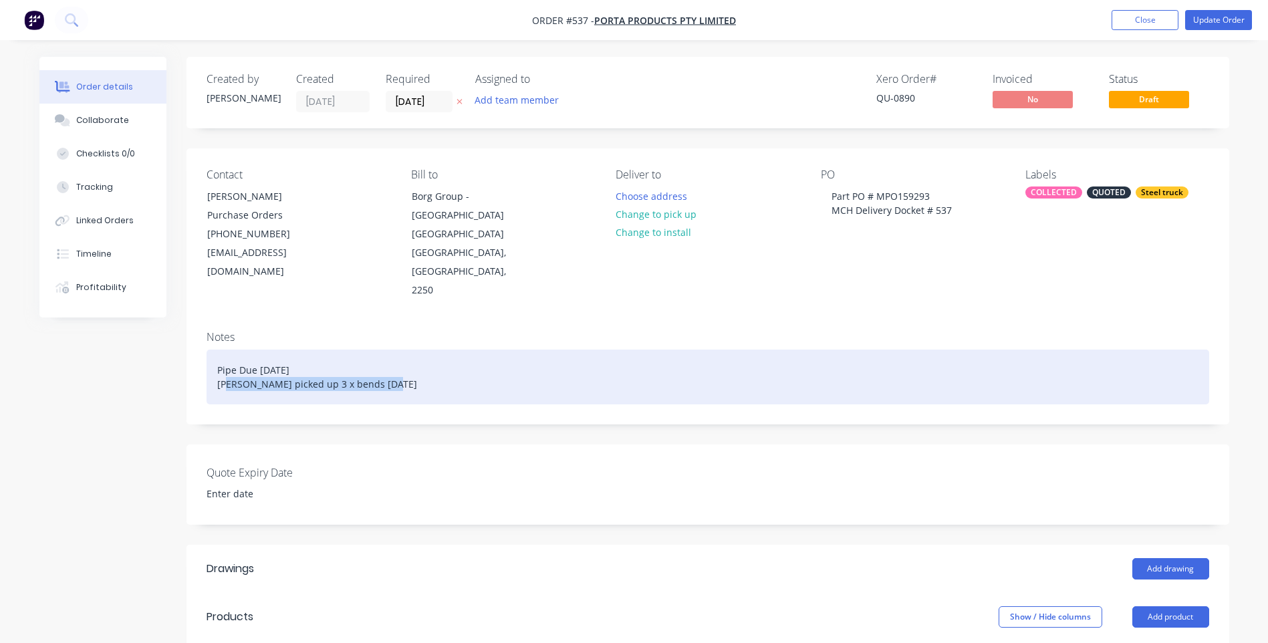
drag, startPoint x: 384, startPoint y: 348, endPoint x: 209, endPoint y: 349, distance: 175.1
click at [209, 350] on div "Pipe Due [DATE] [PERSON_NAME] picked up 3 x bends [DATE]" at bounding box center [708, 377] width 1003 height 55
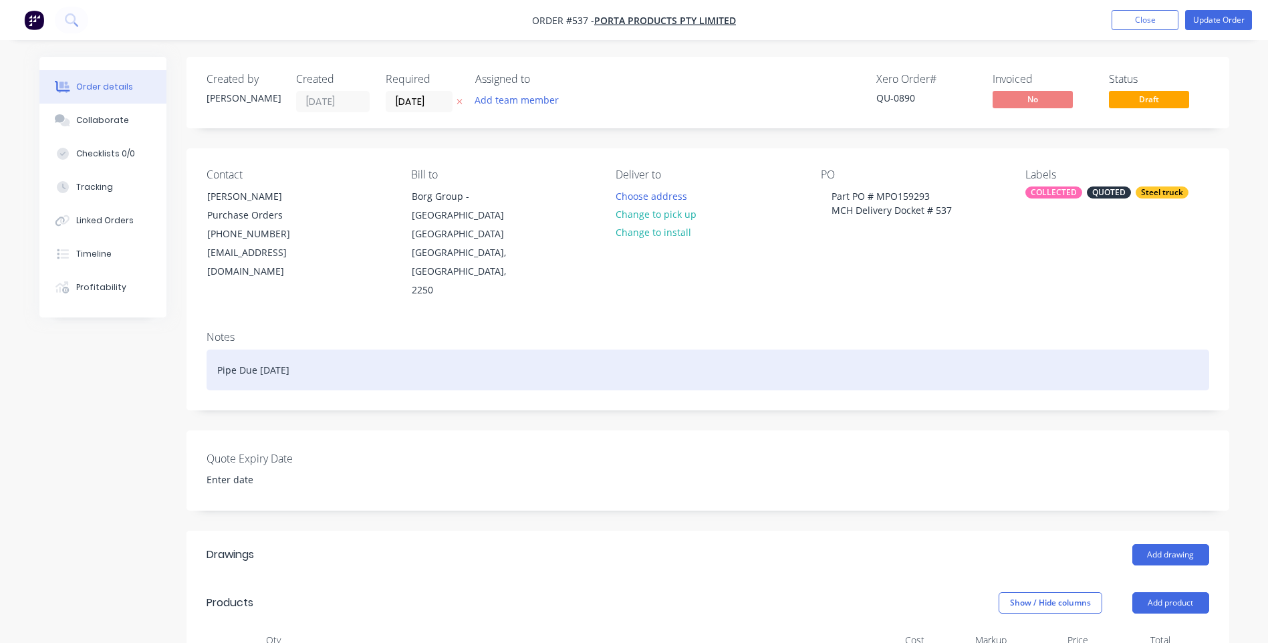
click at [216, 350] on div "Pipe Due [DATE]" at bounding box center [708, 370] width 1003 height 41
click at [432, 350] on div "[PERSON_NAME] picked pipe up 26/09/25Pipe Due [DATE]" at bounding box center [708, 370] width 1003 height 41
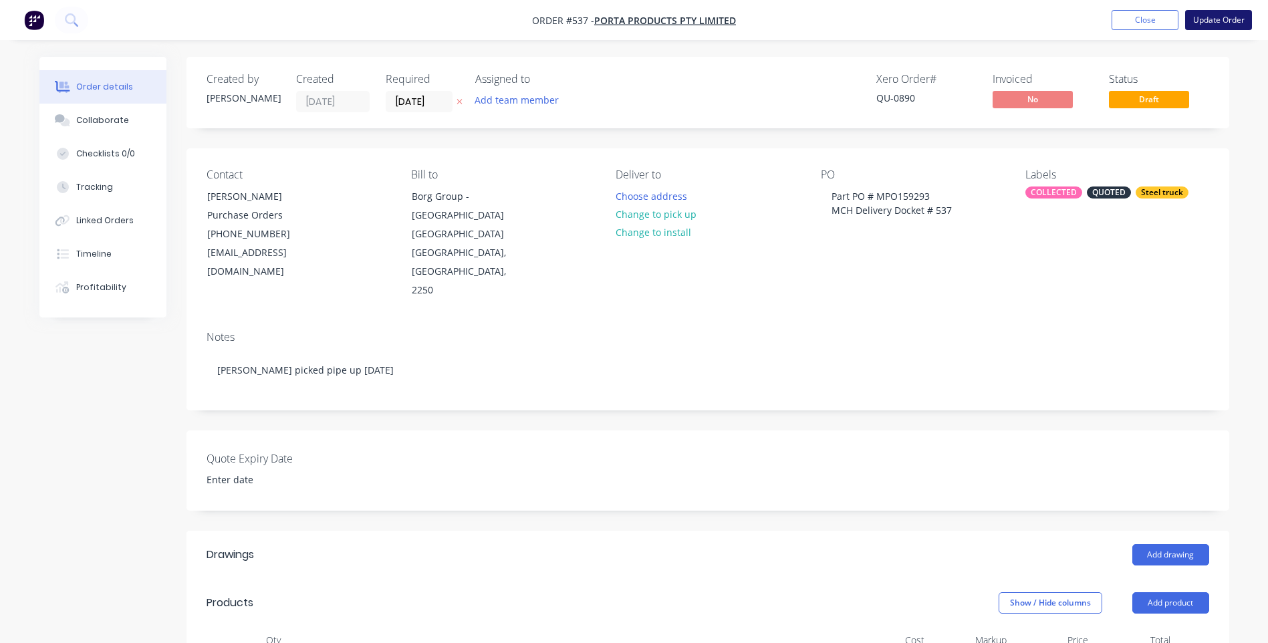
click at [1212, 19] on button "Update Order" at bounding box center [1218, 20] width 67 height 20
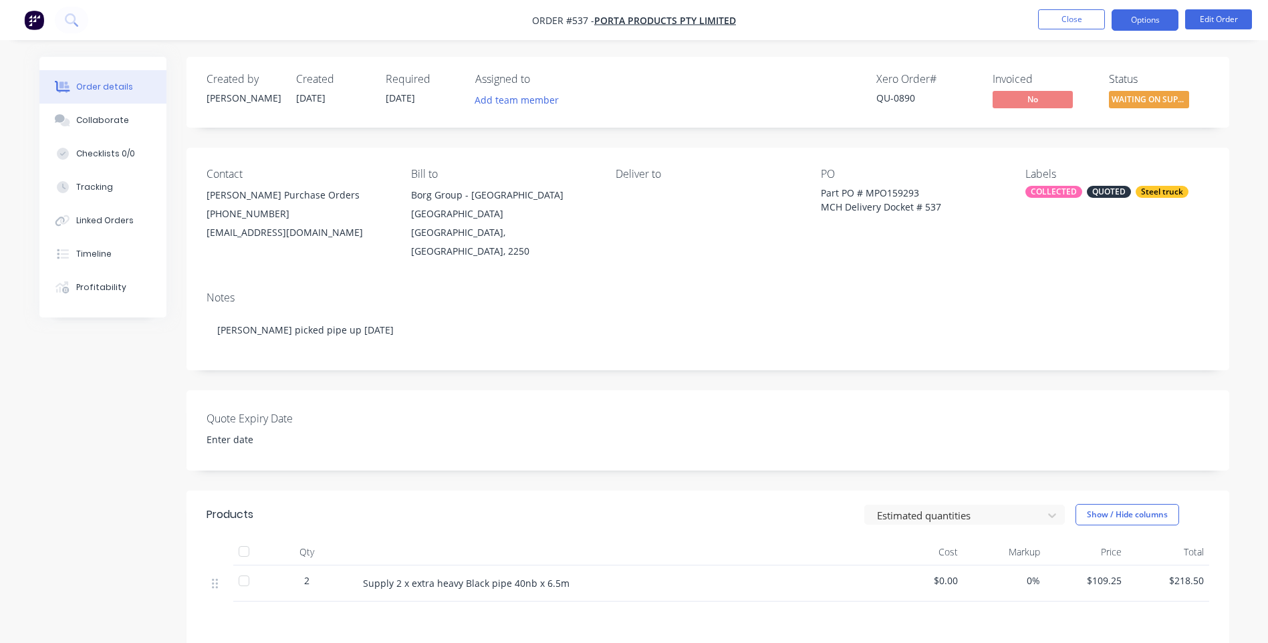
click at [1156, 21] on button "Options" at bounding box center [1144, 19] width 67 height 21
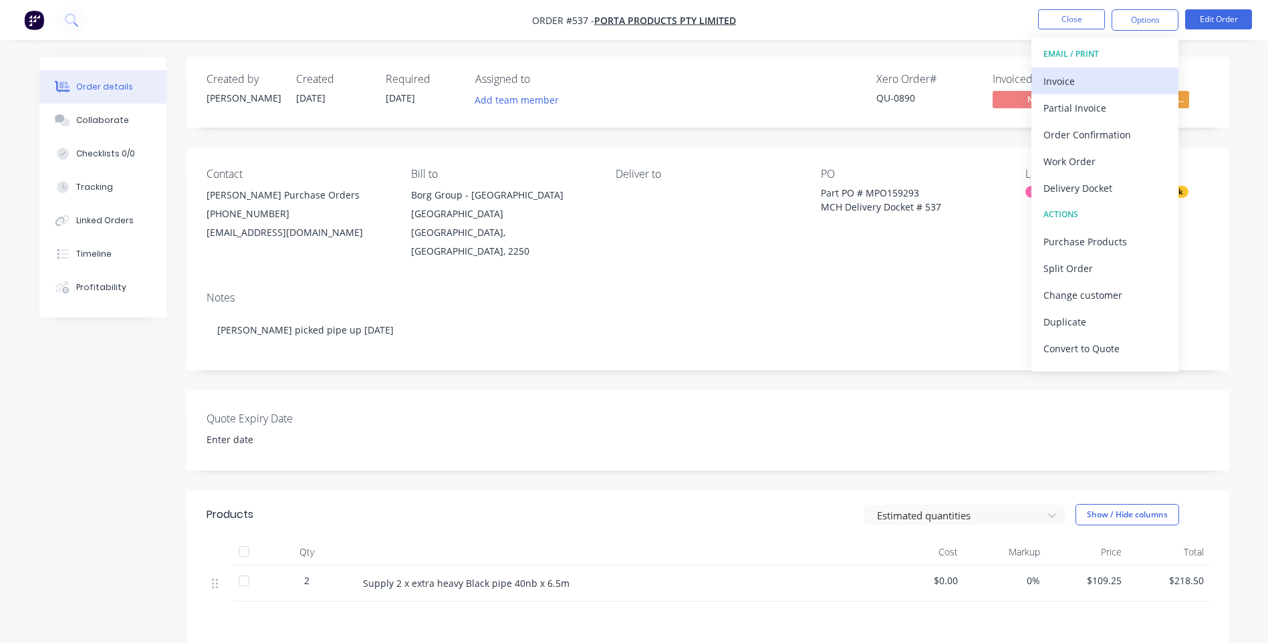
click at [1057, 80] on div "Invoice" at bounding box center [1104, 81] width 123 height 19
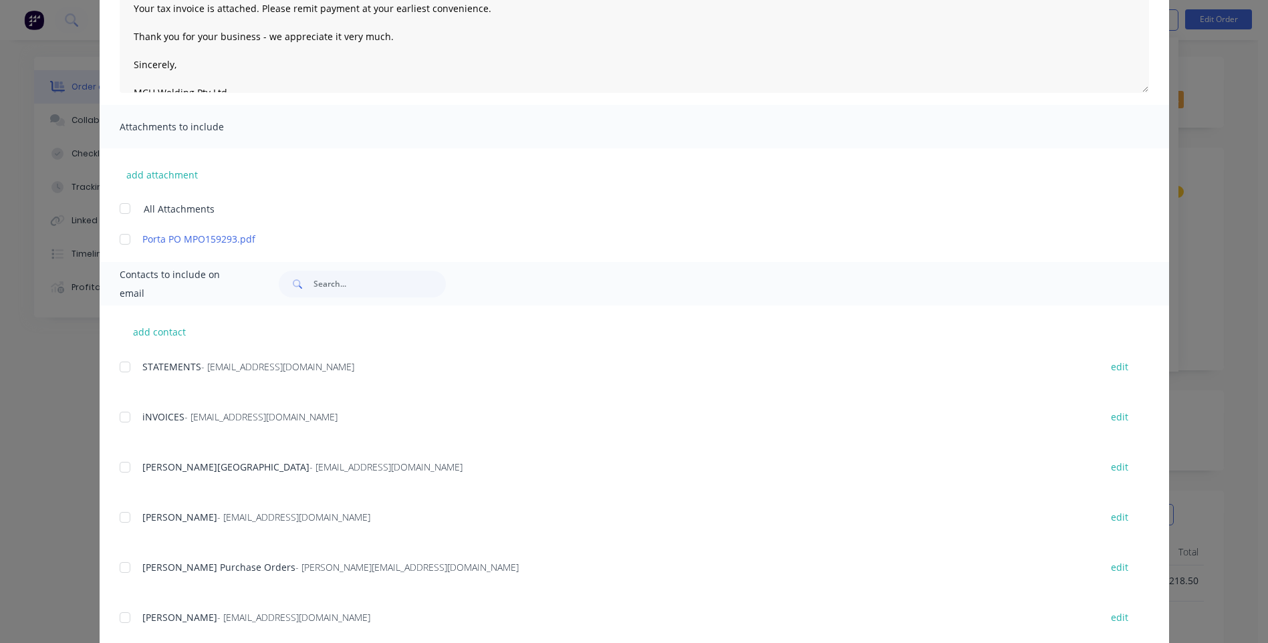
scroll to position [201, 0]
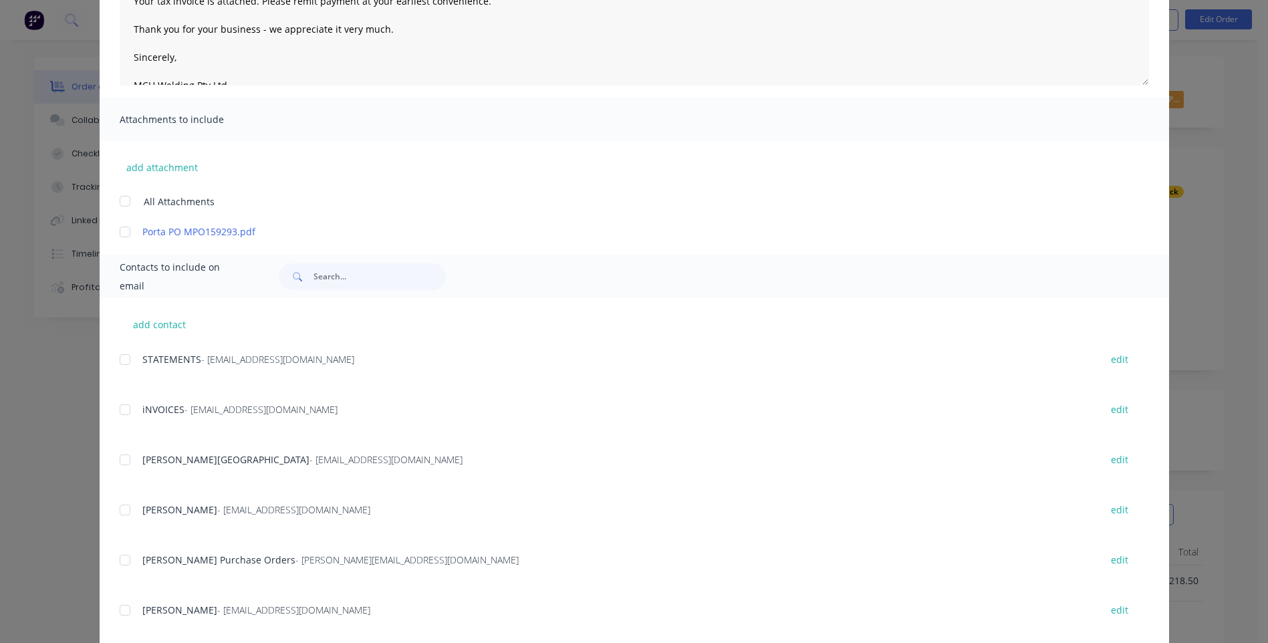
click at [120, 410] on div at bounding box center [125, 409] width 27 height 27
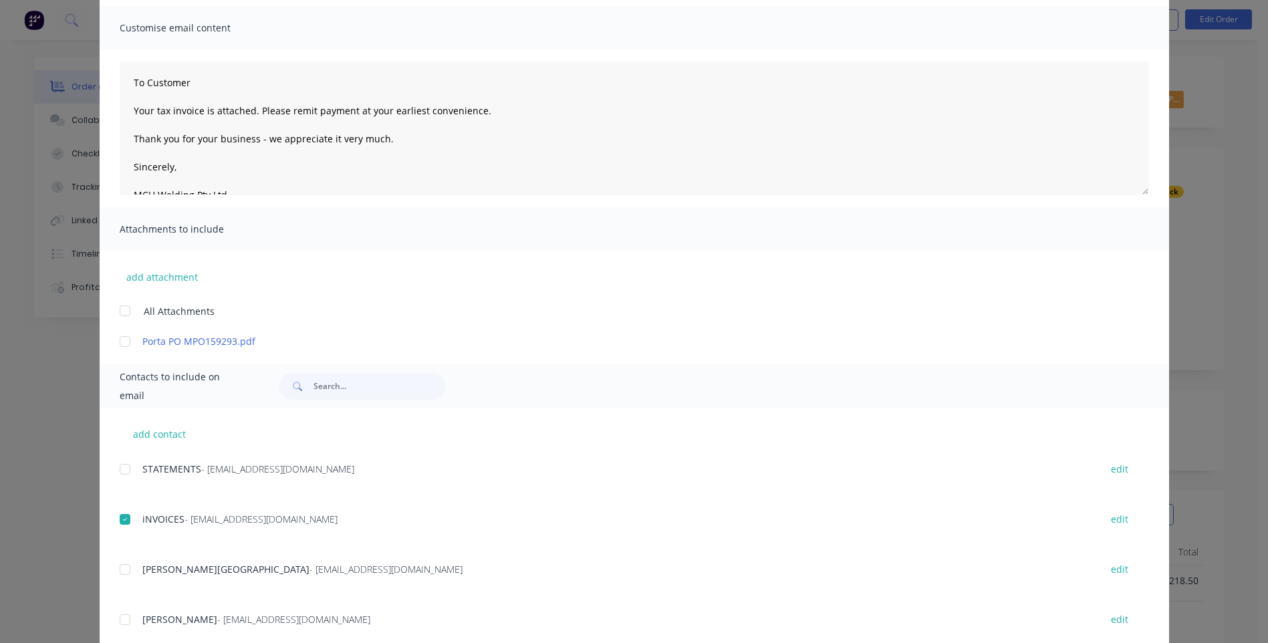
scroll to position [0, 0]
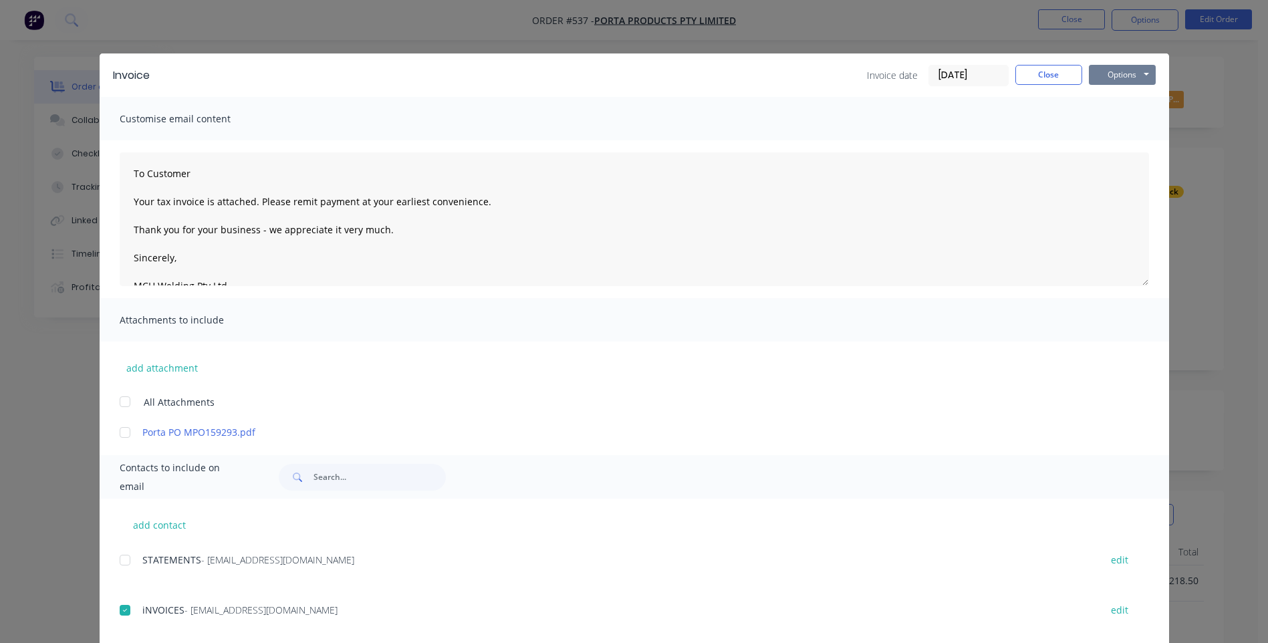
click at [1123, 74] on button "Options" at bounding box center [1122, 75] width 67 height 20
click at [1123, 96] on button "Preview" at bounding box center [1132, 99] width 86 height 22
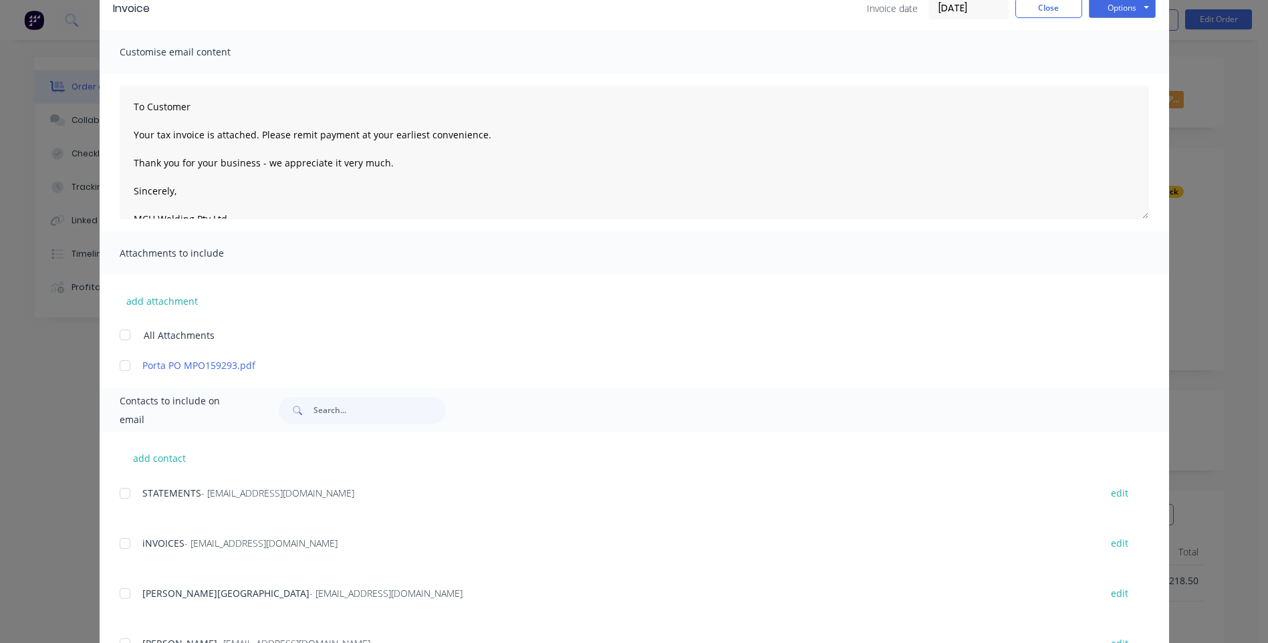
click at [118, 543] on div at bounding box center [125, 543] width 27 height 27
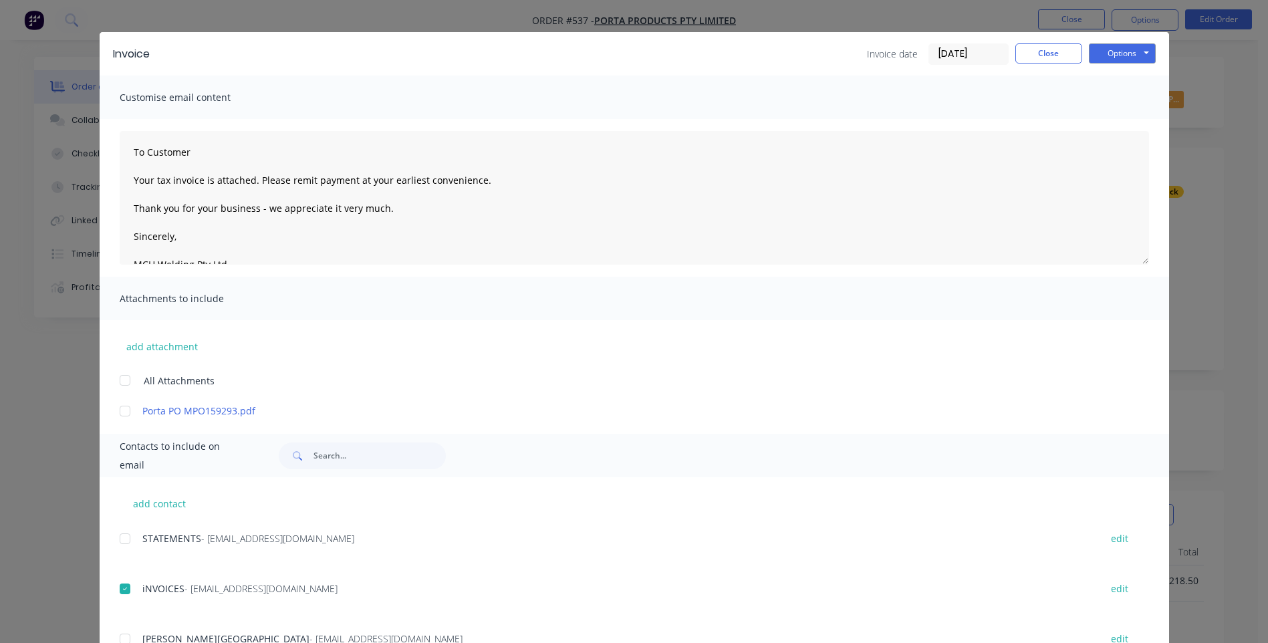
scroll to position [0, 0]
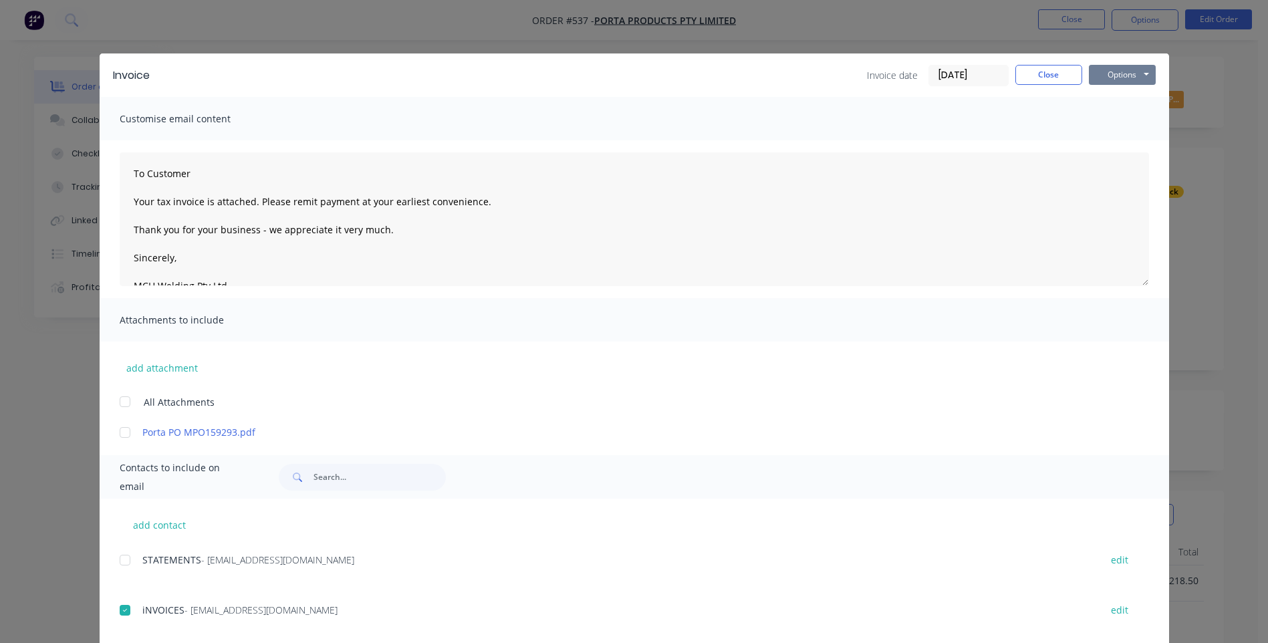
click at [1105, 76] on button "Options" at bounding box center [1122, 75] width 67 height 20
click at [1115, 140] on button "Email" at bounding box center [1132, 143] width 86 height 22
click at [1055, 74] on button "Close" at bounding box center [1048, 75] width 67 height 20
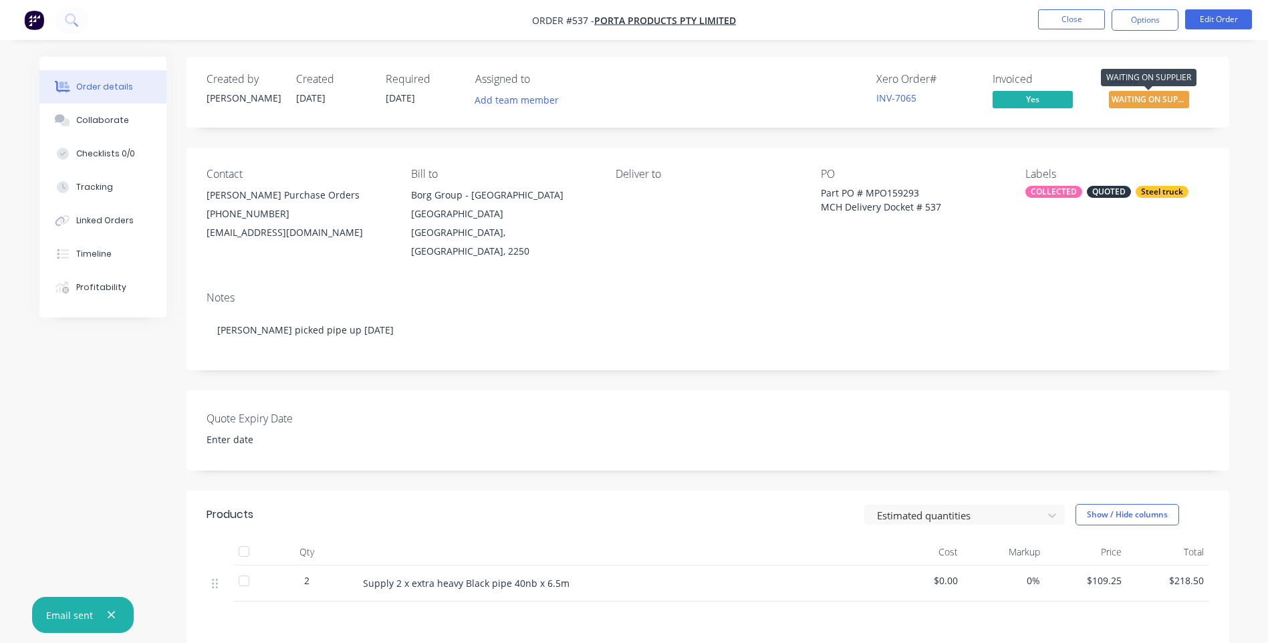
click at [1135, 98] on span "WAITING ON SUPP..." at bounding box center [1149, 99] width 80 height 17
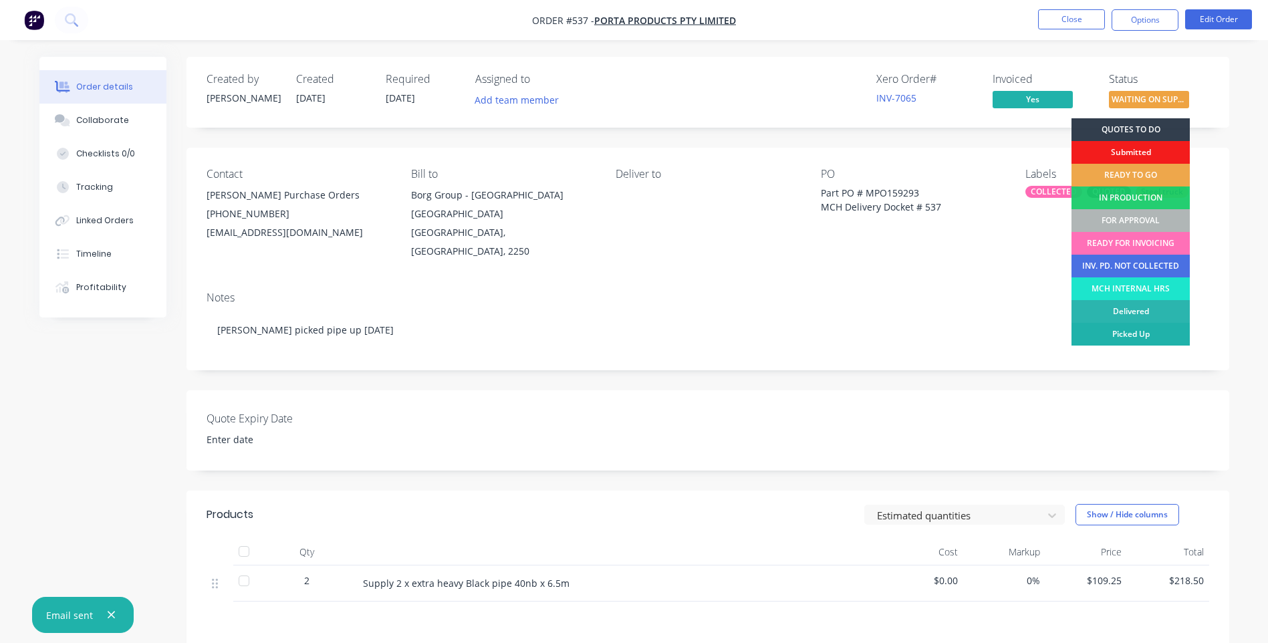
click at [1150, 333] on div "Picked Up" at bounding box center [1130, 334] width 118 height 23
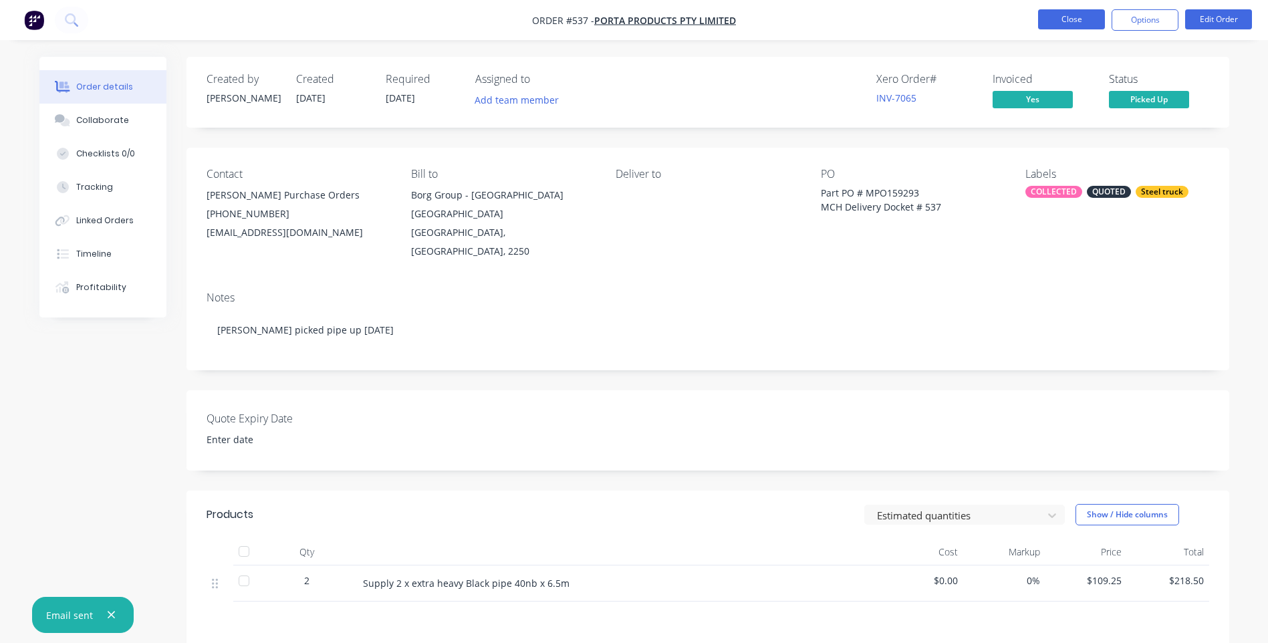
click at [1069, 19] on button "Close" at bounding box center [1071, 19] width 67 height 20
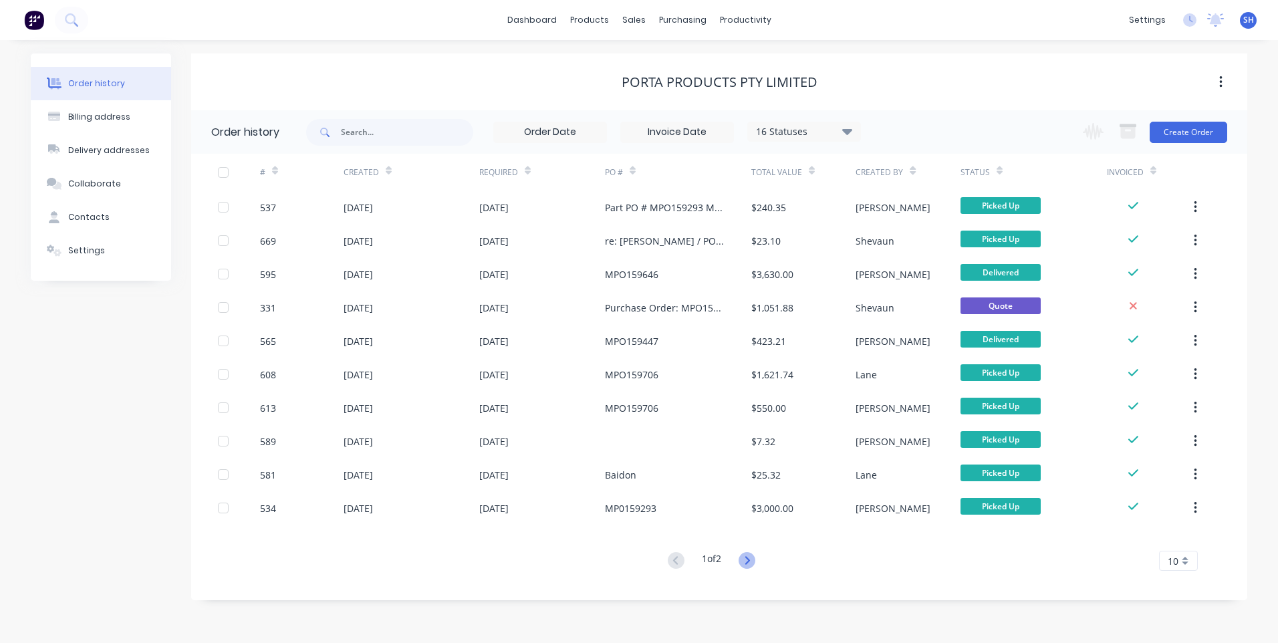
click at [746, 560] on icon at bounding box center [747, 560] width 17 height 17
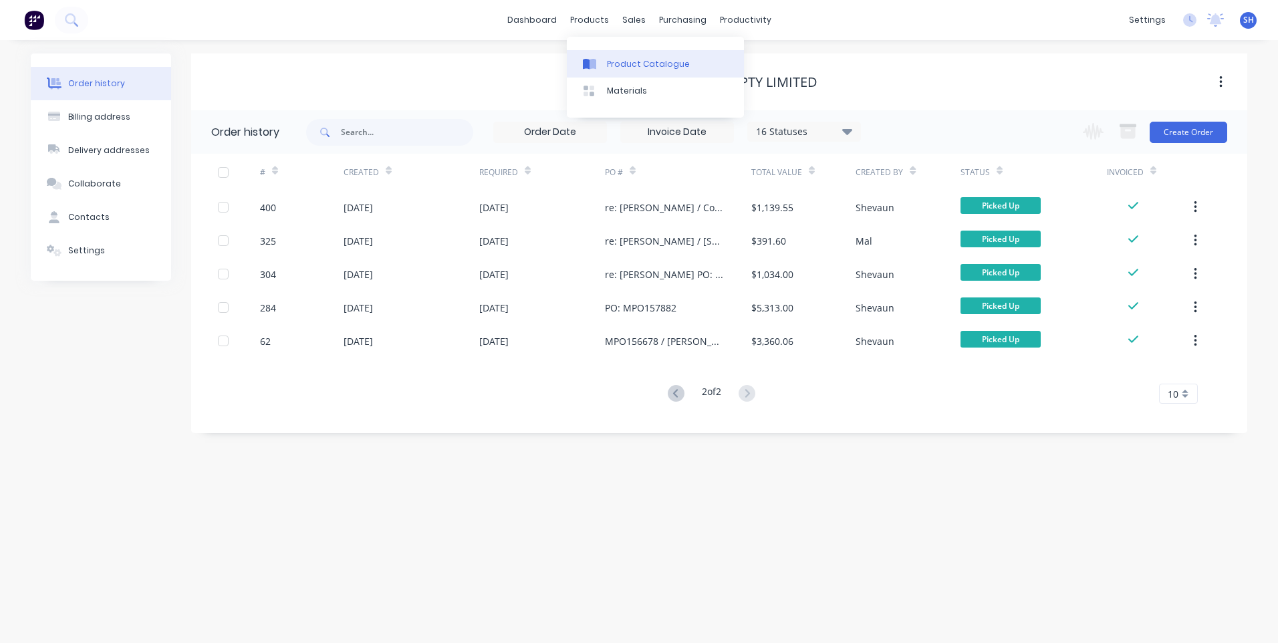
click at [625, 60] on div "Product Catalogue" at bounding box center [648, 64] width 83 height 12
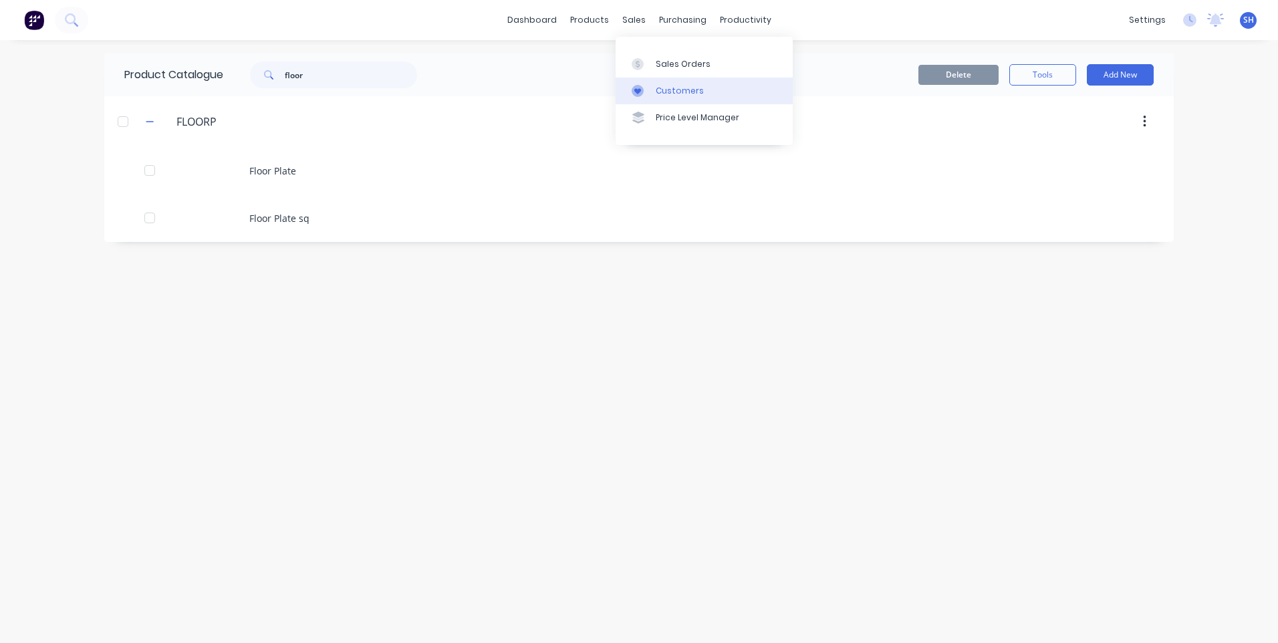
click at [673, 83] on link "Customers" at bounding box center [704, 91] width 177 height 27
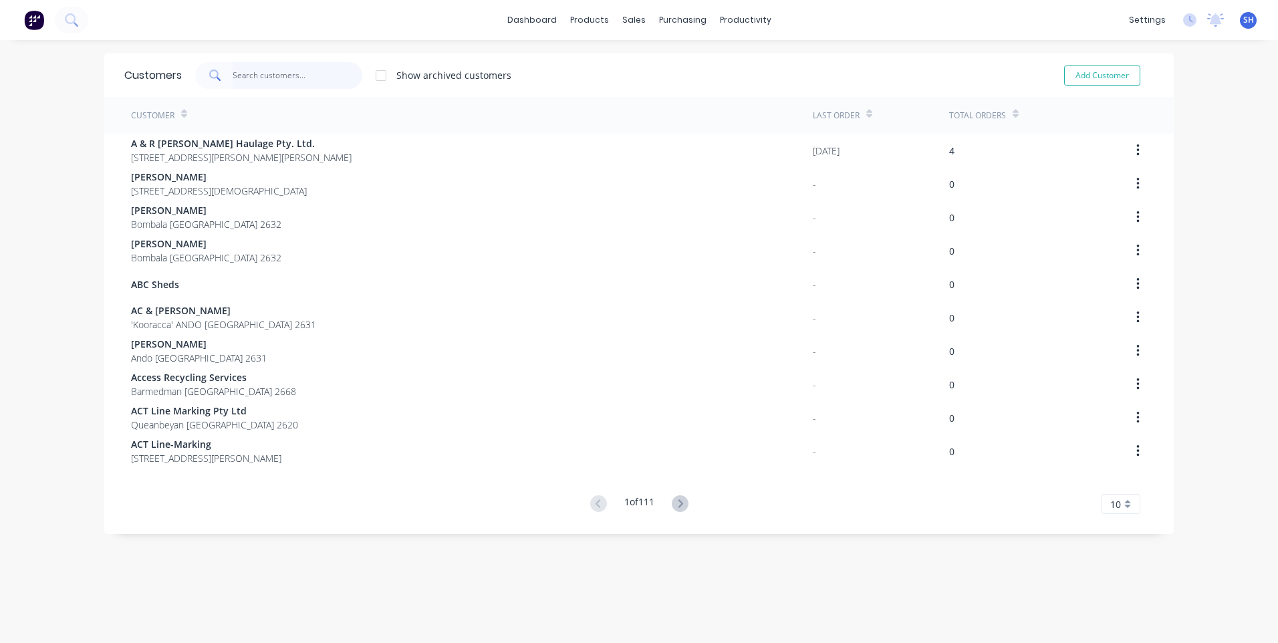
click at [260, 76] on input "text" at bounding box center [298, 75] width 130 height 27
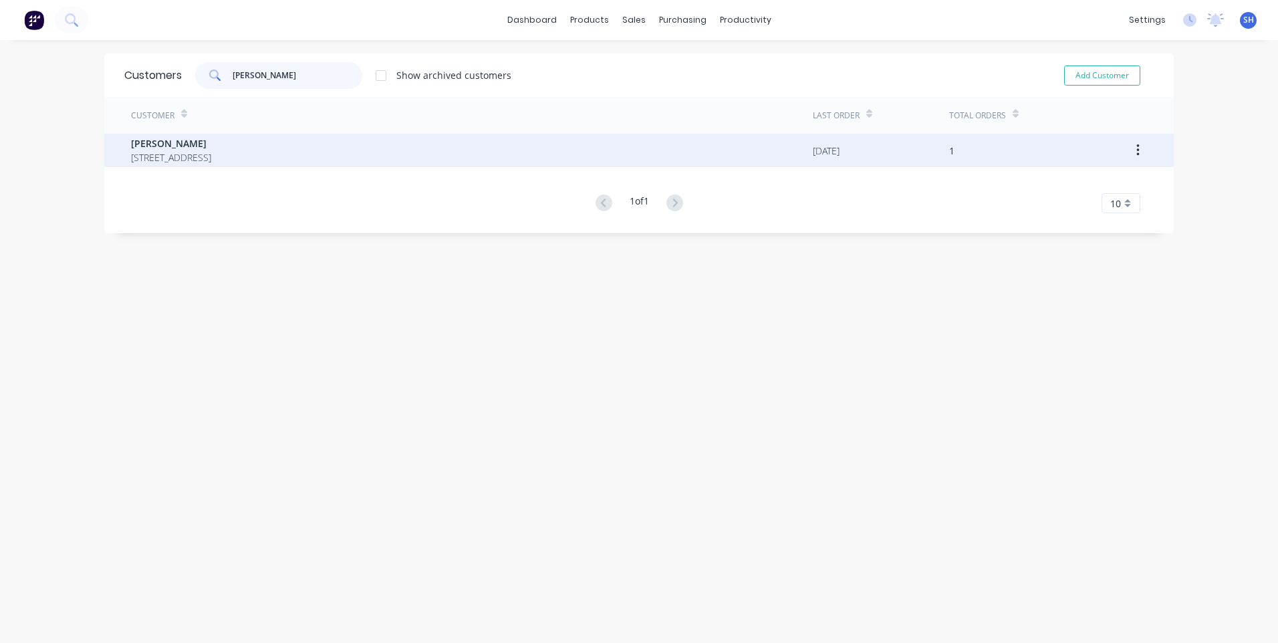
type input "[PERSON_NAME]"
click at [158, 140] on span "[PERSON_NAME]" at bounding box center [171, 143] width 80 height 14
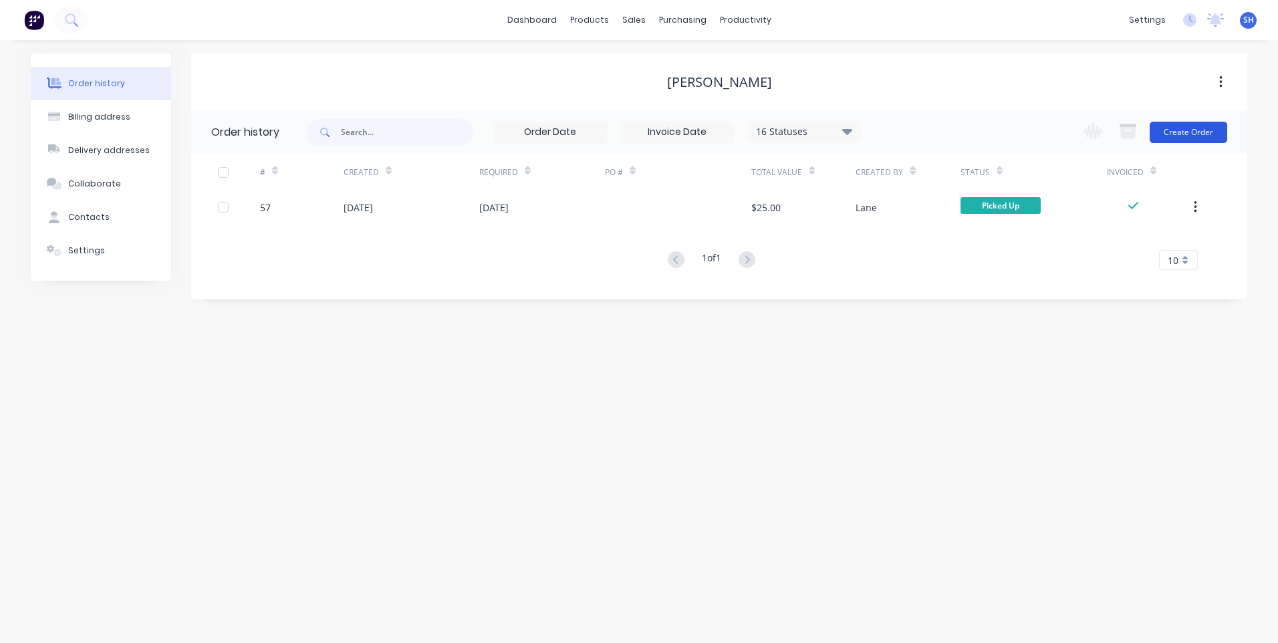
click at [1182, 128] on button "Create Order" at bounding box center [1189, 132] width 78 height 21
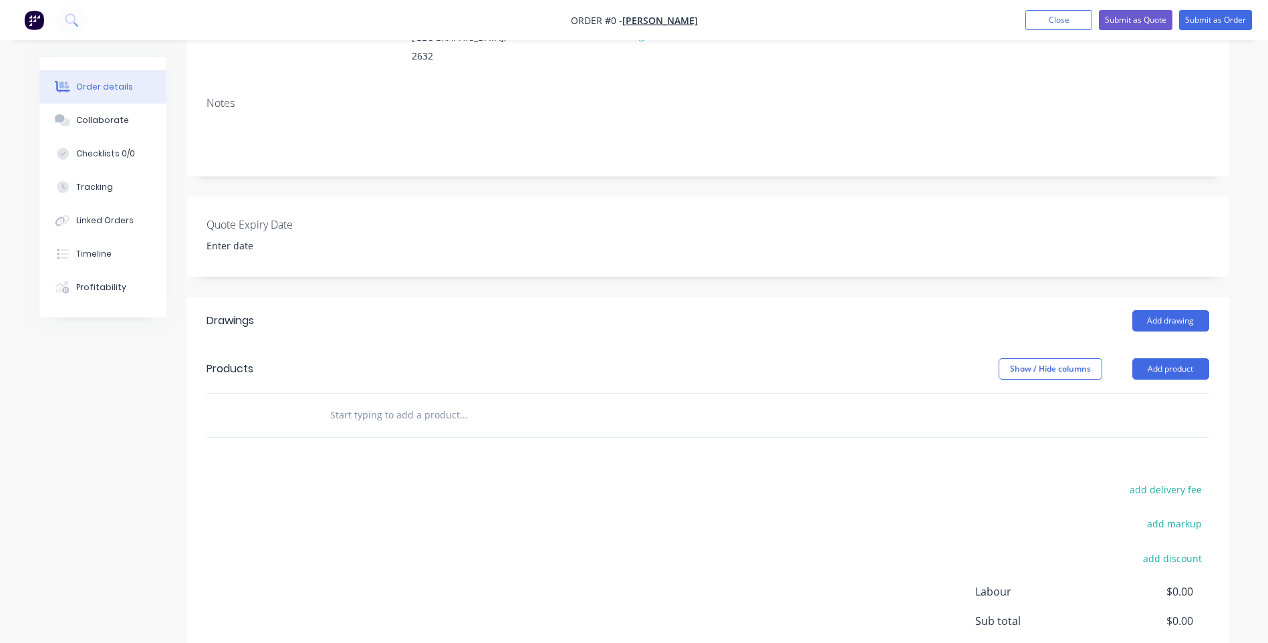
scroll to position [201, 0]
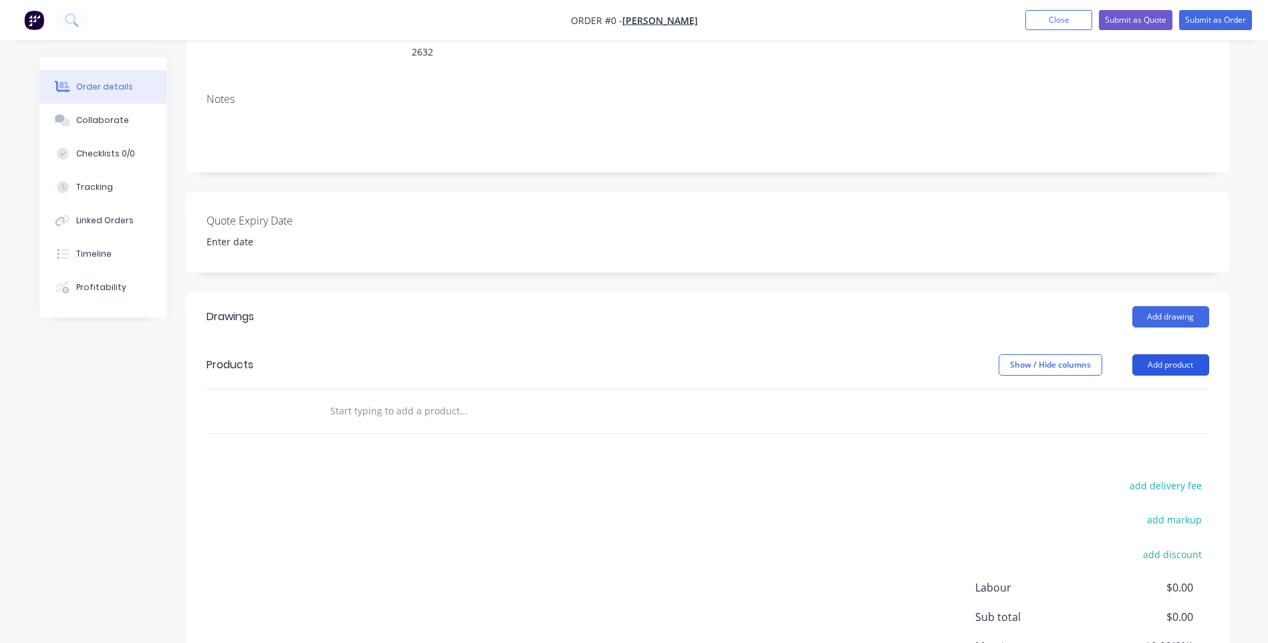
click at [1172, 354] on button "Add product" at bounding box center [1170, 364] width 77 height 21
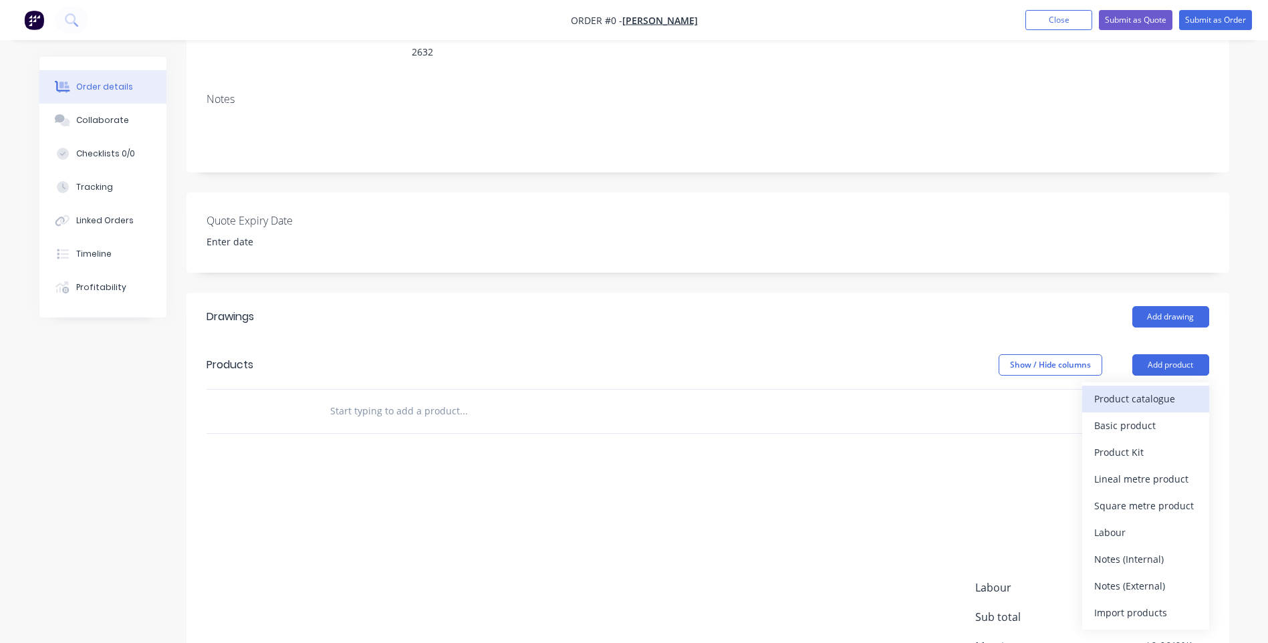
click at [1111, 389] on div "Product catalogue" at bounding box center [1145, 398] width 103 height 19
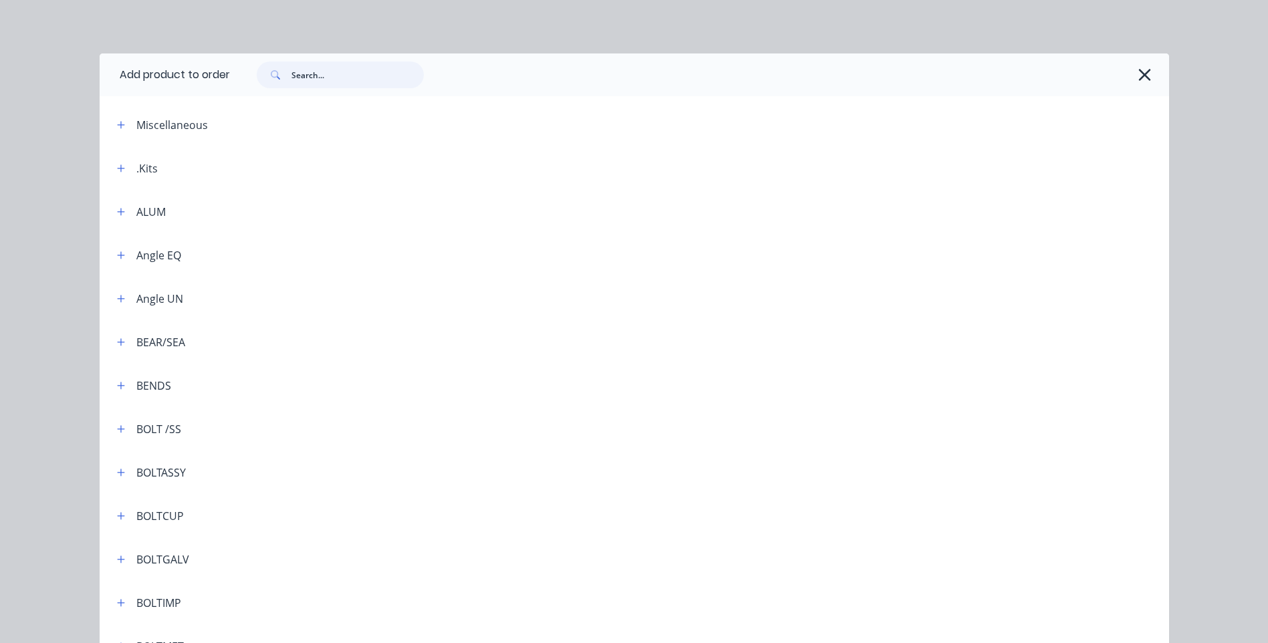
click at [291, 72] on input "text" at bounding box center [357, 74] width 132 height 27
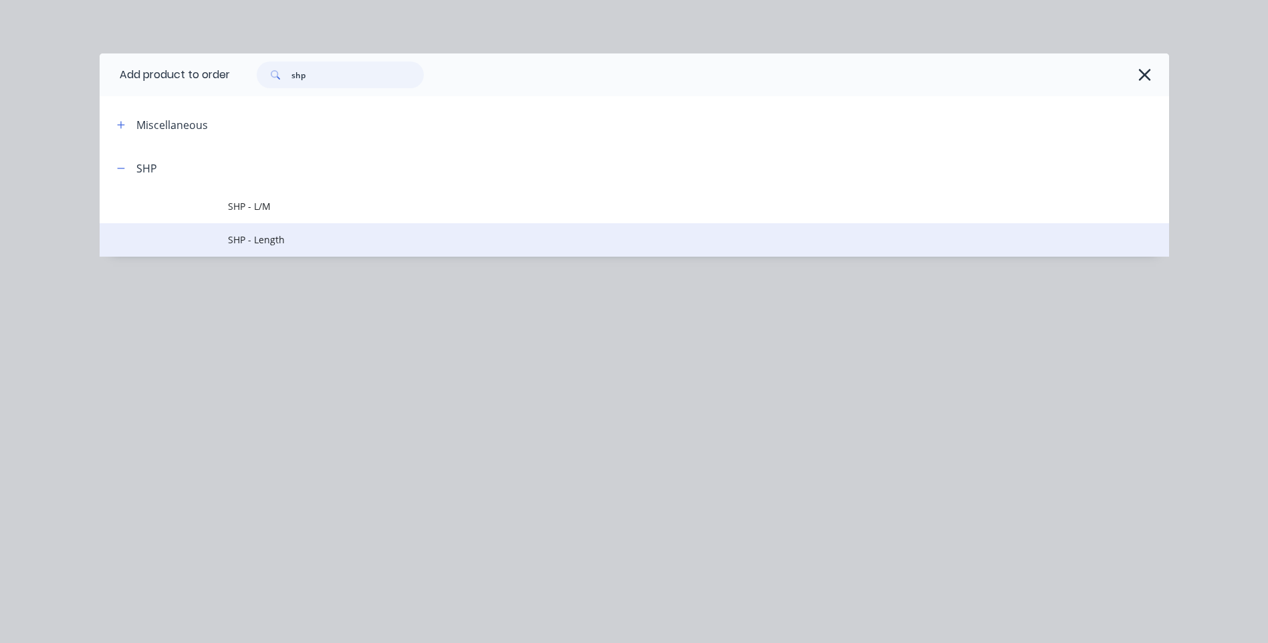
type input "shp"
click at [265, 237] on span "SHP - Length" at bounding box center [604, 240] width 753 height 14
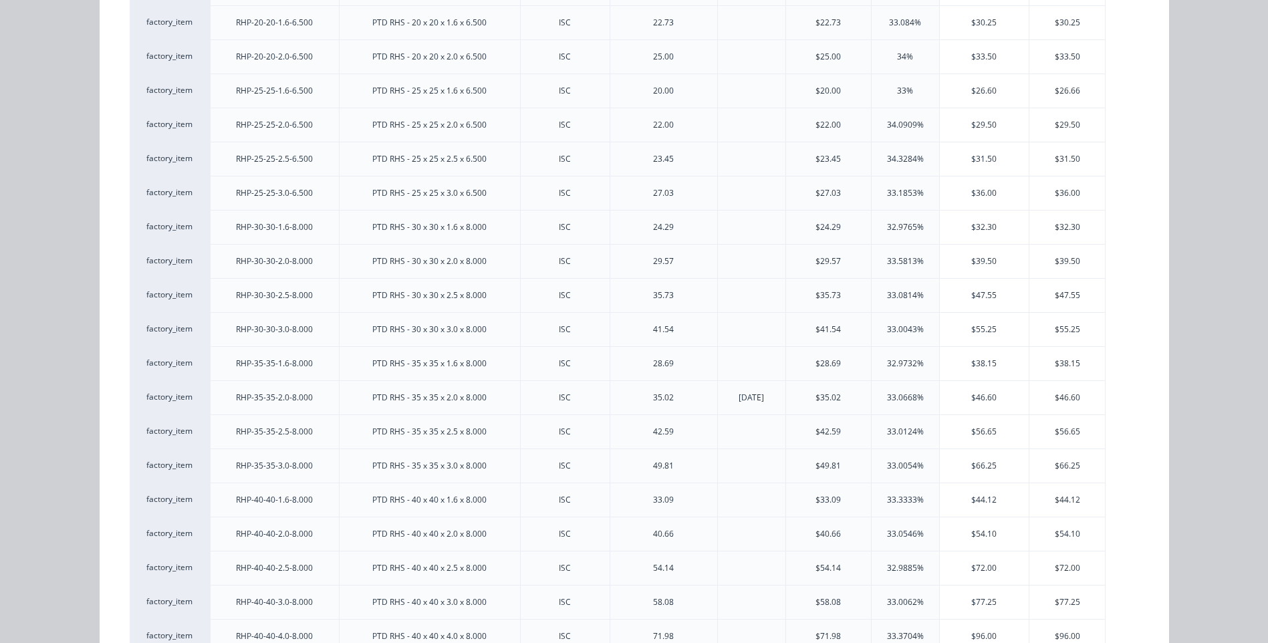
scroll to position [267, 0]
click at [1063, 529] on div "$54.10" at bounding box center [1067, 533] width 76 height 33
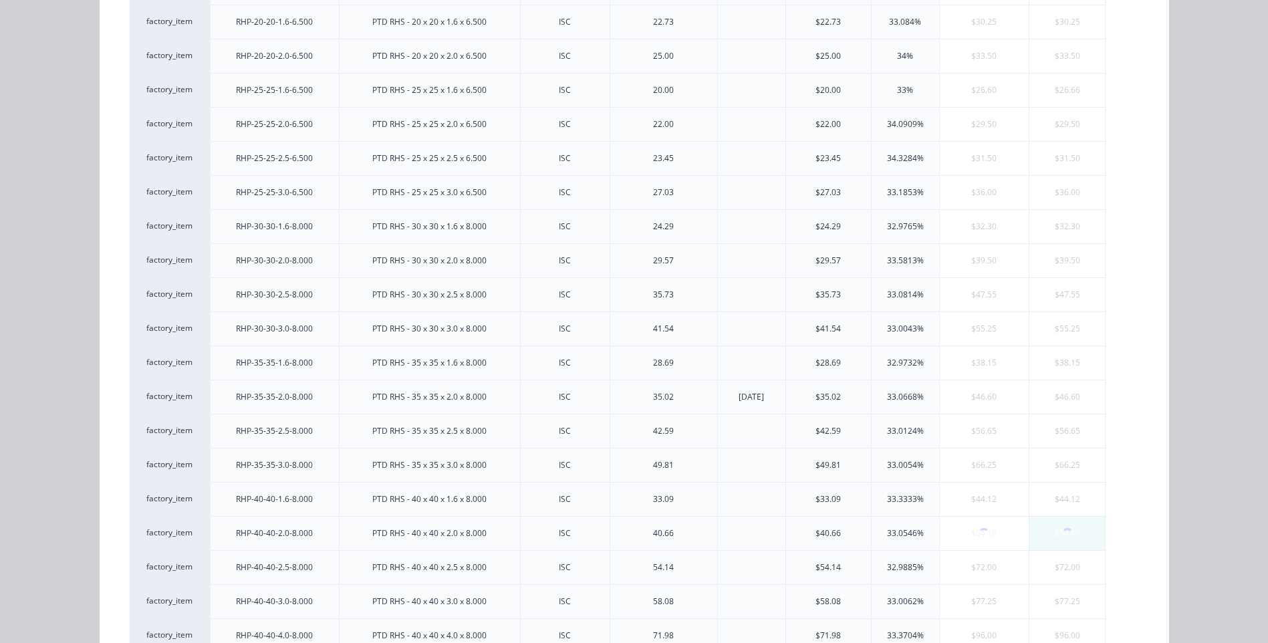
scroll to position [0, 0]
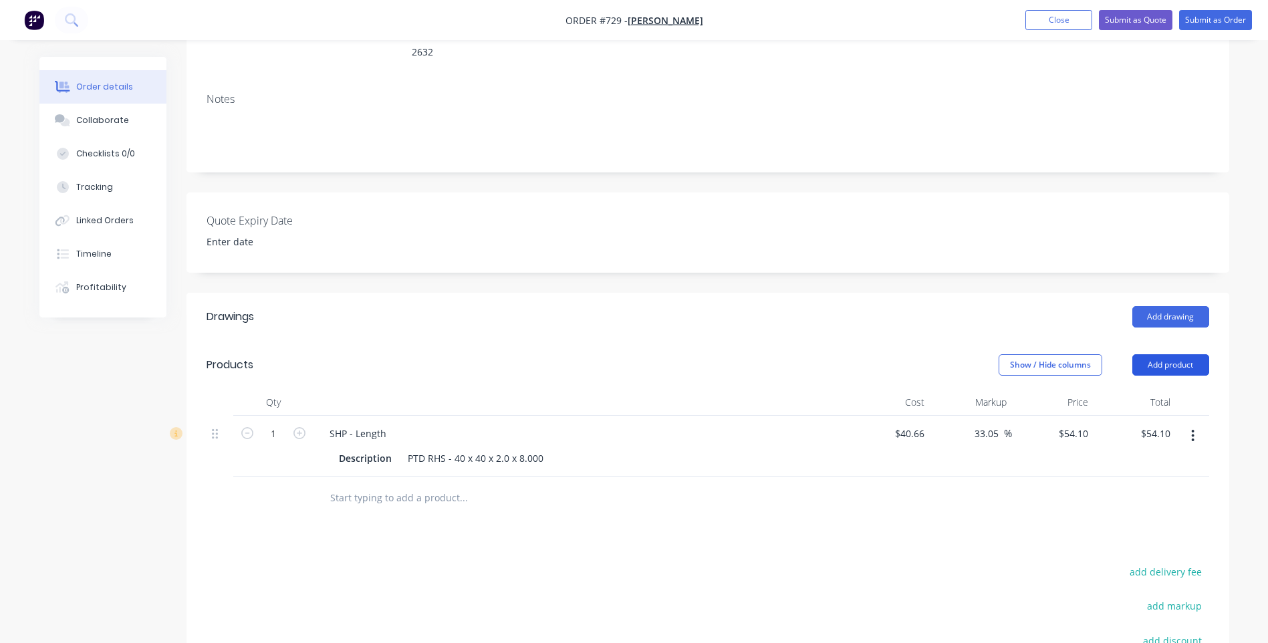
click at [1174, 354] on button "Add product" at bounding box center [1170, 364] width 77 height 21
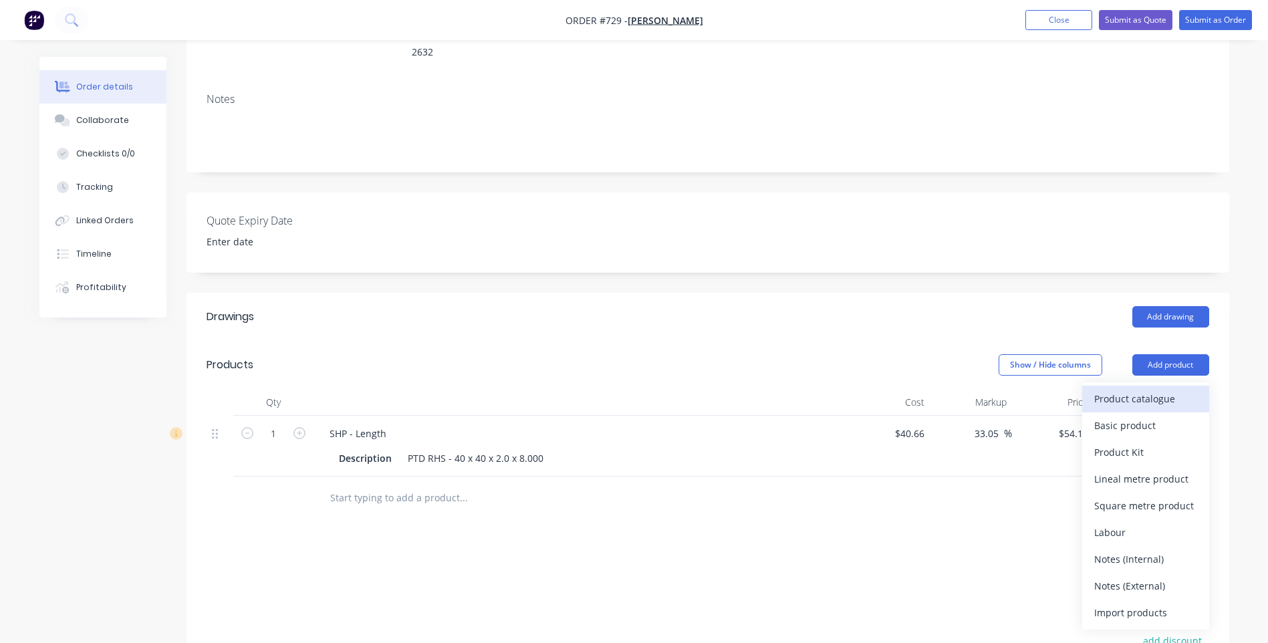
click at [1131, 389] on div "Product catalogue" at bounding box center [1145, 398] width 103 height 19
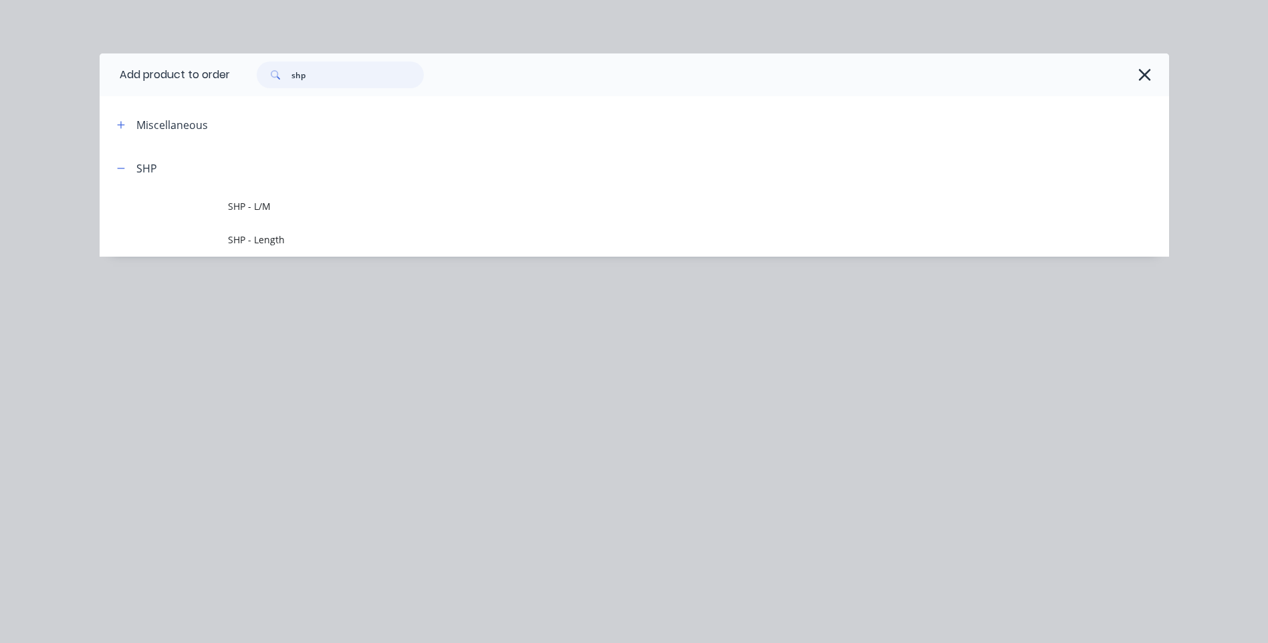
drag, startPoint x: 313, startPoint y: 74, endPoint x: 249, endPoint y: 78, distance: 65.0
click at [249, 78] on div "shp" at bounding box center [333, 74] width 180 height 27
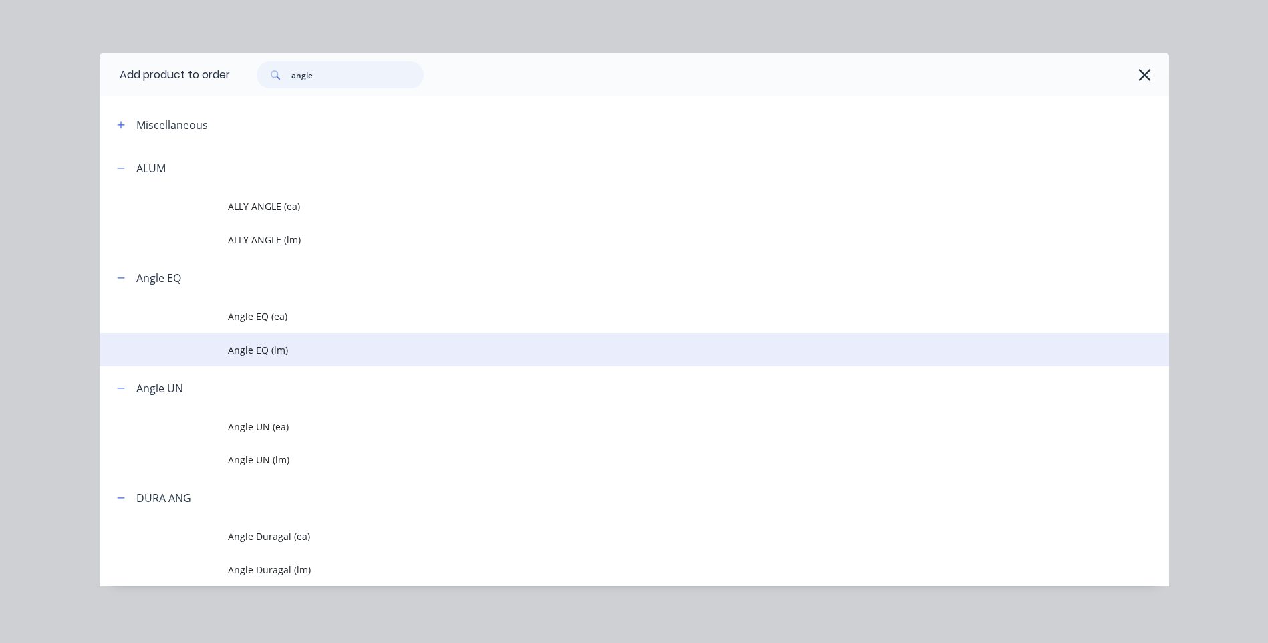
type input "angle"
click at [255, 346] on span "Angle EQ (lm)" at bounding box center [604, 350] width 753 height 14
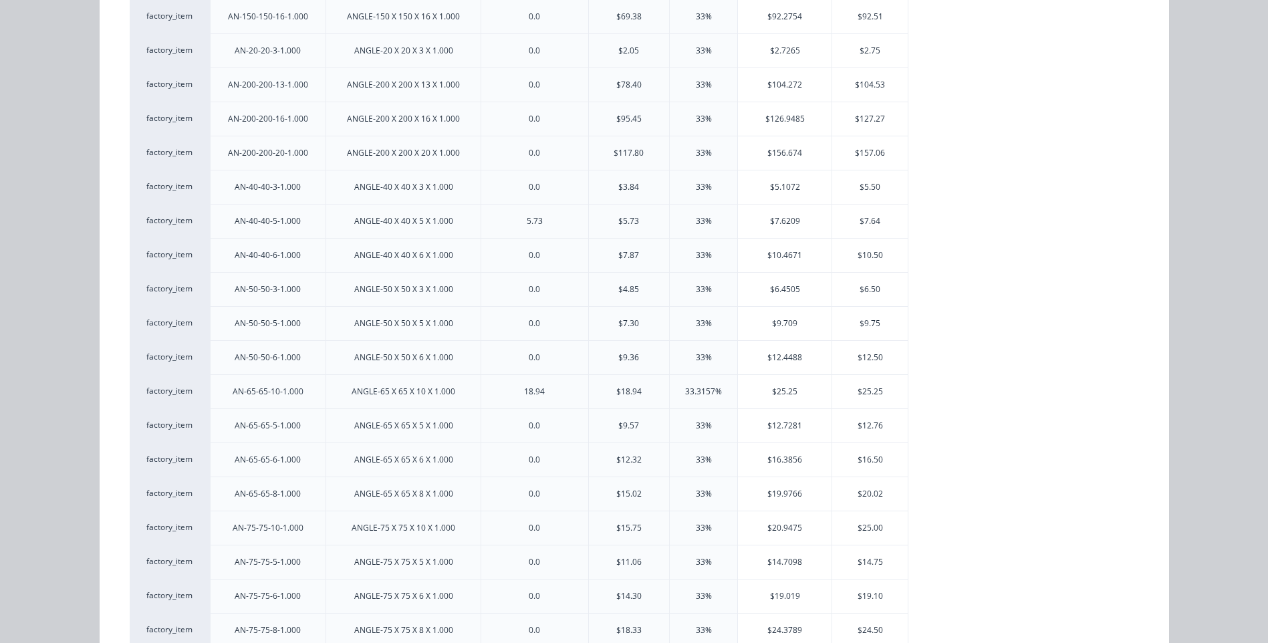
scroll to position [930, 0]
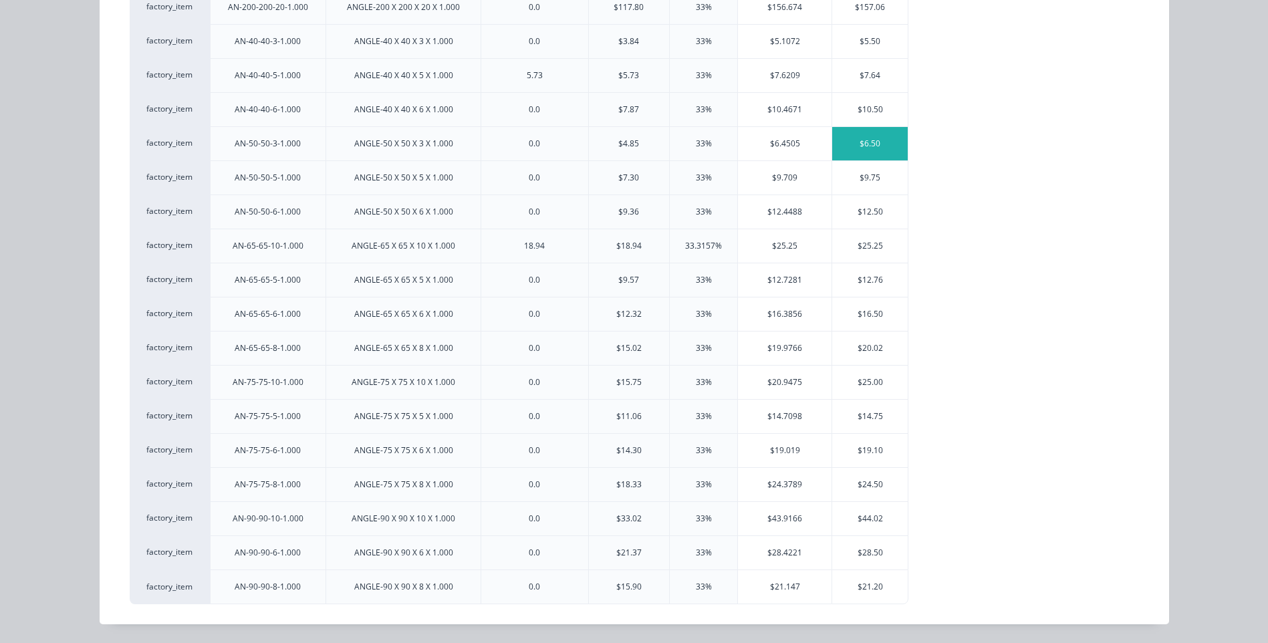
click at [865, 138] on div "$6.50" at bounding box center [870, 143] width 76 height 33
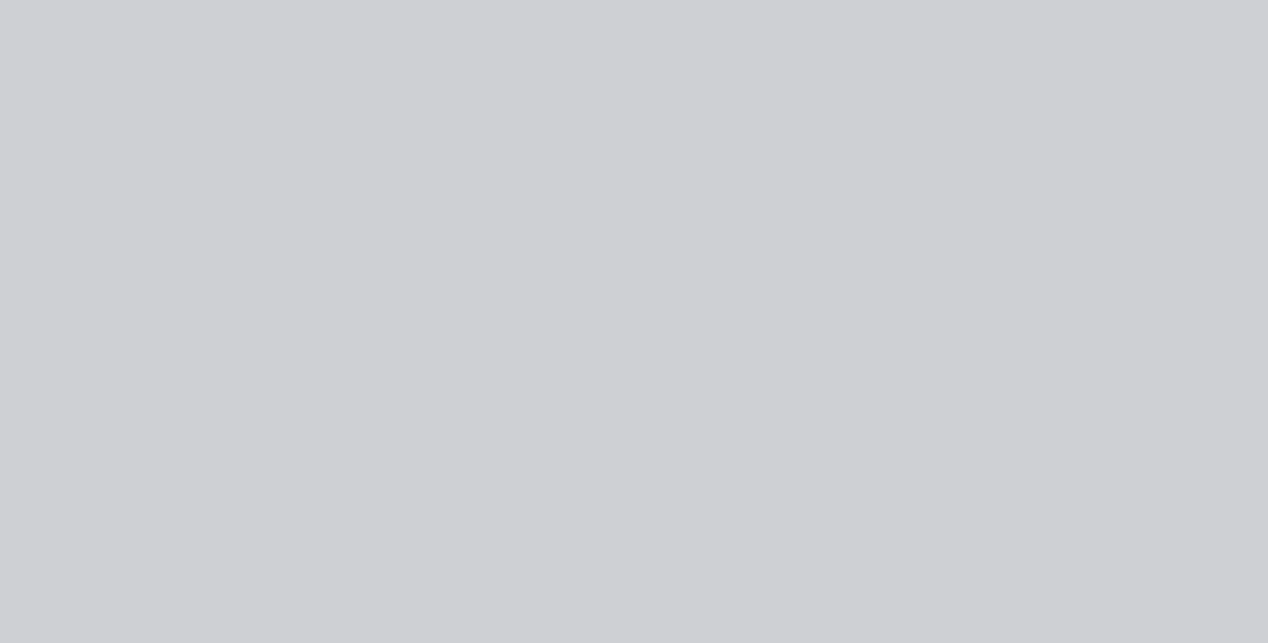
scroll to position [0, 0]
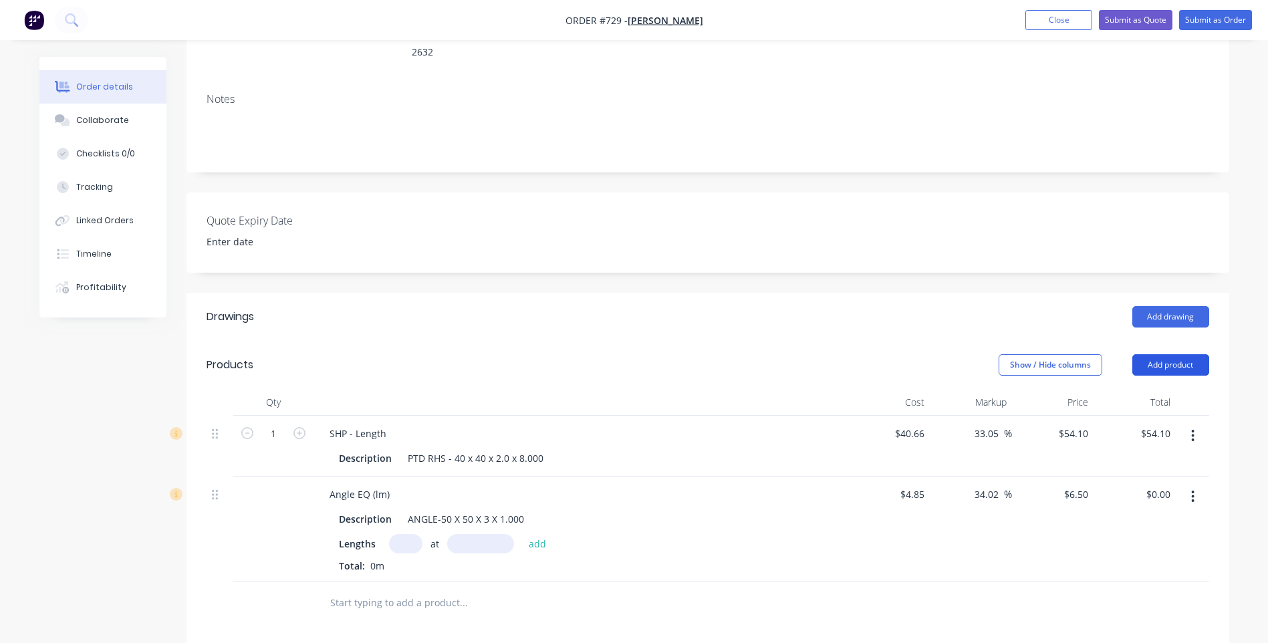
click at [1173, 354] on button "Add product" at bounding box center [1170, 364] width 77 height 21
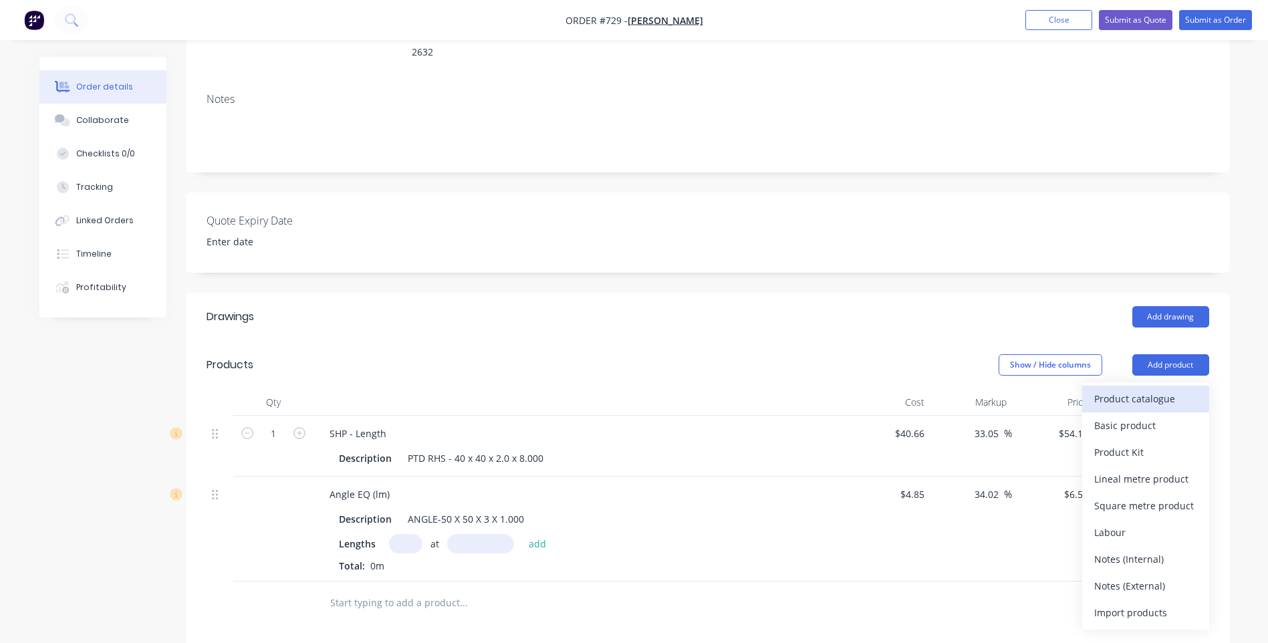
click at [1124, 389] on div "Product catalogue" at bounding box center [1145, 398] width 103 height 19
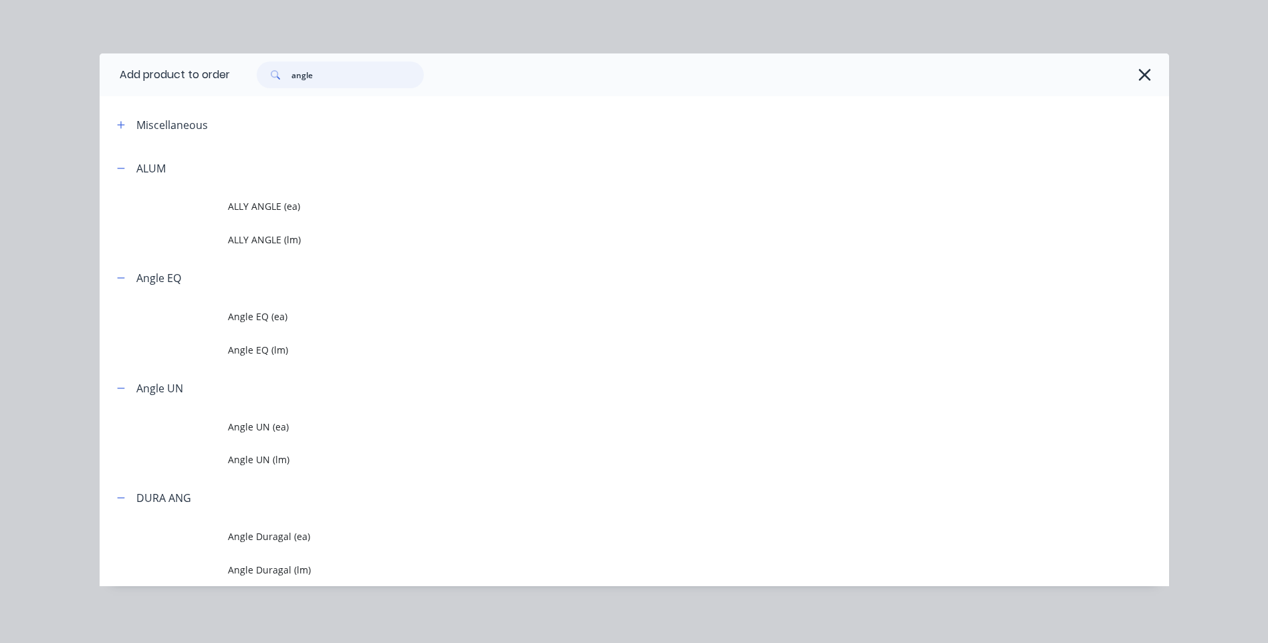
drag, startPoint x: 333, startPoint y: 81, endPoint x: 234, endPoint y: 68, distance: 99.8
click at [234, 68] on div "angle" at bounding box center [693, 74] width 926 height 27
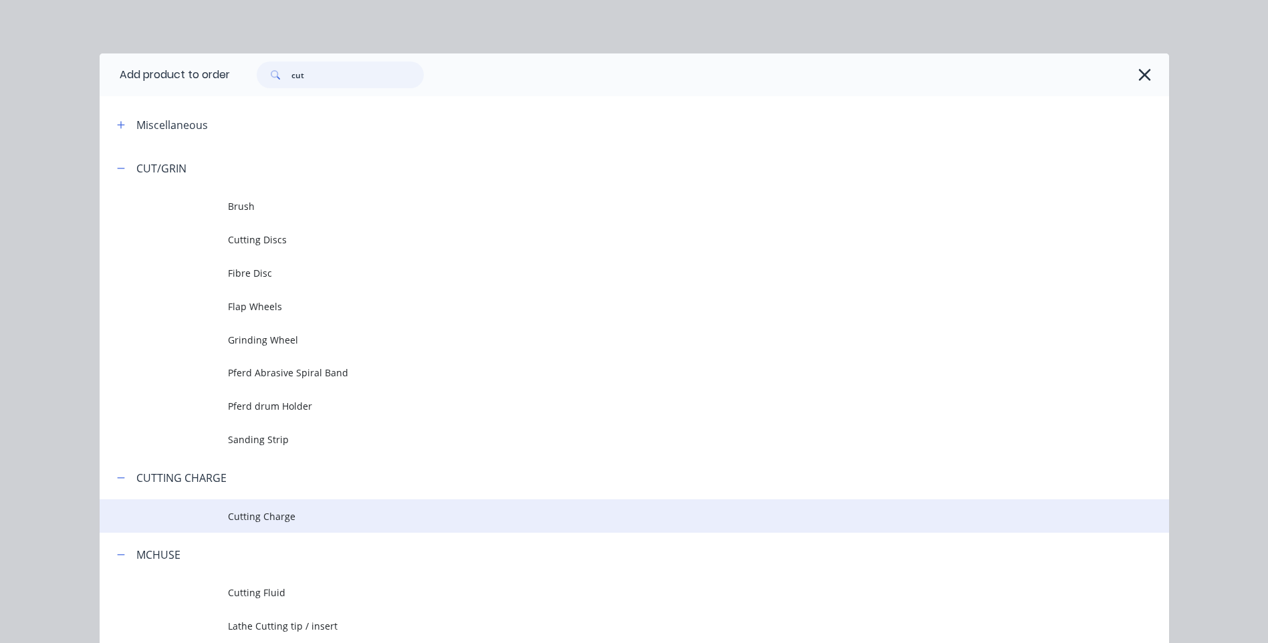
type input "cut"
click at [271, 507] on td "Cutting Charge" at bounding box center [698, 515] width 941 height 33
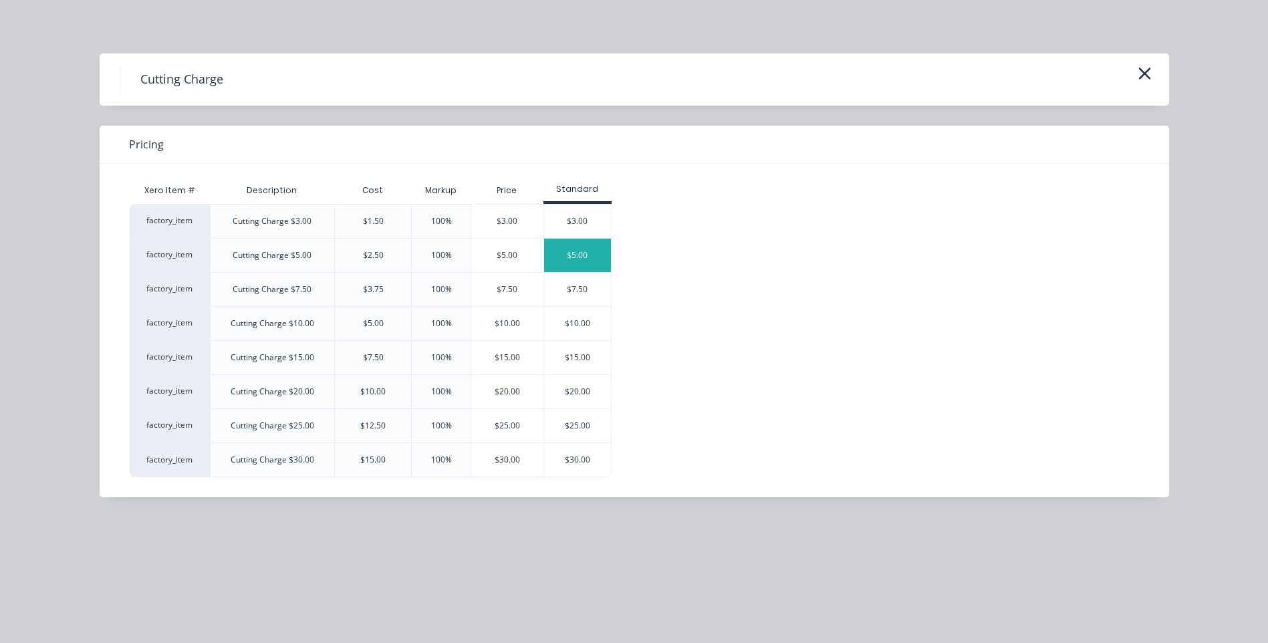
click at [581, 249] on div "$5.00" at bounding box center [577, 255] width 67 height 33
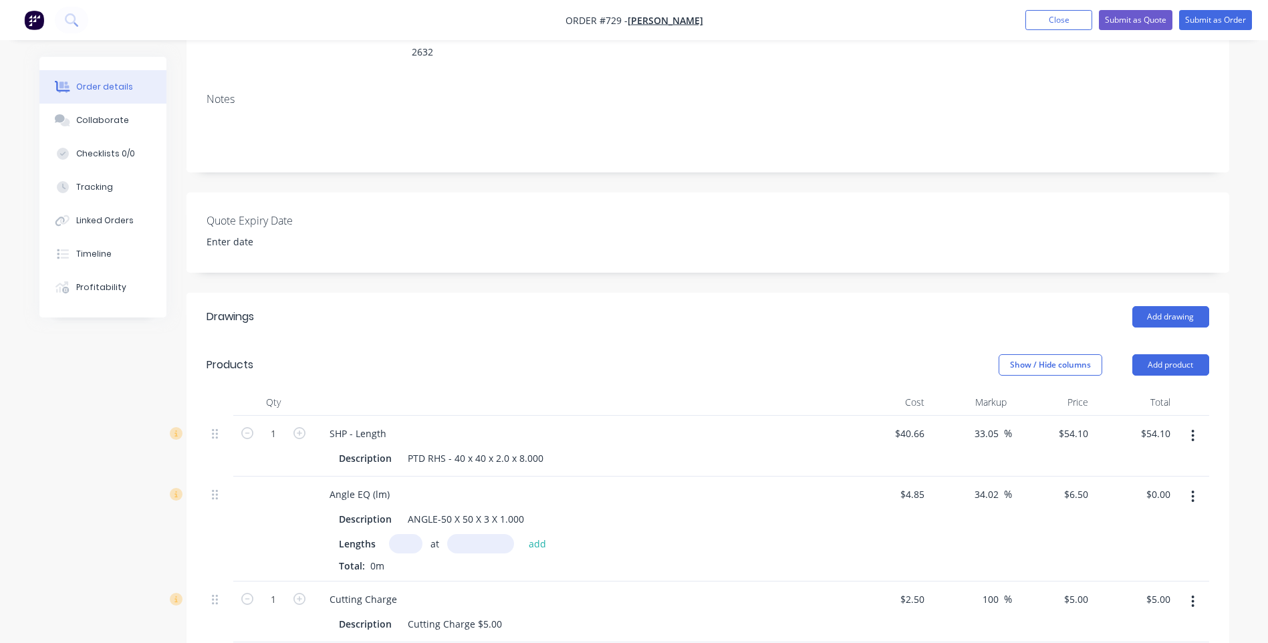
click at [704, 320] on header "Drawings Add drawing" at bounding box center [707, 317] width 1043 height 48
click at [403, 534] on input "text" at bounding box center [405, 543] width 33 height 19
type input "1"
type input "3600mm"
click at [563, 614] on div "Description Cutting Charge $5.00" at bounding box center [578, 623] width 489 height 19
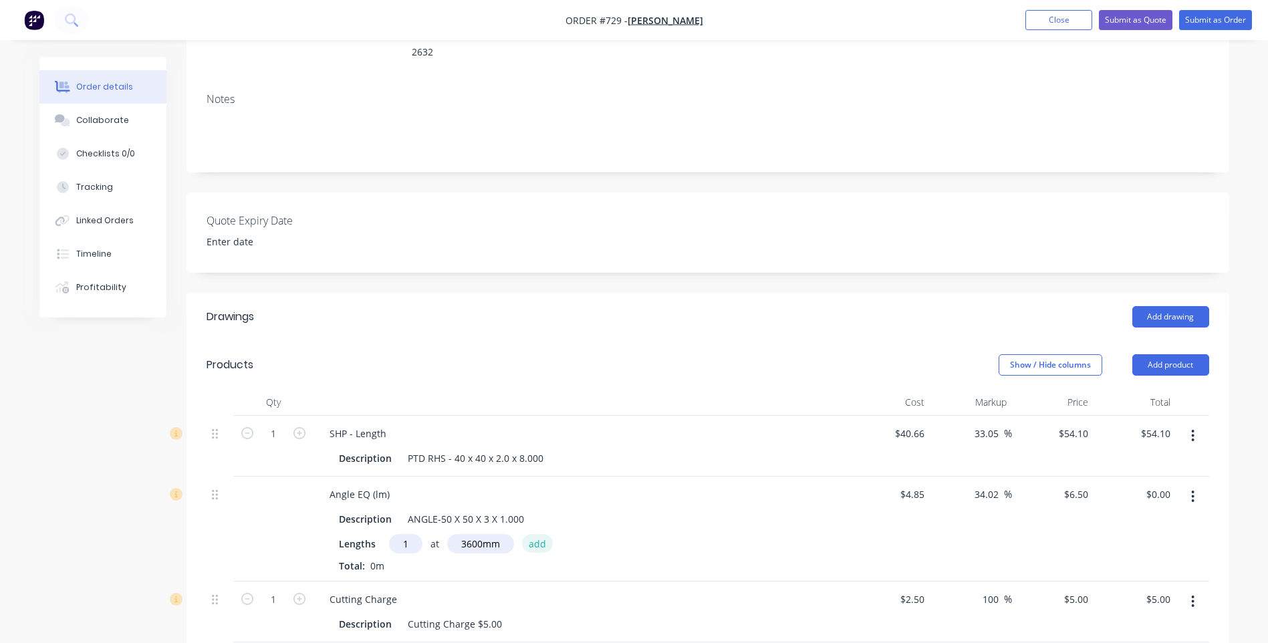
click at [533, 534] on button "add" at bounding box center [537, 543] width 31 height 18
type input "$23.40"
click at [299, 427] on icon "button" at bounding box center [299, 433] width 12 height 12
type input "2"
type input "$108.20"
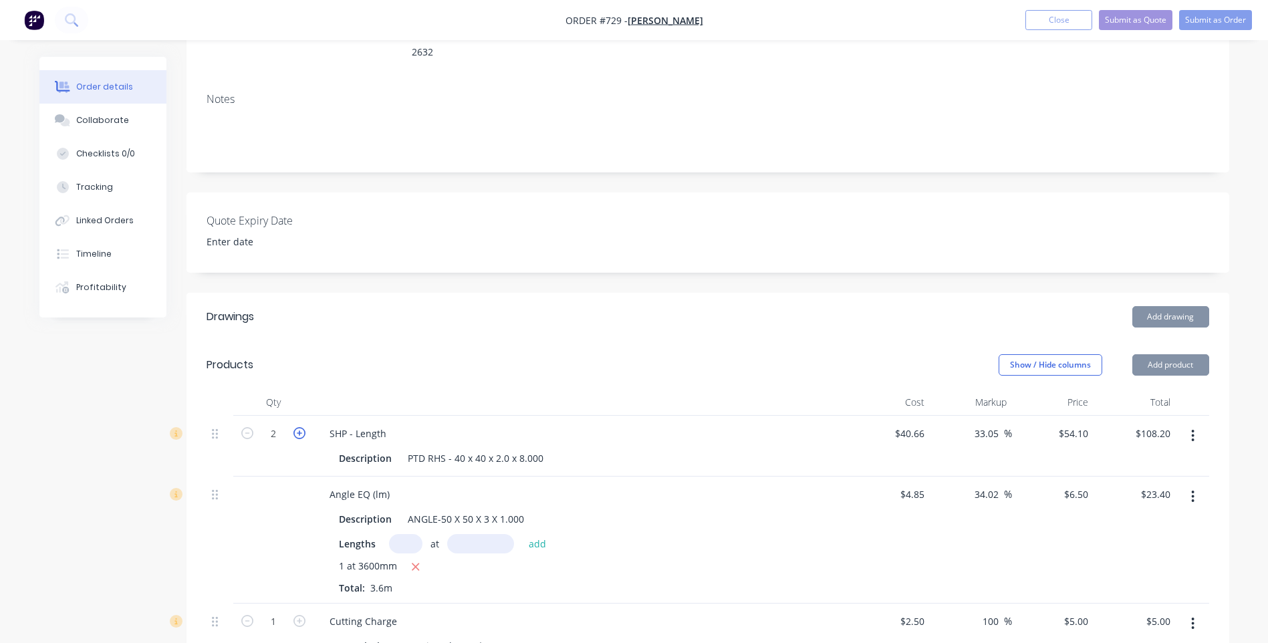
click at [299, 427] on icon "button" at bounding box center [299, 433] width 12 height 12
type input "3"
type input "$162.30"
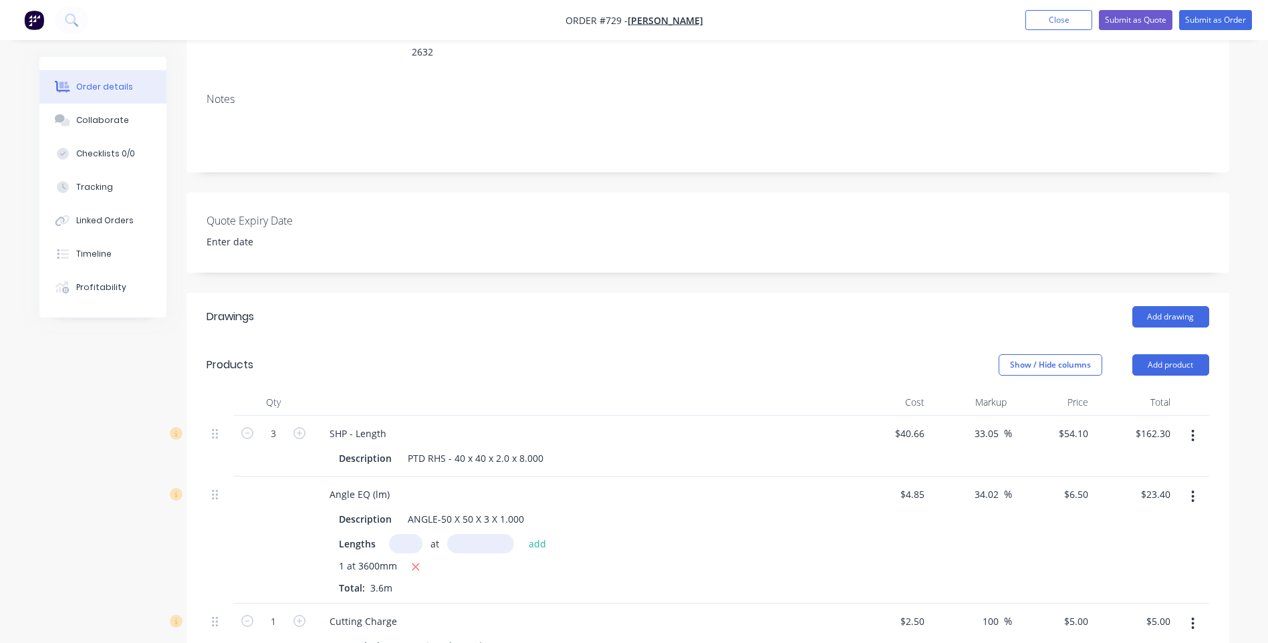
click at [517, 362] on header "Products Show / Hide columns Add product" at bounding box center [707, 365] width 1043 height 48
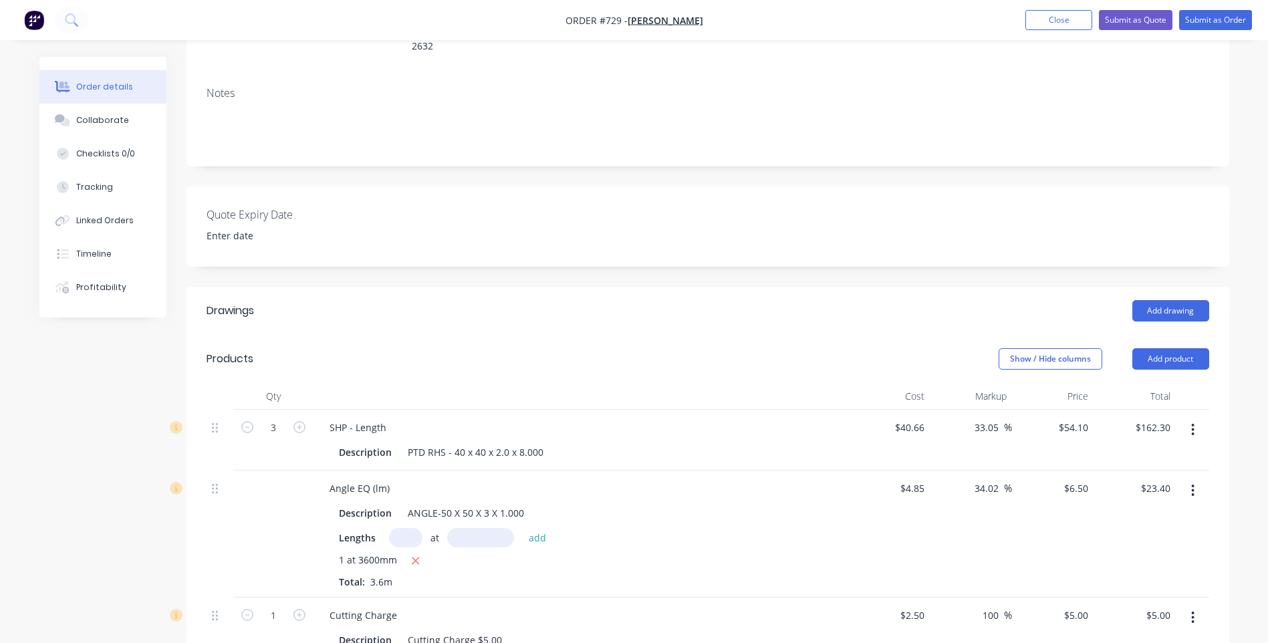
scroll to position [201, 0]
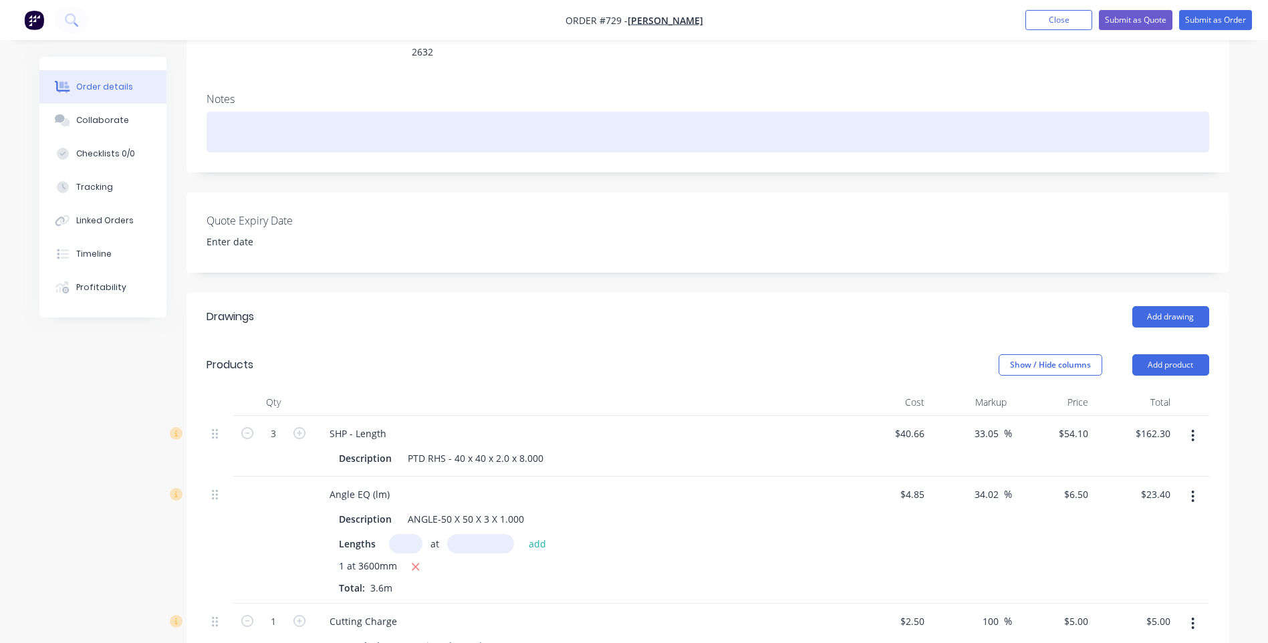
click at [225, 112] on div at bounding box center [708, 132] width 1003 height 41
click at [218, 112] on div "Angle" at bounding box center [708, 132] width 1003 height 41
click at [346, 114] on div "[DATE] Cut Angle" at bounding box center [708, 132] width 1003 height 41
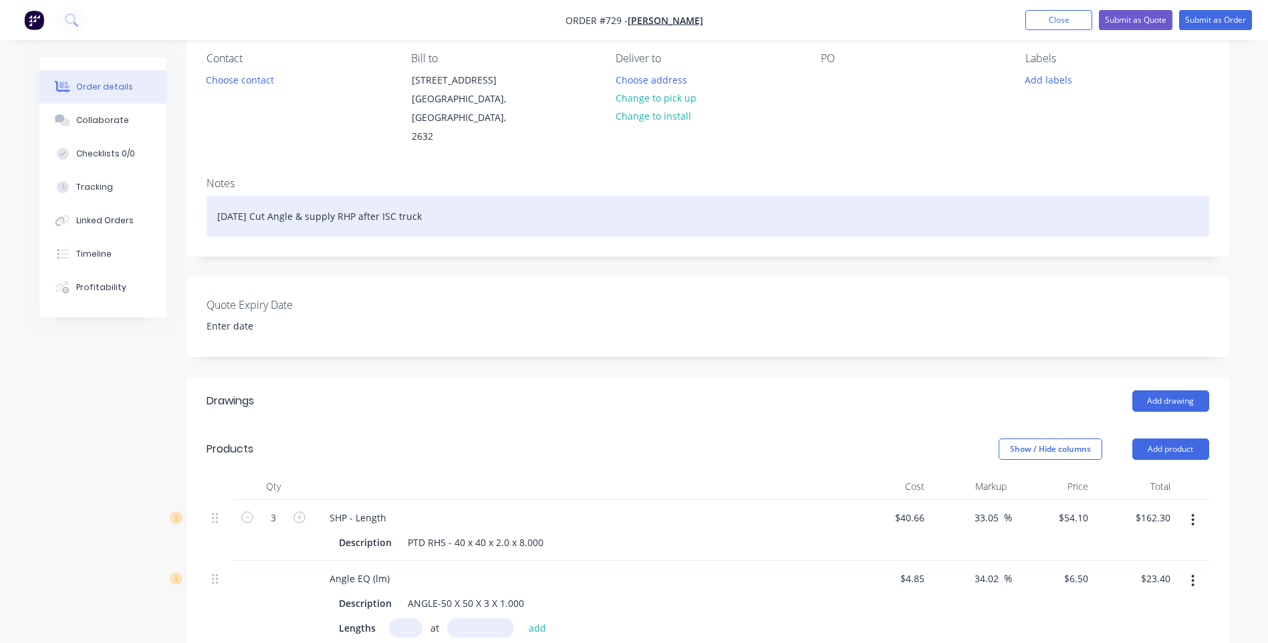
scroll to position [0, 0]
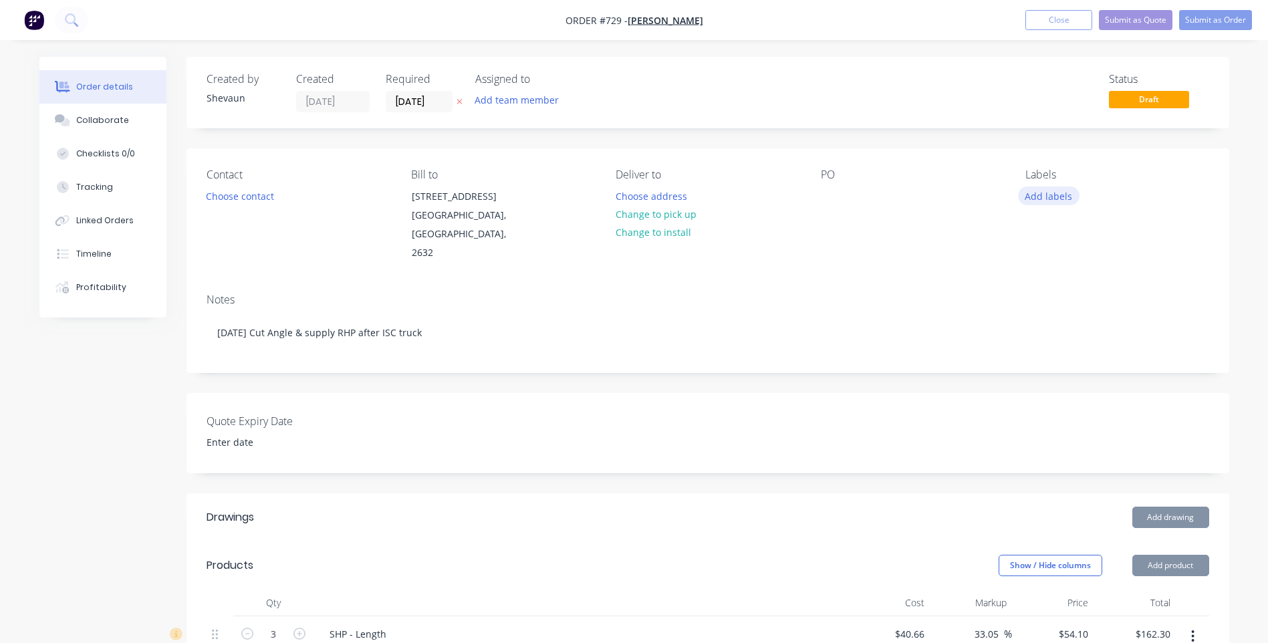
click at [1051, 194] on button "Add labels" at bounding box center [1048, 195] width 61 height 18
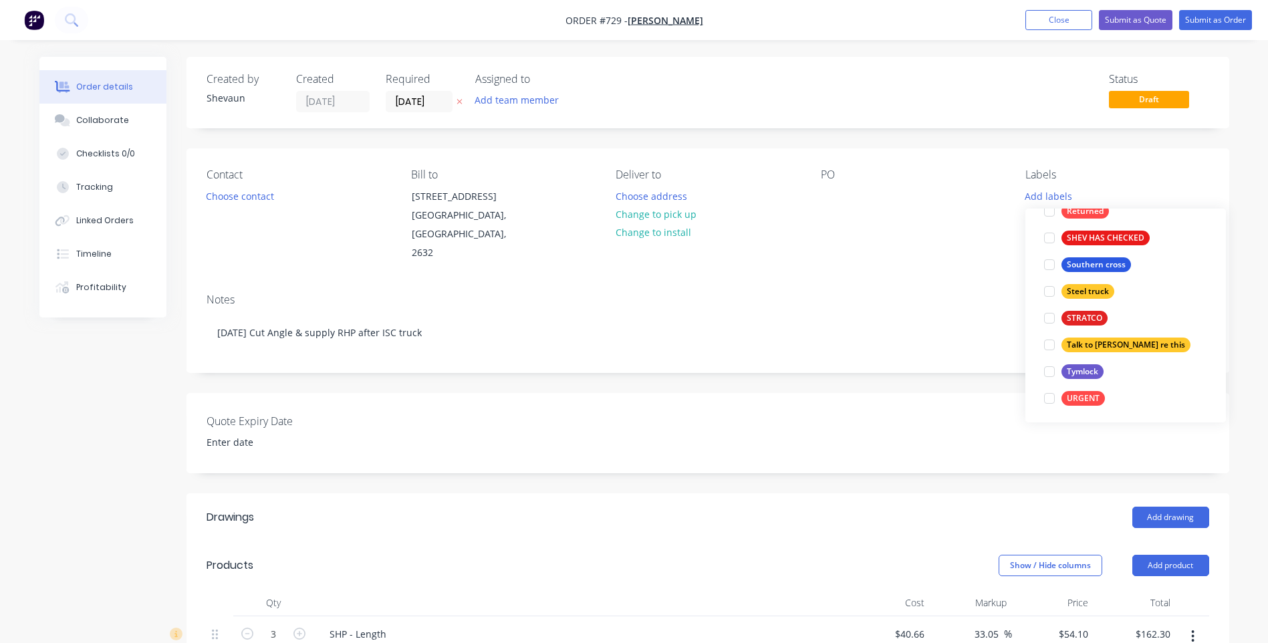
scroll to position [481, 0]
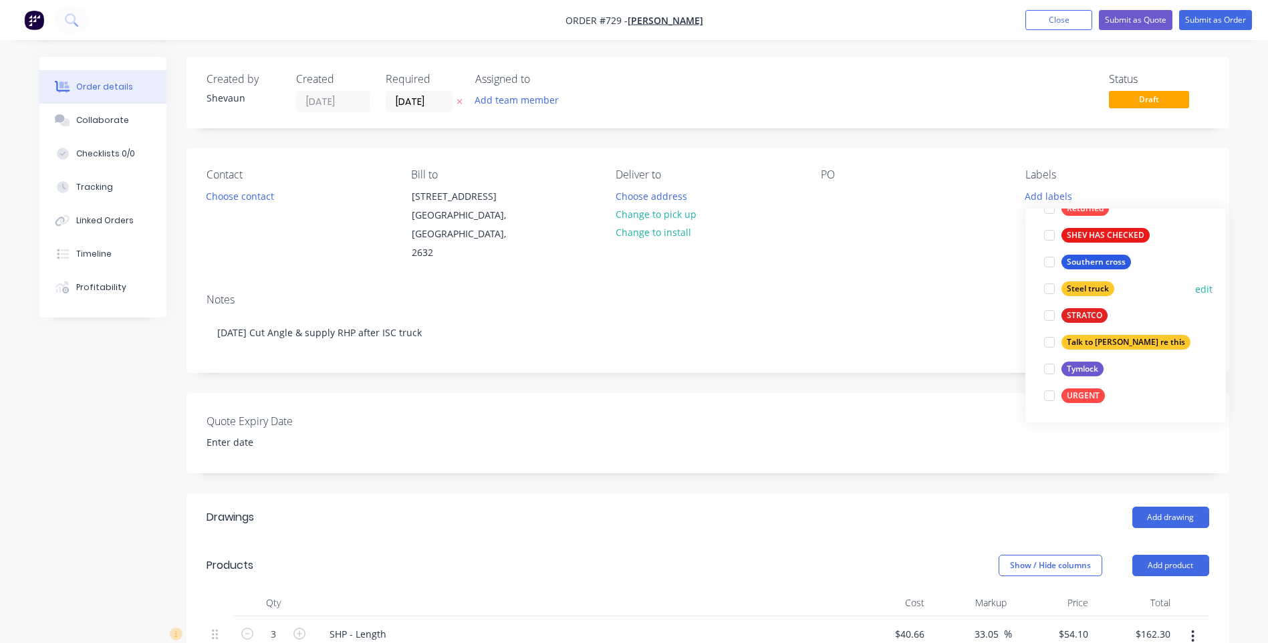
click at [1083, 289] on div "Steel truck" at bounding box center [1087, 288] width 53 height 15
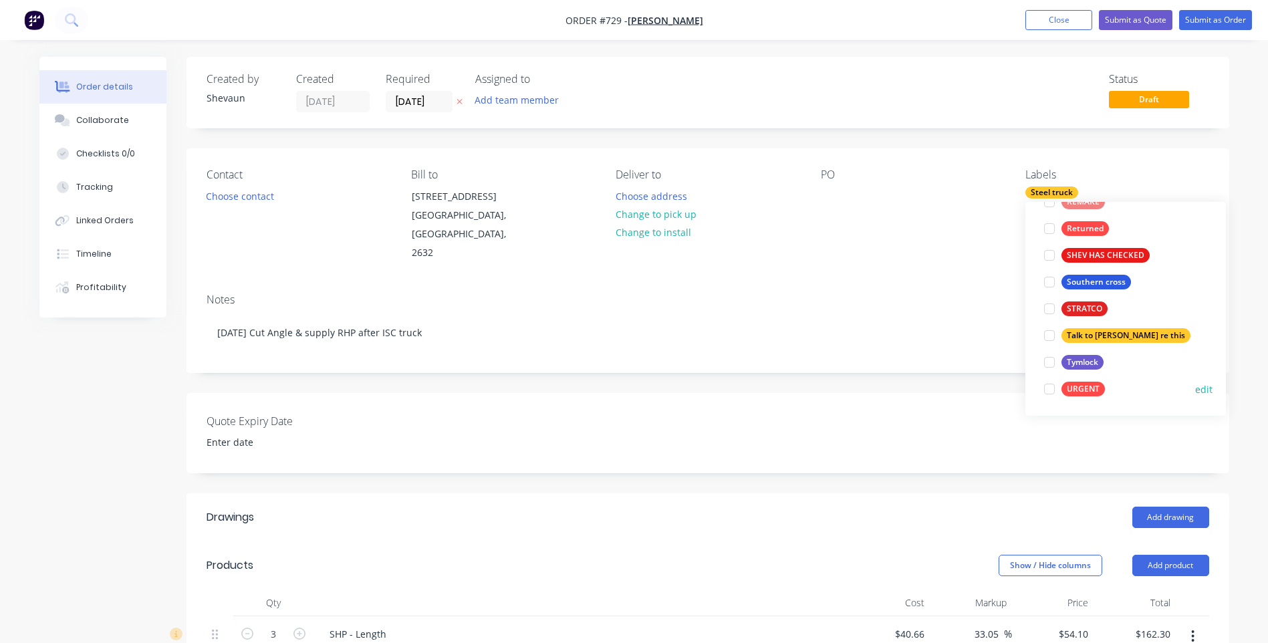
click at [1081, 386] on div "URGENT" at bounding box center [1082, 389] width 43 height 15
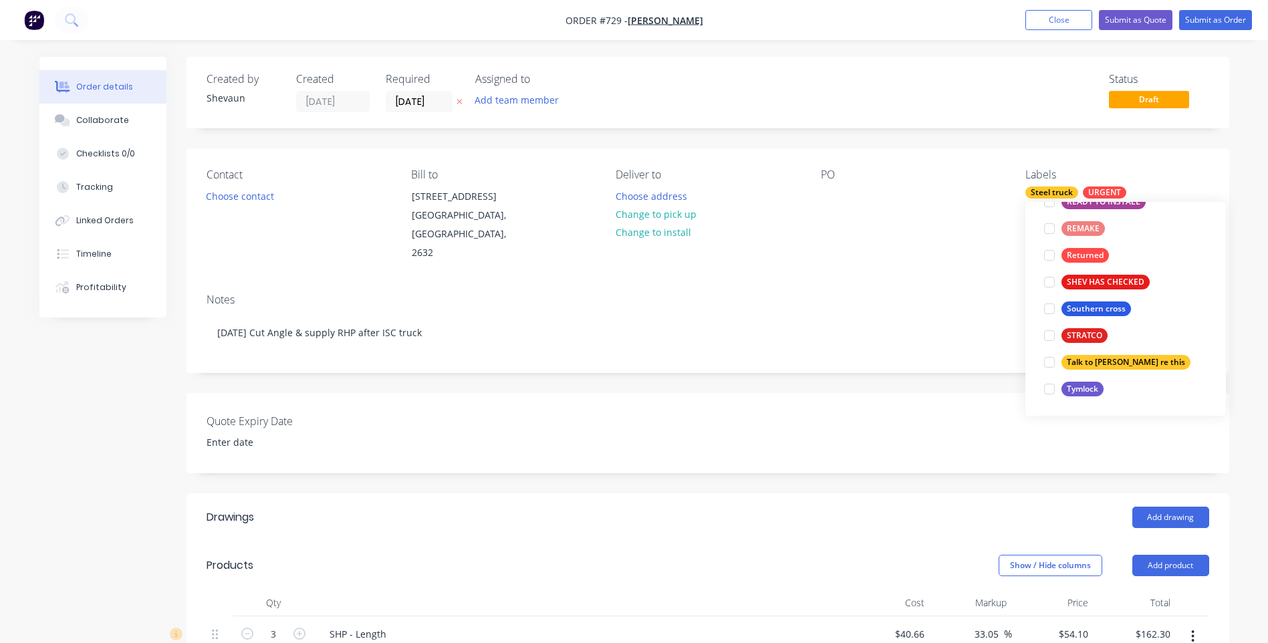
scroll to position [0, 0]
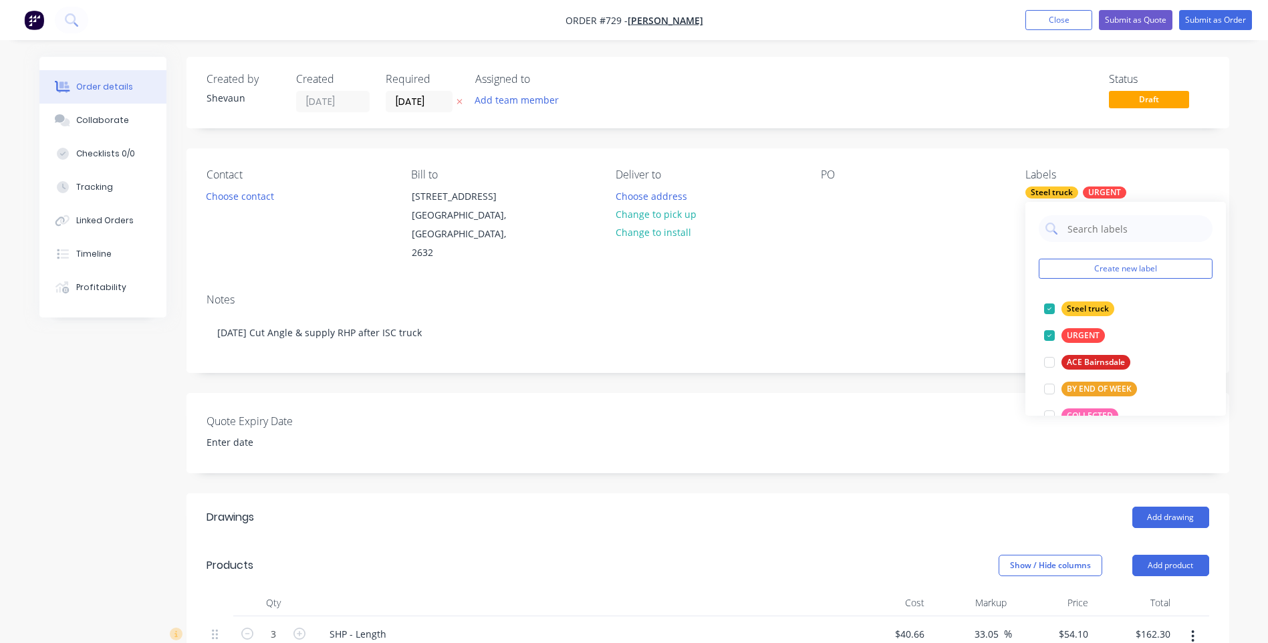
click at [906, 283] on div "Notes [DATE] Cut Angle & supply RHP after ISC truck" at bounding box center [707, 328] width 1043 height 90
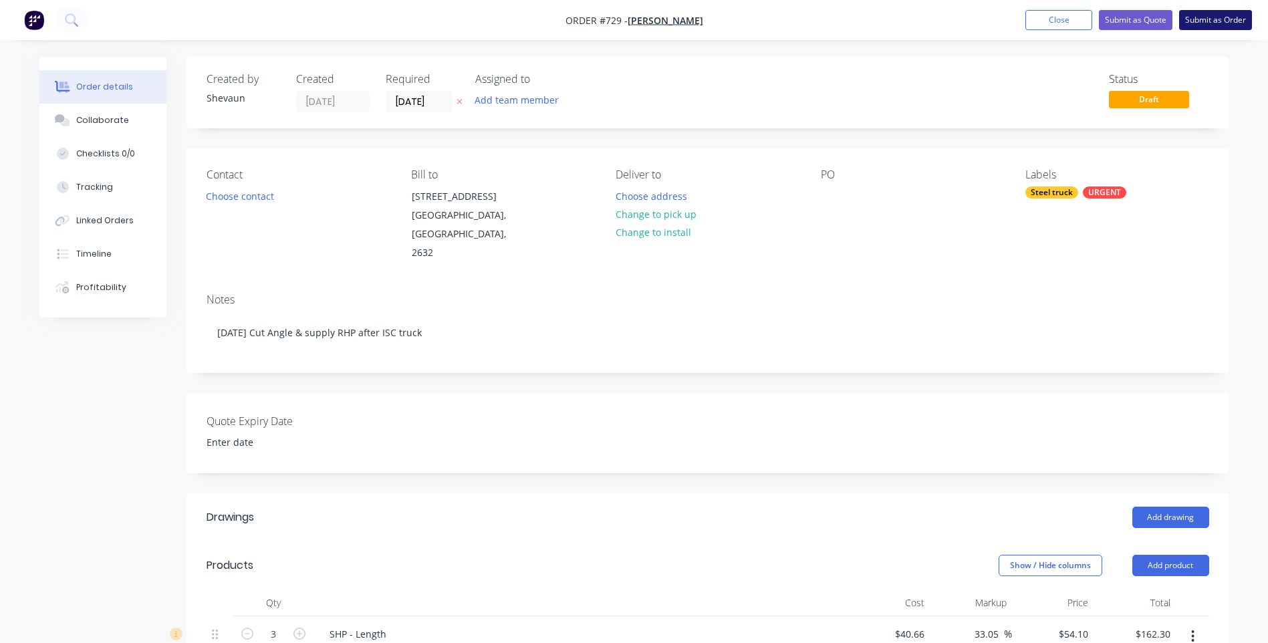
click at [1209, 16] on button "Submit as Order" at bounding box center [1215, 20] width 73 height 20
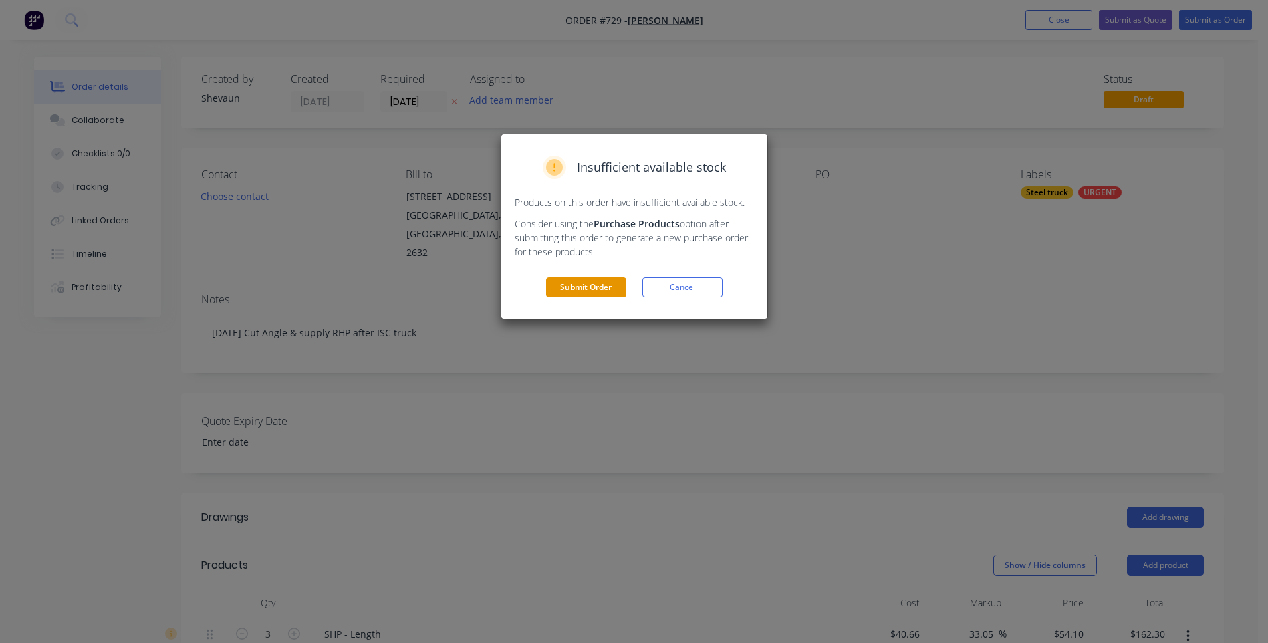
drag, startPoint x: 582, startPoint y: 286, endPoint x: 593, endPoint y: 279, distance: 13.0
click at [583, 286] on button "Submit Order" at bounding box center [586, 287] width 80 height 20
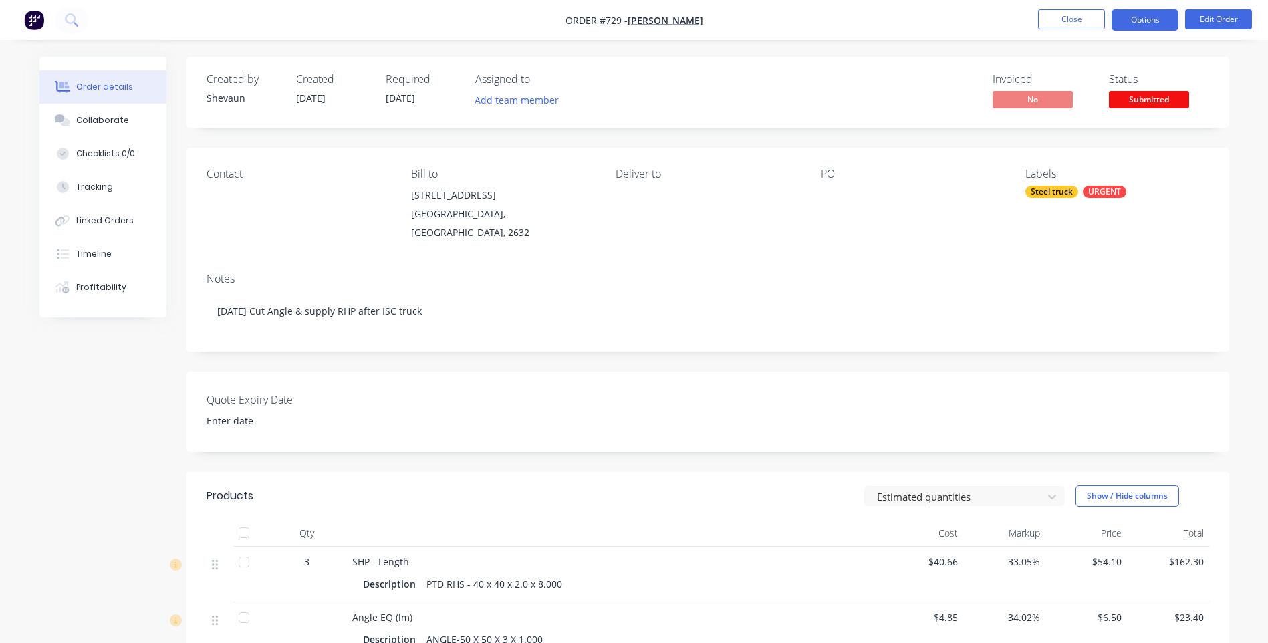
click at [1125, 17] on button "Options" at bounding box center [1144, 19] width 67 height 21
click at [807, 51] on div "Order details Collaborate Checklists 0/0 Tracking Linked Orders Timeline Profit…" at bounding box center [634, 504] width 1268 height 1009
click at [1136, 101] on span "Submitted" at bounding box center [1149, 99] width 80 height 17
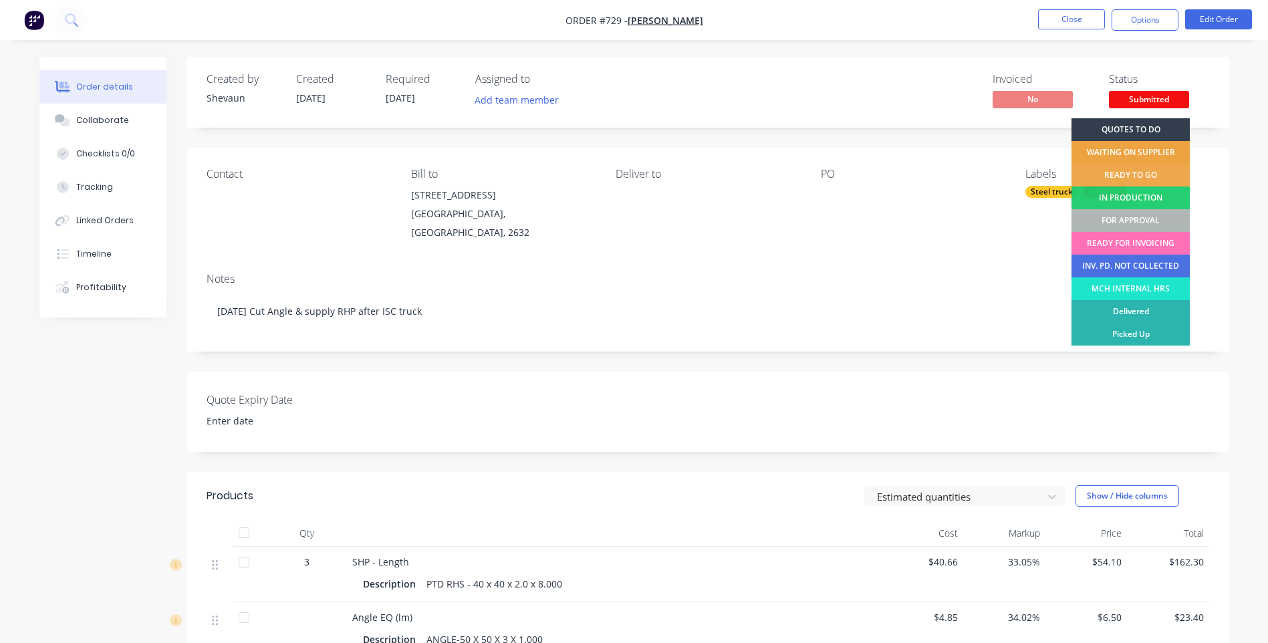
click at [1125, 150] on div "WAITING ON SUPPLIER" at bounding box center [1130, 152] width 118 height 23
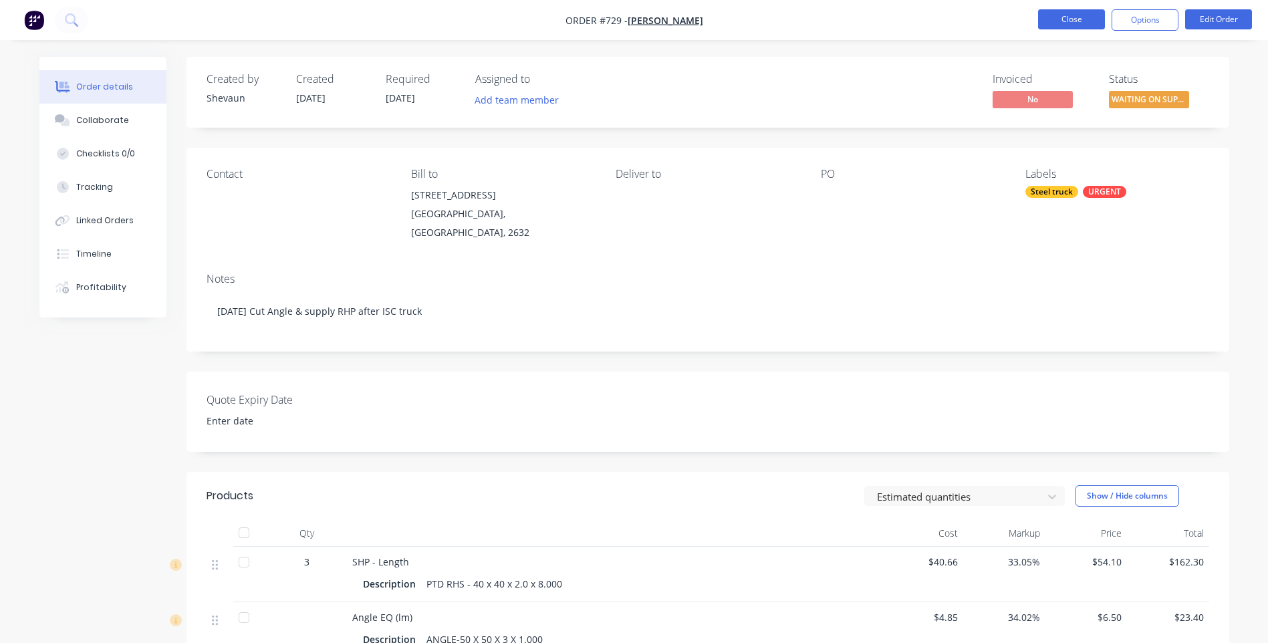
click at [1062, 17] on button "Close" at bounding box center [1071, 19] width 67 height 20
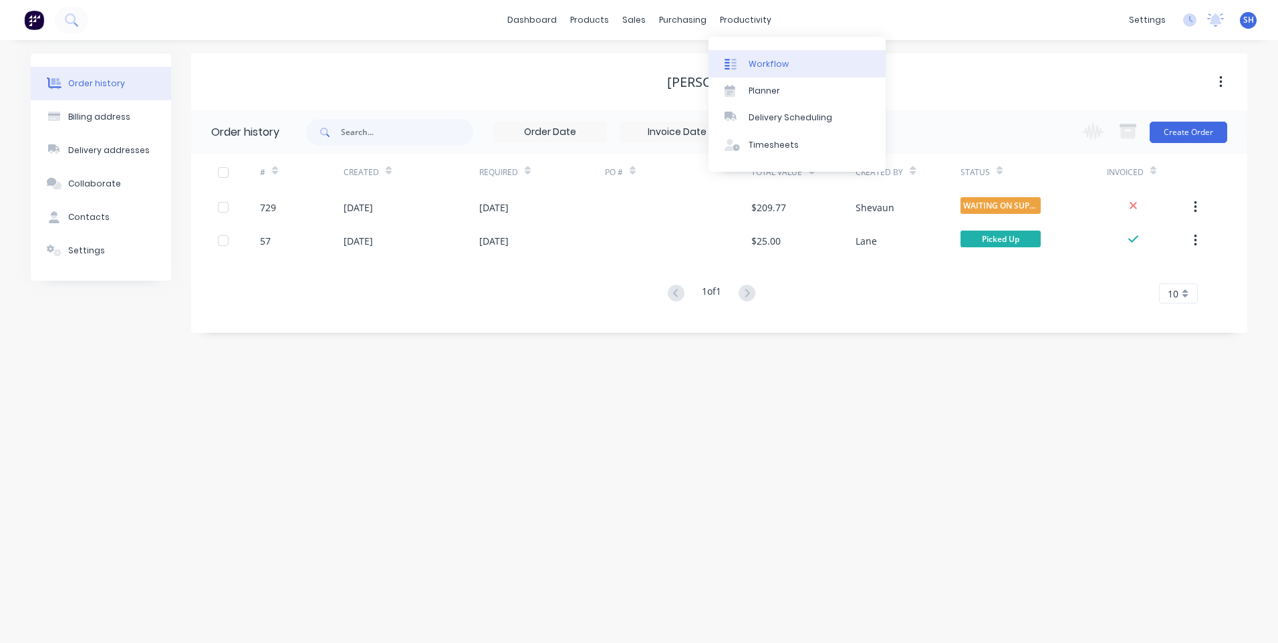
click at [766, 58] on div "Workflow" at bounding box center [769, 64] width 40 height 12
